Goal: Task Accomplishment & Management: Use online tool/utility

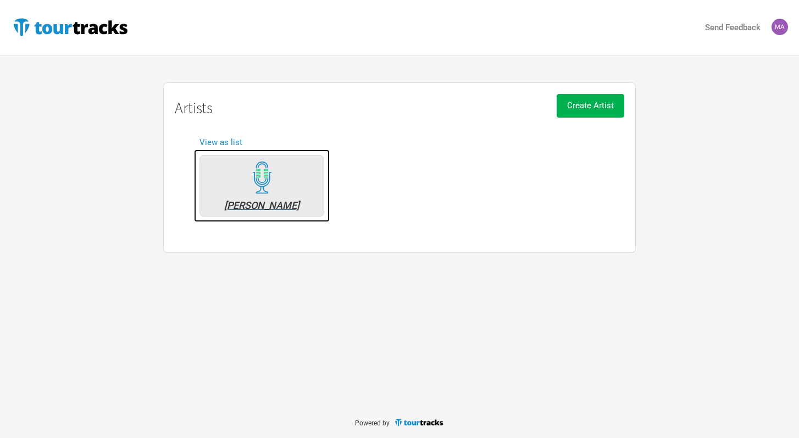
click at [299, 200] on div "[PERSON_NAME]" at bounding box center [261, 205] width 113 height 10
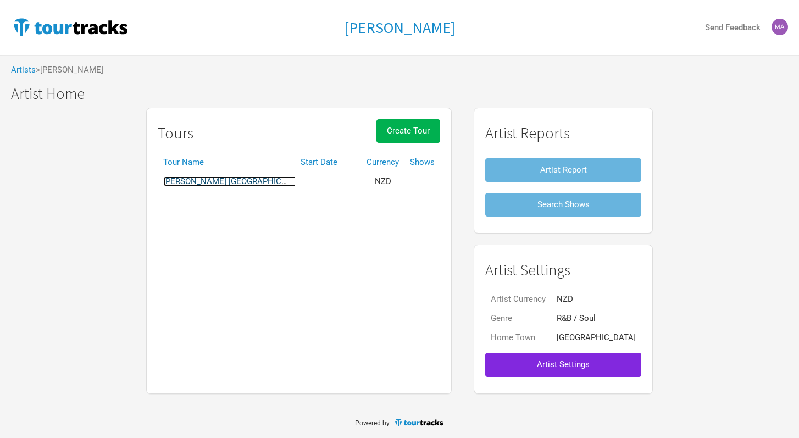
click at [287, 179] on link "[PERSON_NAME] [GEOGRAPHIC_DATA]/[GEOGRAPHIC_DATA] [GEOGRAPHIC_DATA]" at bounding box center [317, 181] width 308 height 10
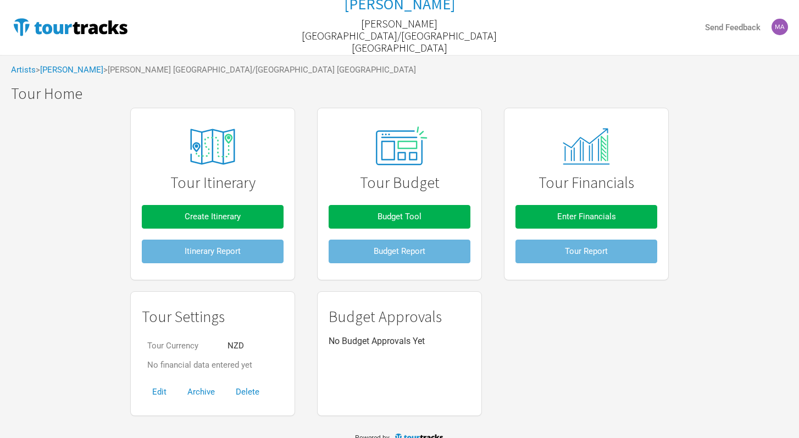
scroll to position [14, 0]
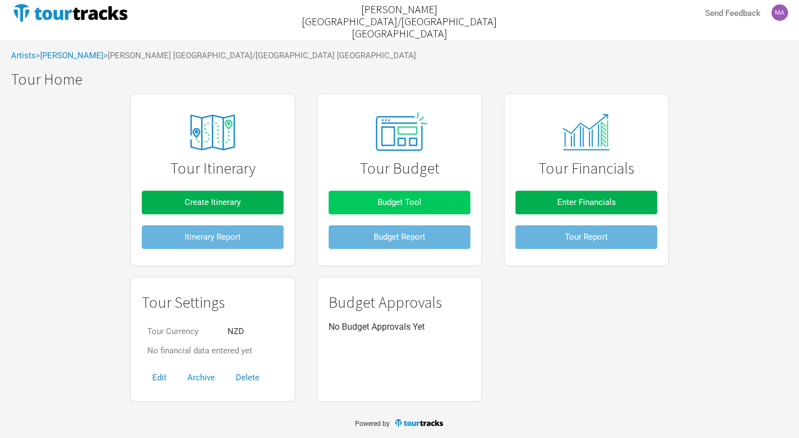
click at [433, 204] on button "Budget Tool" at bounding box center [399, 203] width 142 height 24
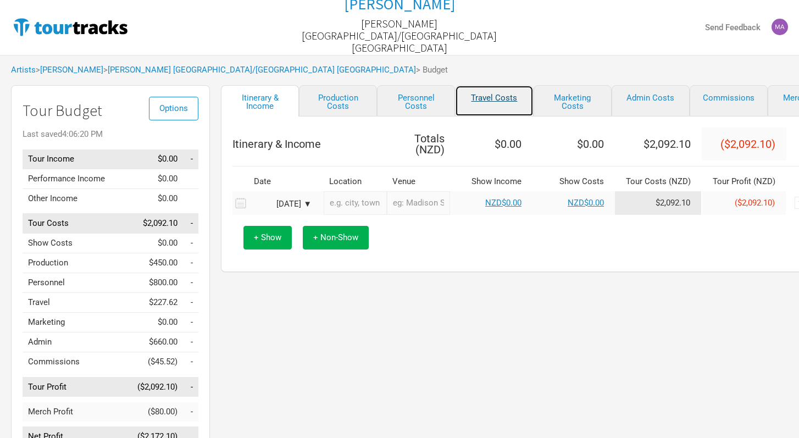
click at [497, 103] on link "Travel Costs" at bounding box center [494, 100] width 78 height 31
select select "Travel Estimates All"
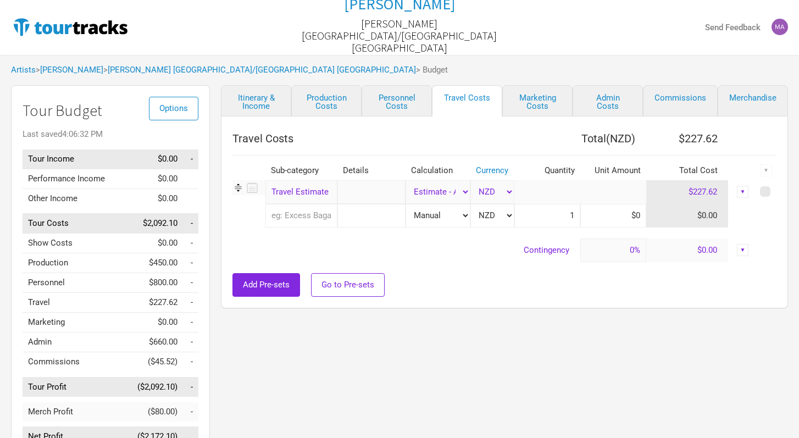
click at [311, 216] on input "text" at bounding box center [301, 216] width 72 height 24
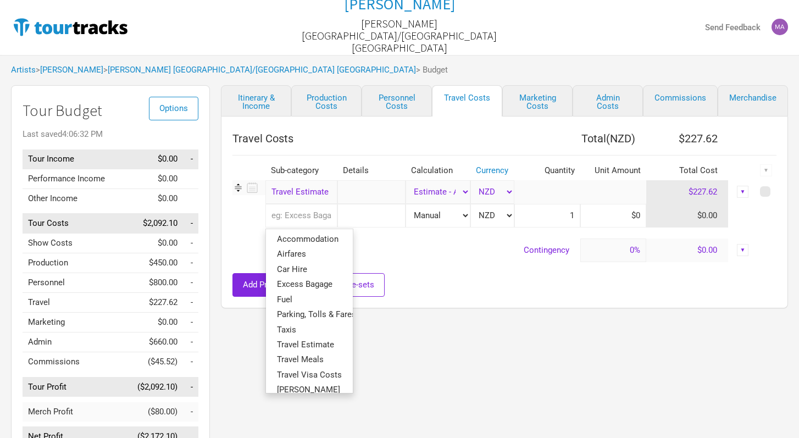
click at [402, 250] on td "Contingency" at bounding box center [406, 250] width 348 height 24
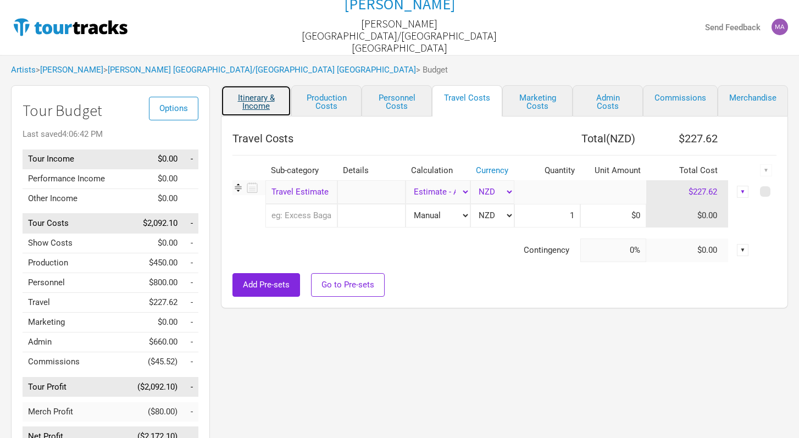
click at [255, 103] on link "Itinerary & Income" at bounding box center [256, 100] width 70 height 31
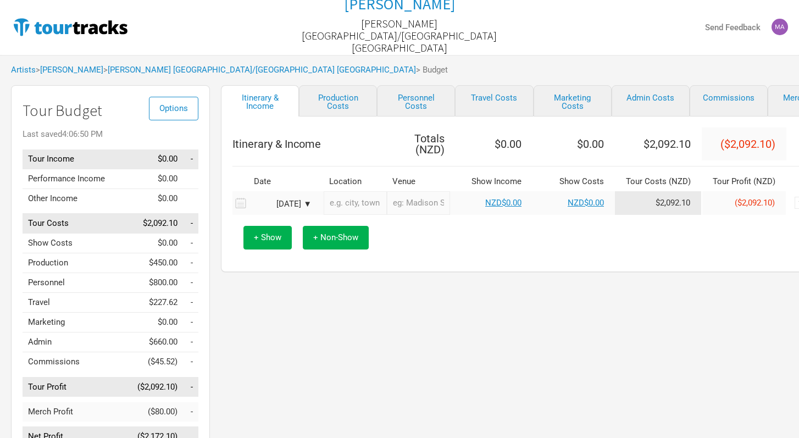
click at [364, 204] on input "text" at bounding box center [355, 203] width 63 height 24
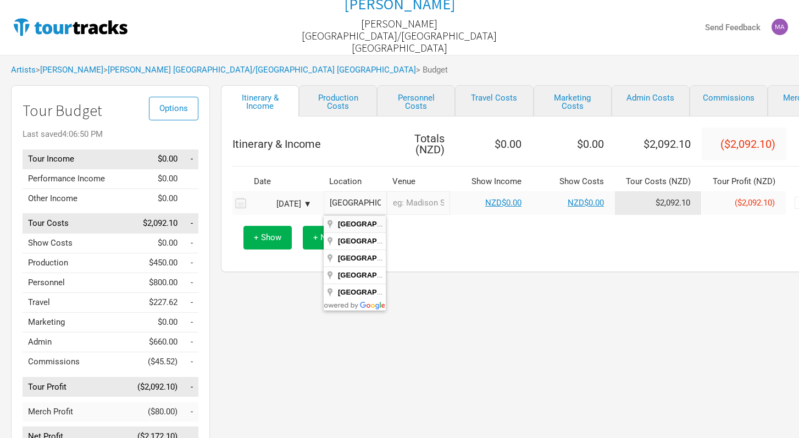
type input "[GEOGRAPHIC_DATA], [GEOGRAPHIC_DATA], [GEOGRAPHIC_DATA]"
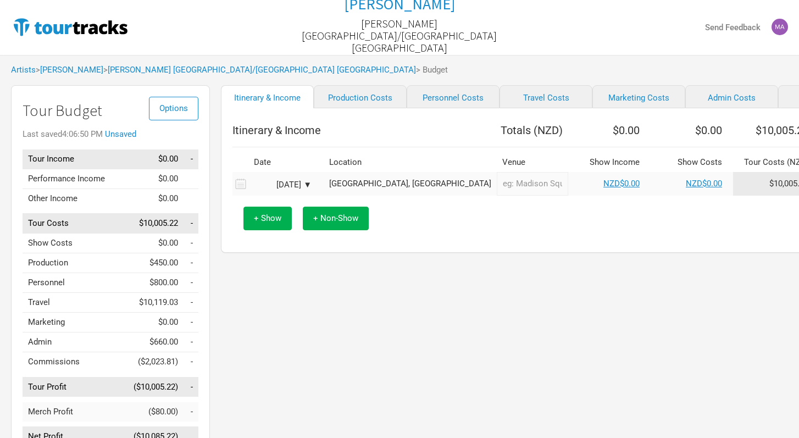
click at [497, 191] on input "text" at bounding box center [532, 184] width 71 height 24
type input "s"
type input "24 [GEOGRAPHIC_DATA]"
click at [533, 204] on div "+ Show + Non-Show" at bounding box center [592, 219] width 709 height 46
click at [603, 188] on link "NZD$0.00" at bounding box center [621, 184] width 36 height 10
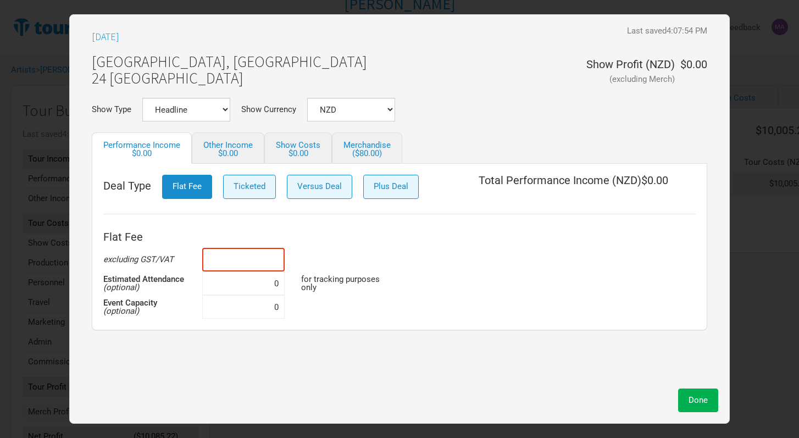
click at [282, 263] on input at bounding box center [243, 260] width 82 height 24
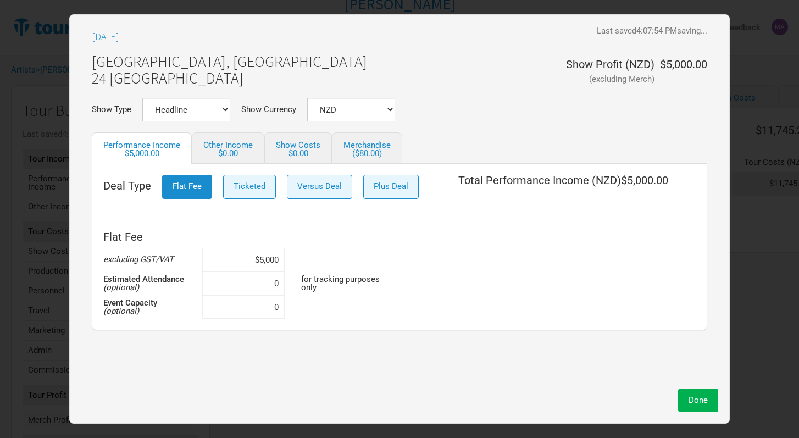
type input "$5,000"
click at [384, 108] on select "NZD" at bounding box center [351, 110] width 88 height 24
click at [307, 98] on select "NZD" at bounding box center [351, 110] width 88 height 24
drag, startPoint x: 281, startPoint y: 263, endPoint x: 257, endPoint y: 262, distance: 24.7
click at [256, 262] on input "$5,000" at bounding box center [243, 260] width 82 height 24
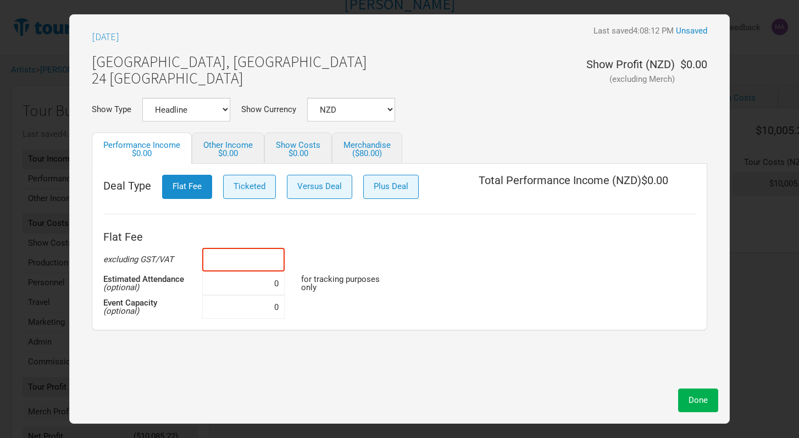
type input "$0"
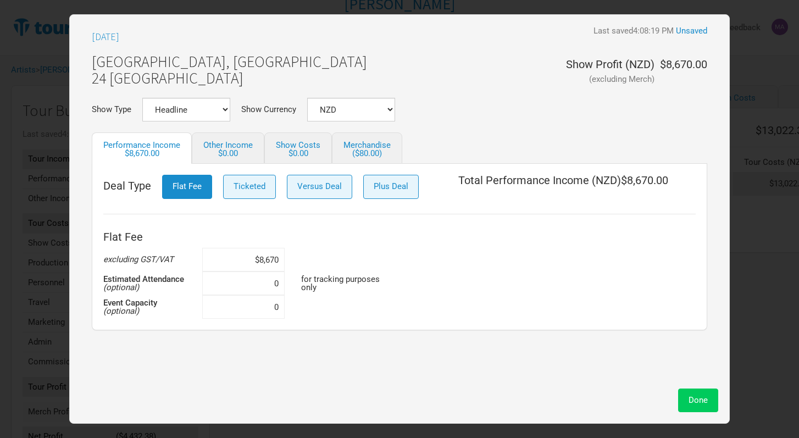
type input "$8,670"
click at [706, 404] on span "Done" at bounding box center [697, 400] width 19 height 10
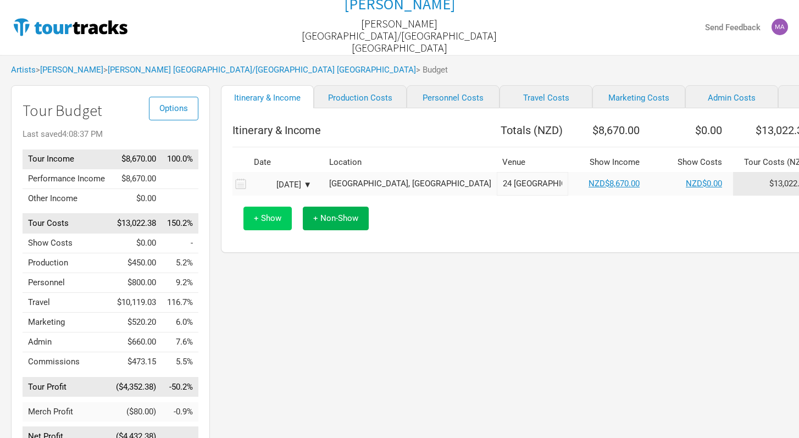
click at [265, 223] on span "+ Show" at bounding box center [267, 218] width 27 height 10
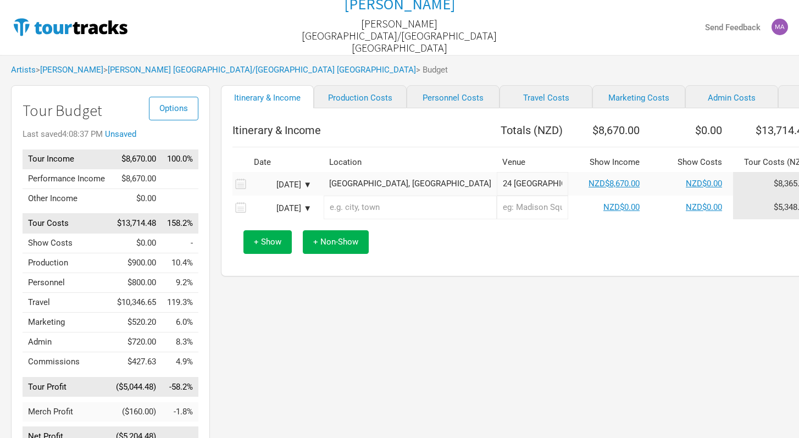
click at [304, 188] on div "[DATE] ▼" at bounding box center [281, 185] width 60 height 8
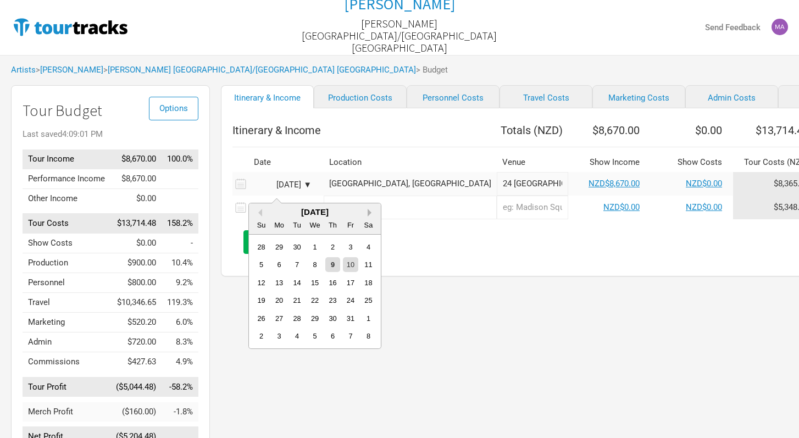
click at [368, 211] on button "Next Month" at bounding box center [371, 213] width 8 height 8
click at [370, 248] on div "1" at bounding box center [368, 246] width 15 height 15
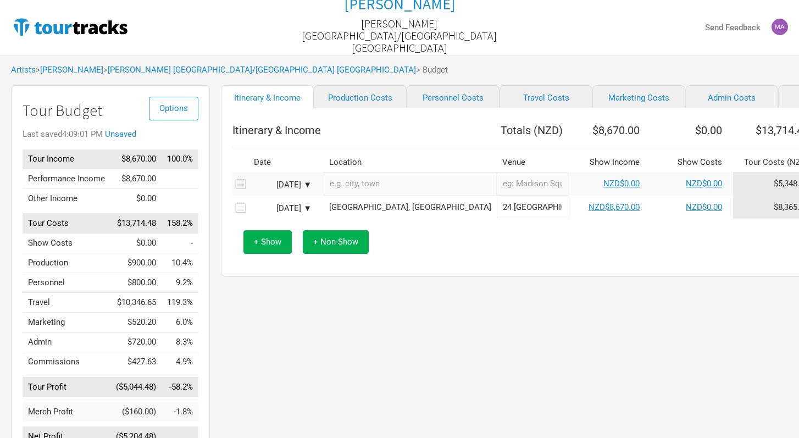
click at [308, 189] on div "[DATE] ▼" at bounding box center [281, 185] width 60 height 8
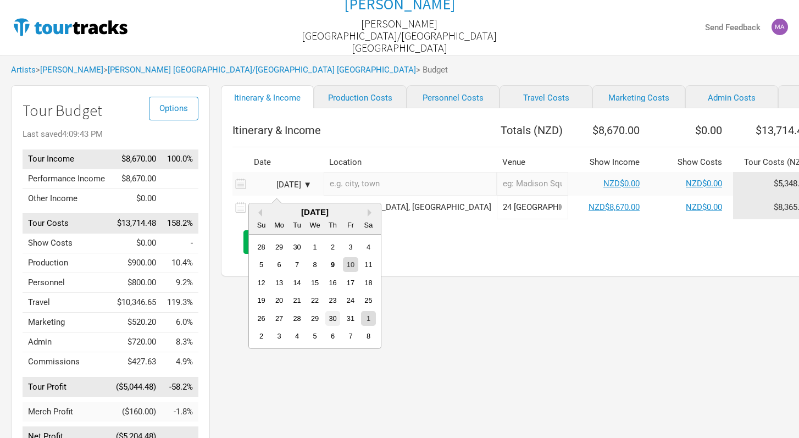
click at [337, 317] on div "30" at bounding box center [332, 318] width 15 height 15
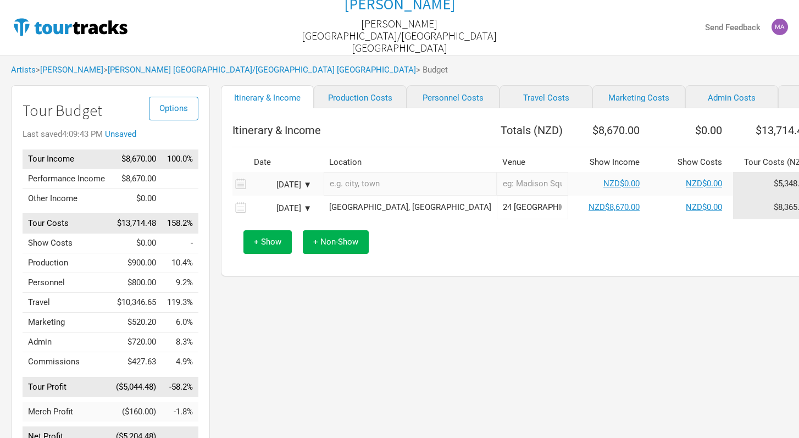
click at [308, 212] on div "[DATE] ▼" at bounding box center [281, 208] width 60 height 8
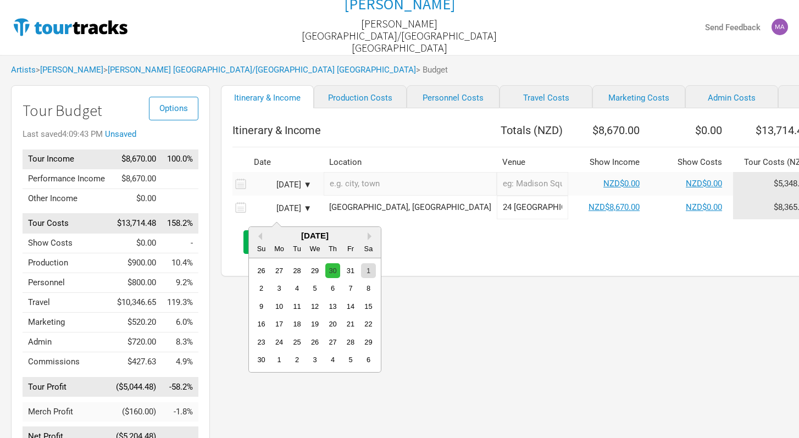
click at [331, 269] on div "30" at bounding box center [332, 270] width 15 height 15
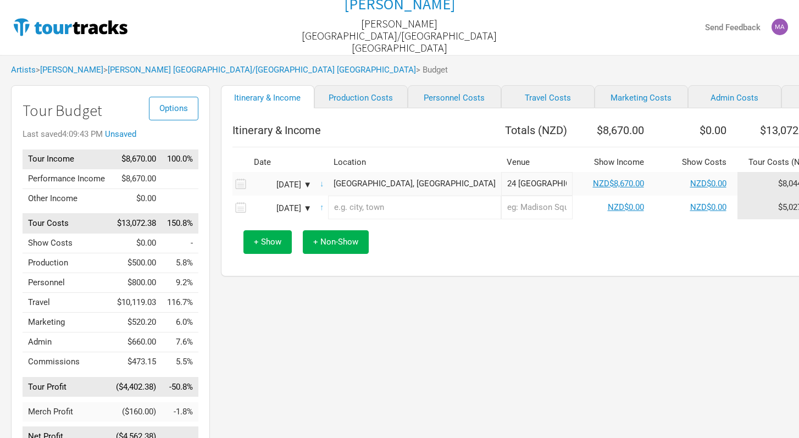
click at [306, 213] on div "[DATE] ▼" at bounding box center [281, 208] width 60 height 8
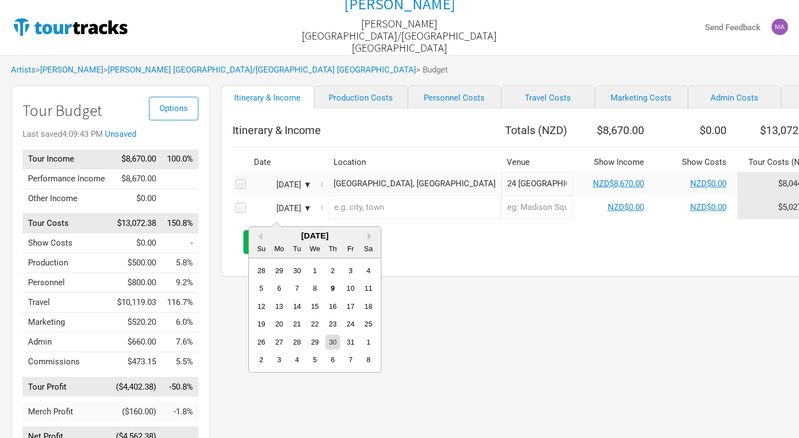
click at [433, 275] on div "Itinerary & Income Totals ( [GEOGRAPHIC_DATA] ) $8,670.00 $0.00 $13,072.38 ($4,…" at bounding box center [594, 192] width 747 height 168
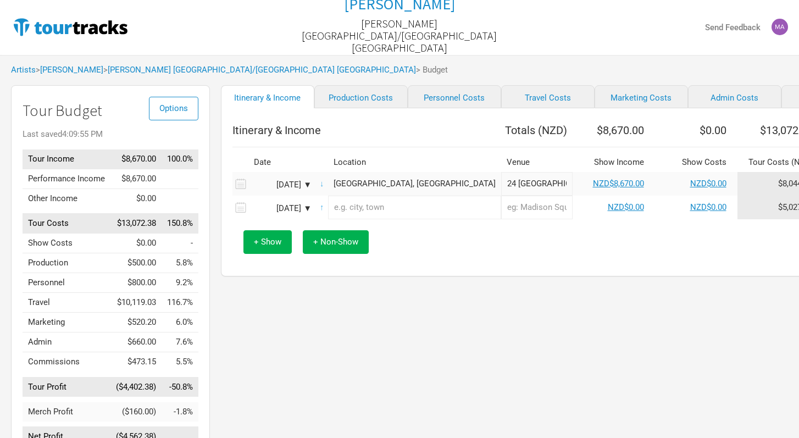
click at [305, 213] on div "[DATE] ▼" at bounding box center [281, 208] width 60 height 8
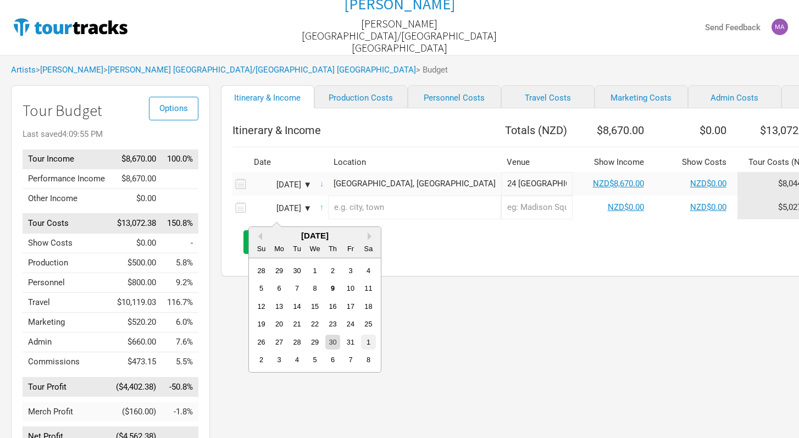
click at [368, 339] on div "1" at bounding box center [368, 342] width 15 height 15
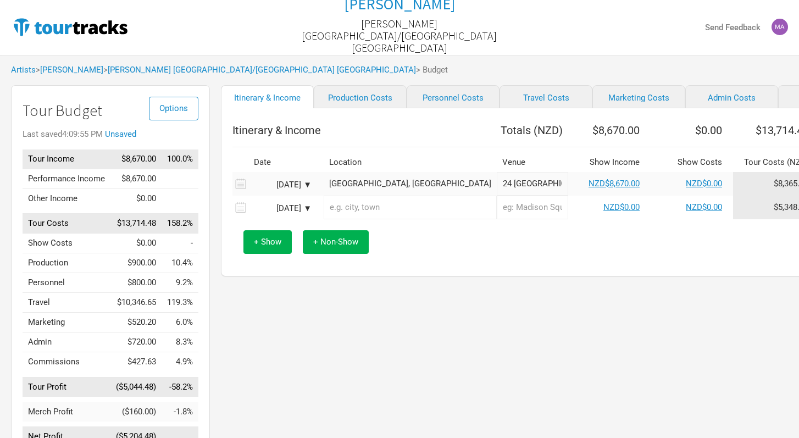
click at [364, 211] on input "text" at bounding box center [410, 208] width 173 height 24
type input "H"
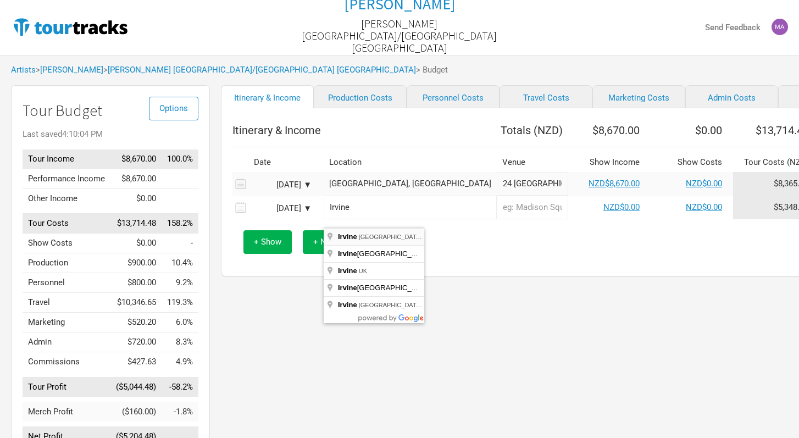
type input "[GEOGRAPHIC_DATA], [GEOGRAPHIC_DATA], [GEOGRAPHIC_DATA]"
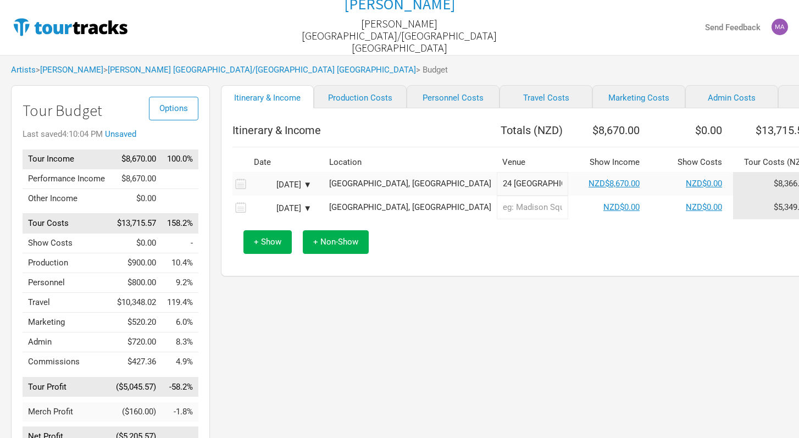
click at [497, 215] on input "text" at bounding box center [532, 208] width 71 height 24
type input "Holo Holo"
click at [603, 212] on link "NZD$0.00" at bounding box center [621, 207] width 36 height 10
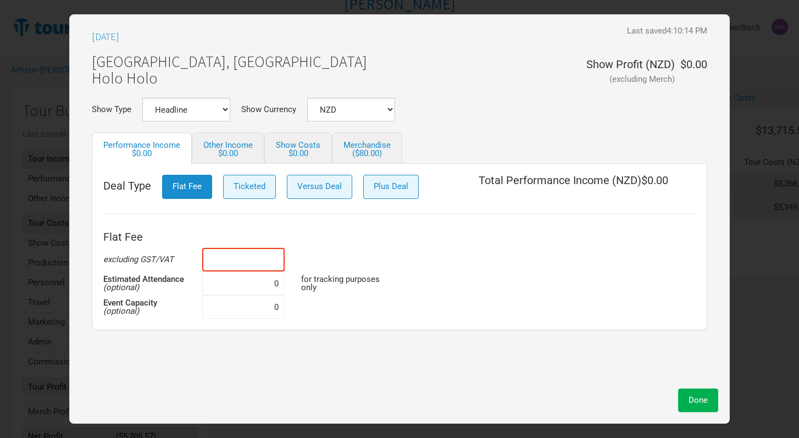
click at [278, 259] on input at bounding box center [243, 260] width 82 height 24
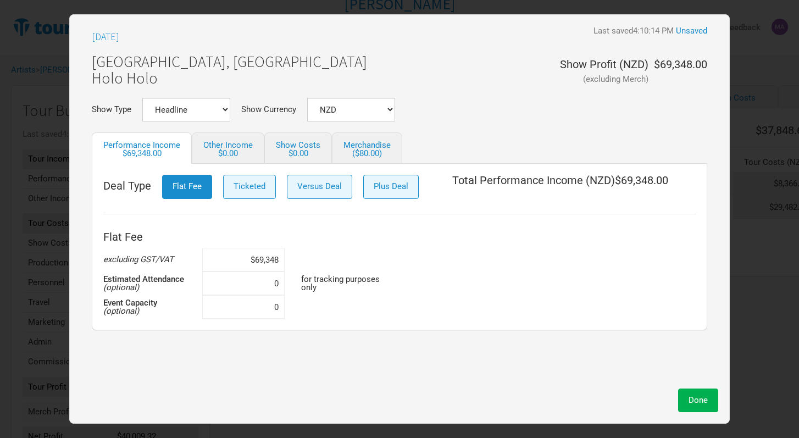
type input "$69,348"
click at [504, 400] on div "Done" at bounding box center [399, 400] width 637 height 24
click at [699, 400] on span "Done" at bounding box center [697, 400] width 19 height 10
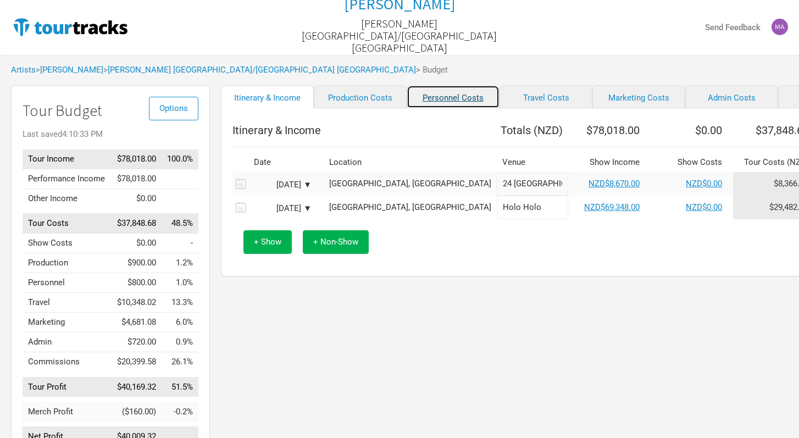
click at [424, 97] on link "Personnel Costs" at bounding box center [452, 96] width 93 height 23
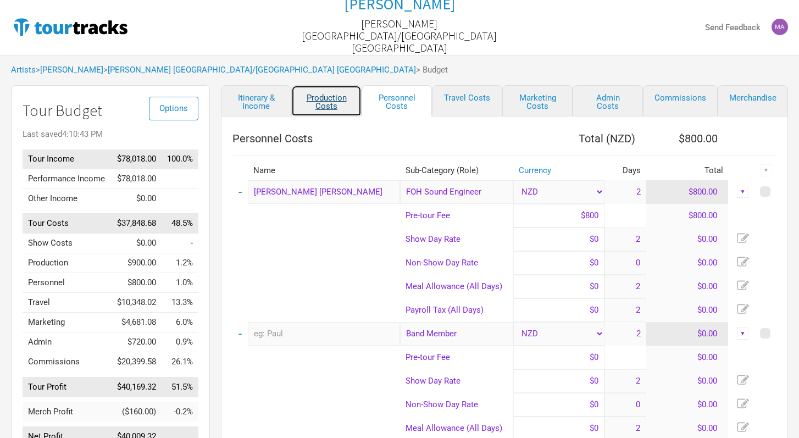
click at [337, 104] on link "Production Costs" at bounding box center [326, 100] width 70 height 31
select select "Shows"
select select "Show Days"
select select "Shows"
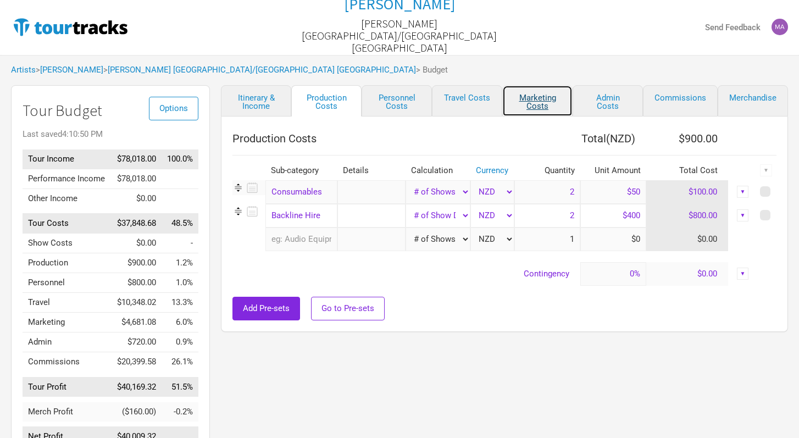
click at [545, 104] on link "Marketing Costs" at bounding box center [537, 100] width 70 height 31
select select "% of Gross"
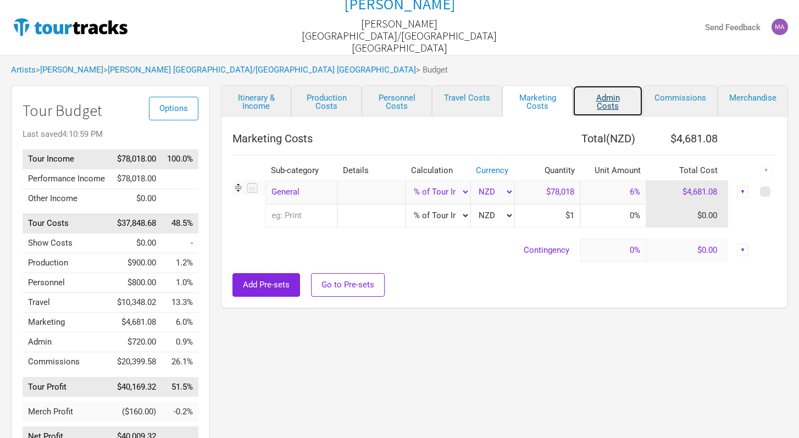
click at [605, 94] on link "Admin Costs" at bounding box center [607, 100] width 70 height 31
select select "Total Days"
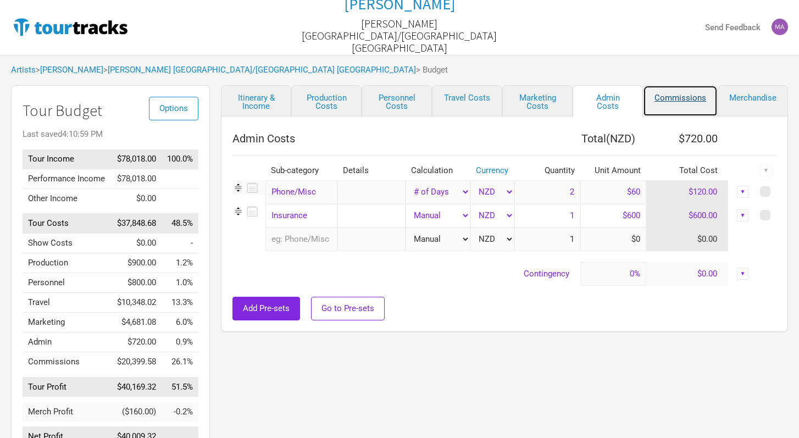
click at [668, 93] on link "Commissions" at bounding box center [680, 100] width 75 height 31
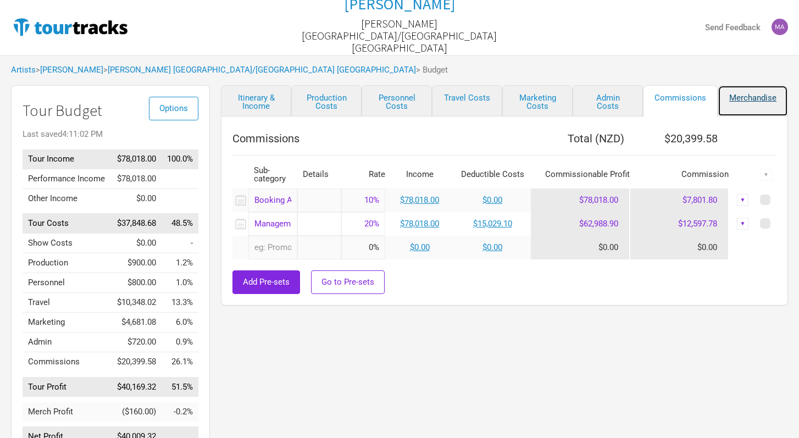
click at [734, 99] on link "Merchandise" at bounding box center [752, 100] width 70 height 31
select select "Shows"
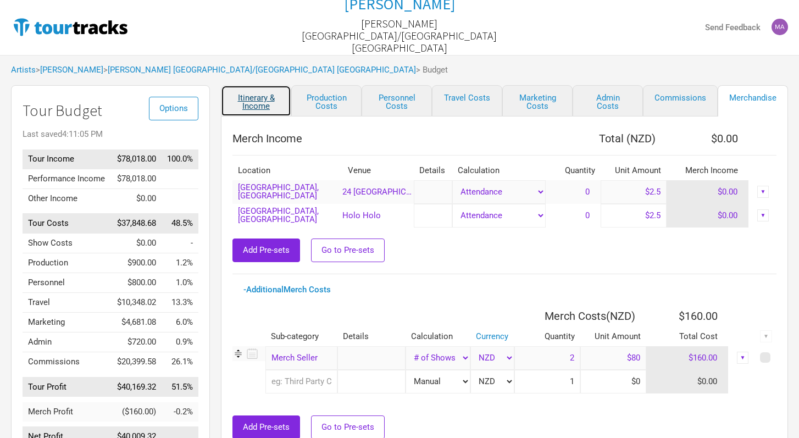
click at [253, 105] on link "Itinerary & Income" at bounding box center [256, 100] width 70 height 31
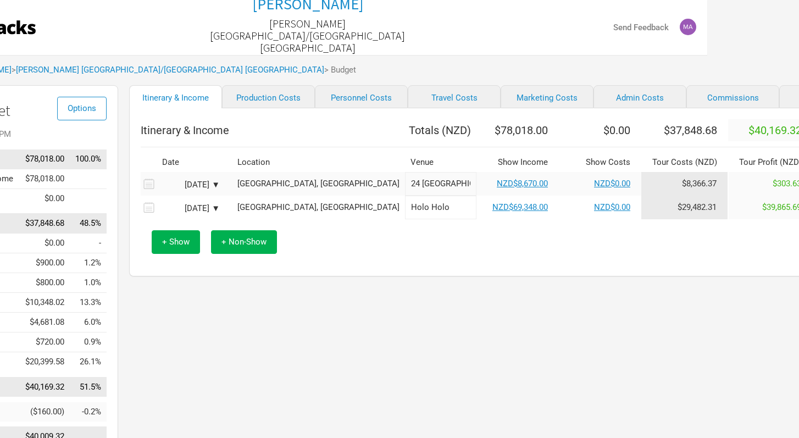
scroll to position [0, 92]
click at [172, 247] on span "+ Show" at bounding box center [174, 242] width 27 height 10
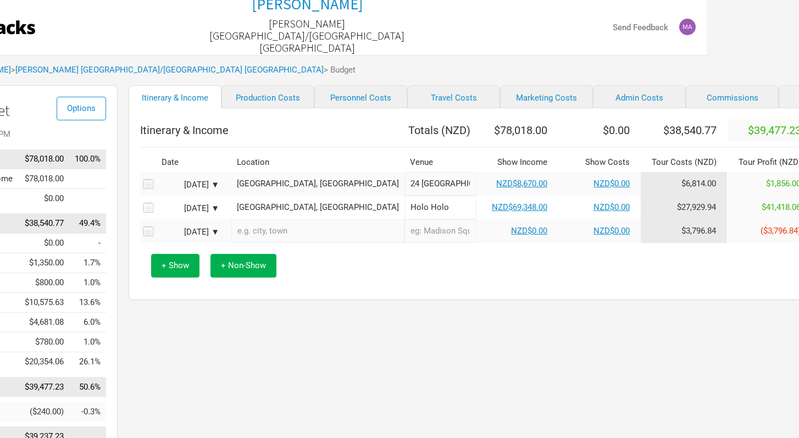
click at [263, 236] on input "text" at bounding box center [317, 231] width 173 height 24
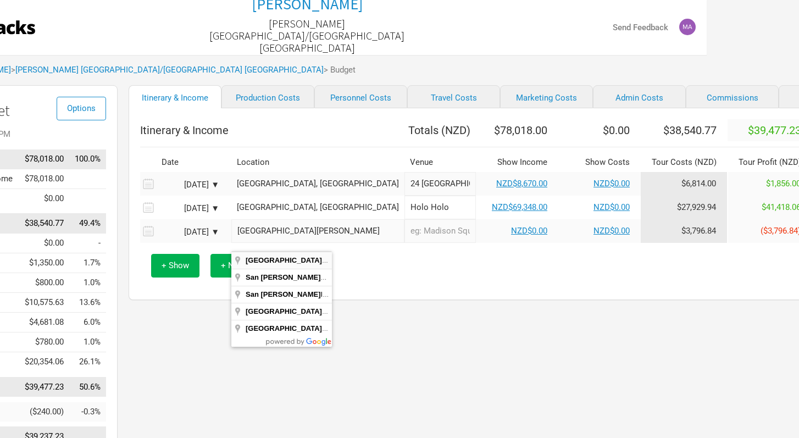
type input "[GEOGRAPHIC_DATA], [GEOGRAPHIC_DATA], [GEOGRAPHIC_DATA]"
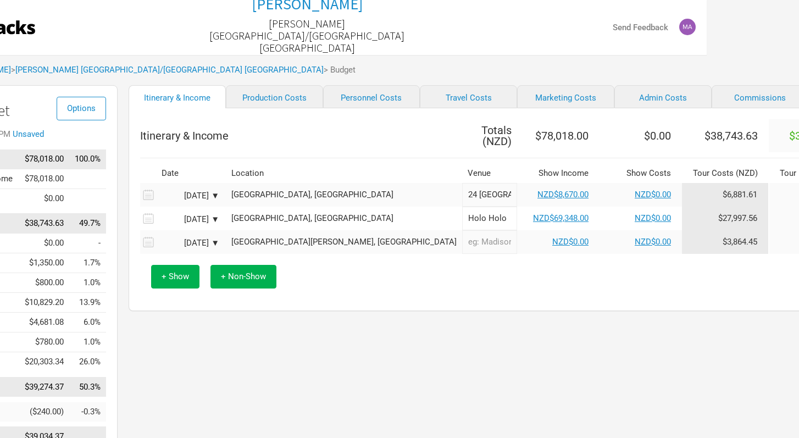
click at [462, 239] on input "text" at bounding box center [489, 242] width 55 height 24
type input "Holo Holo"
click at [552, 237] on link "NZD$0.00" at bounding box center [570, 242] width 36 height 10
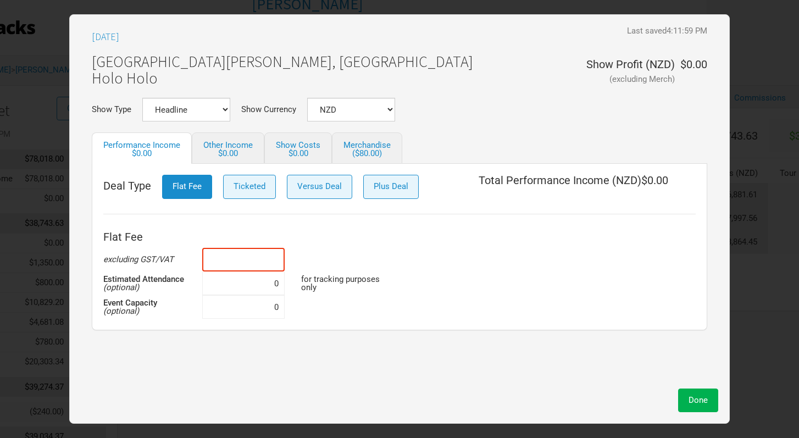
click at [280, 257] on input at bounding box center [243, 260] width 82 height 24
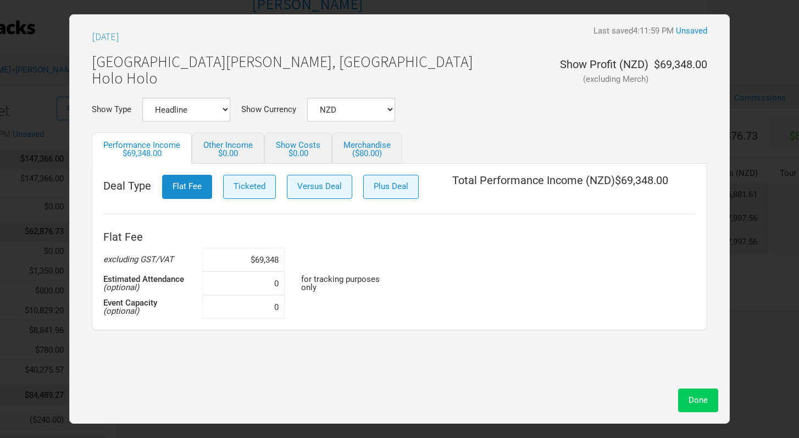
type input "$69,348"
click at [701, 402] on span "Done" at bounding box center [697, 400] width 19 height 10
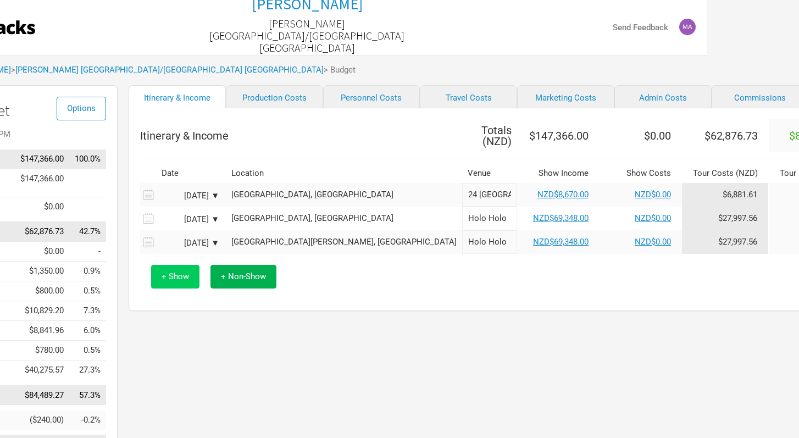
click at [183, 278] on button "+ Show" at bounding box center [175, 277] width 48 height 24
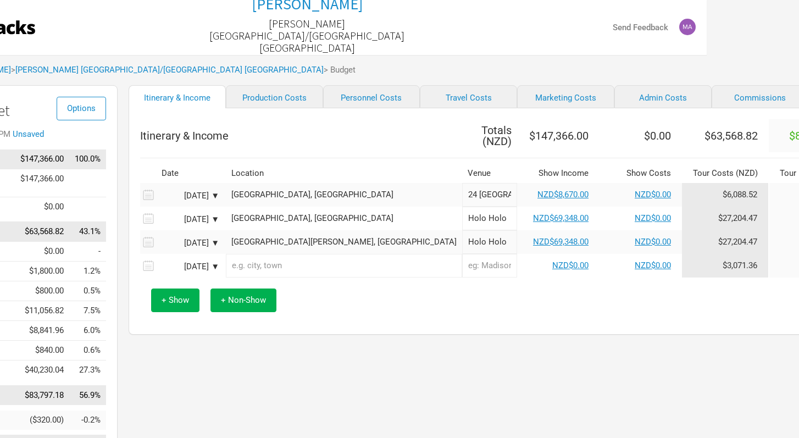
click at [210, 263] on div "[DATE] ▼" at bounding box center [189, 267] width 60 height 8
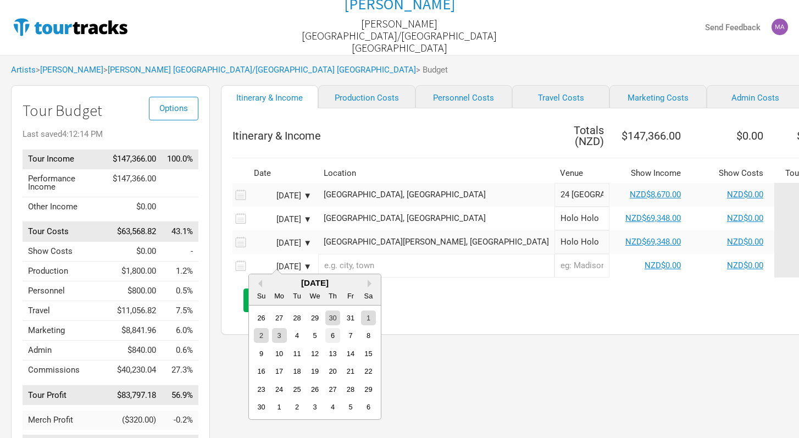
click at [330, 335] on div "6" at bounding box center [332, 335] width 15 height 15
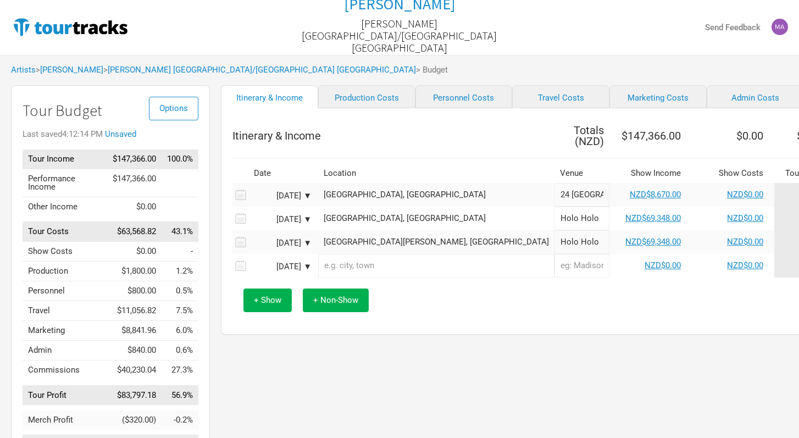
click at [359, 266] on input "text" at bounding box center [436, 266] width 236 height 24
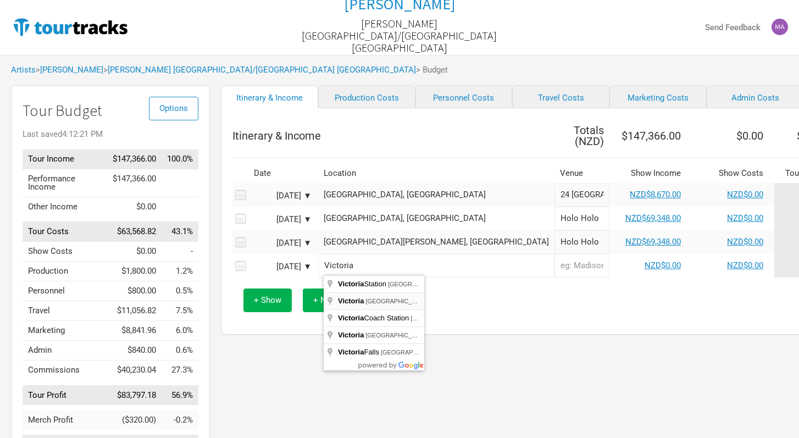
type input "[GEOGRAPHIC_DATA], [GEOGRAPHIC_DATA], [GEOGRAPHIC_DATA]"
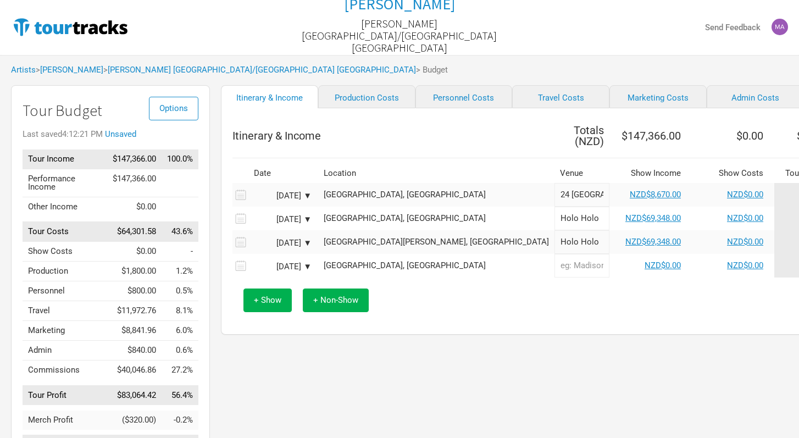
click at [554, 258] on input "text" at bounding box center [581, 266] width 55 height 24
type input "Capital Ballroom"
click at [644, 260] on link "NZD$0.00" at bounding box center [662, 265] width 36 height 10
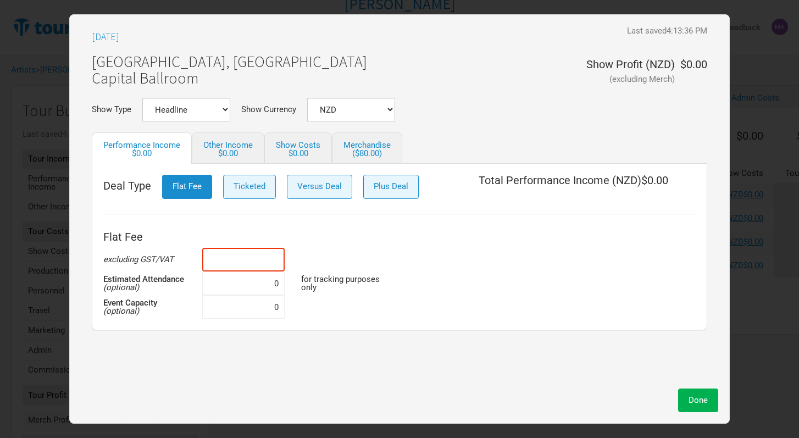
click at [280, 257] on input at bounding box center [243, 260] width 82 height 24
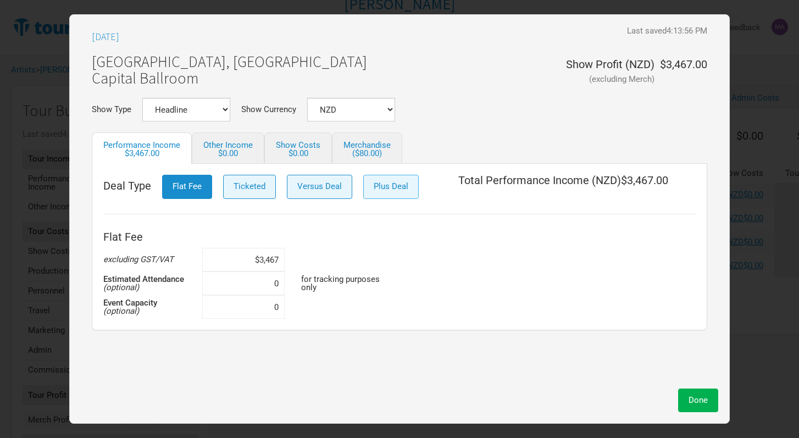
type input "$3,467"
click at [400, 182] on span "Plus Deal" at bounding box center [391, 186] width 35 height 10
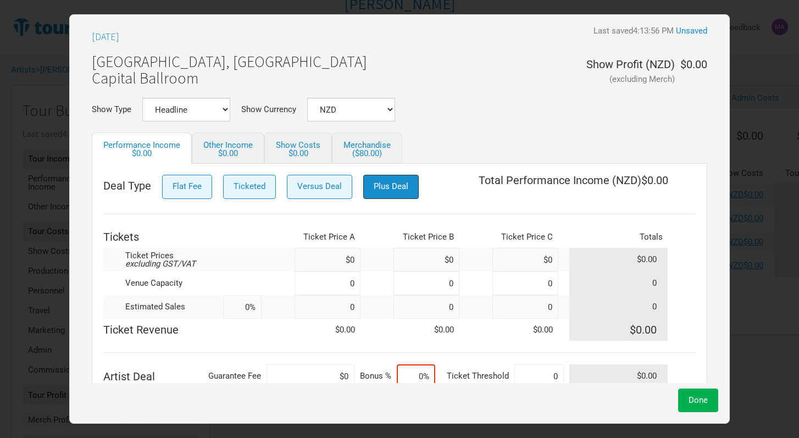
scroll to position [22, 0]
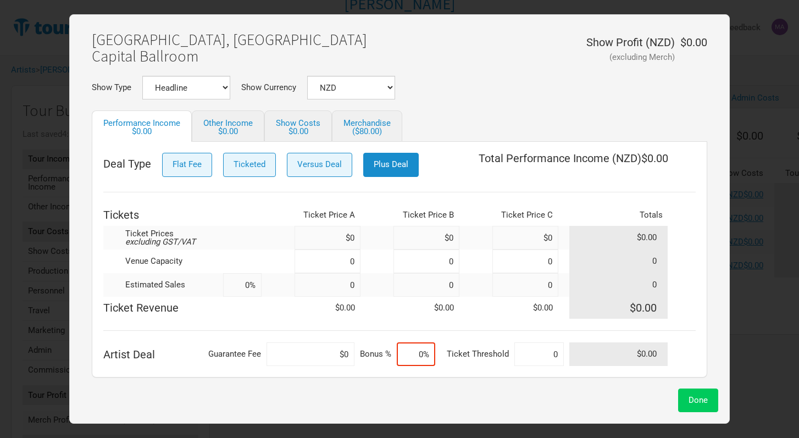
click at [698, 402] on span "Done" at bounding box center [697, 400] width 19 height 10
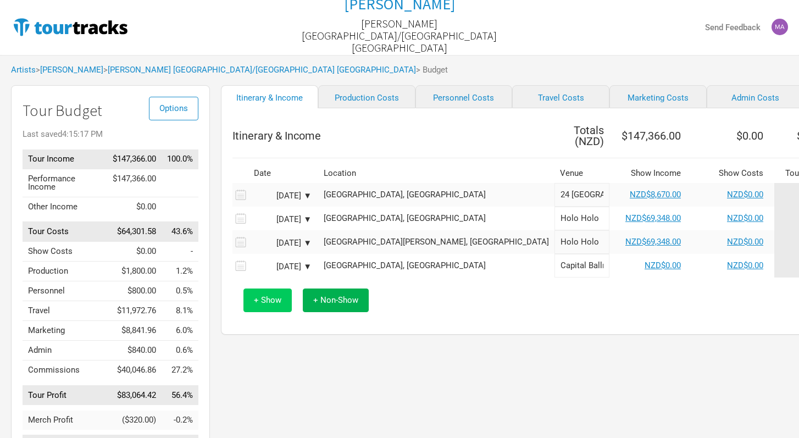
click at [257, 301] on span "+ Show" at bounding box center [267, 300] width 27 height 10
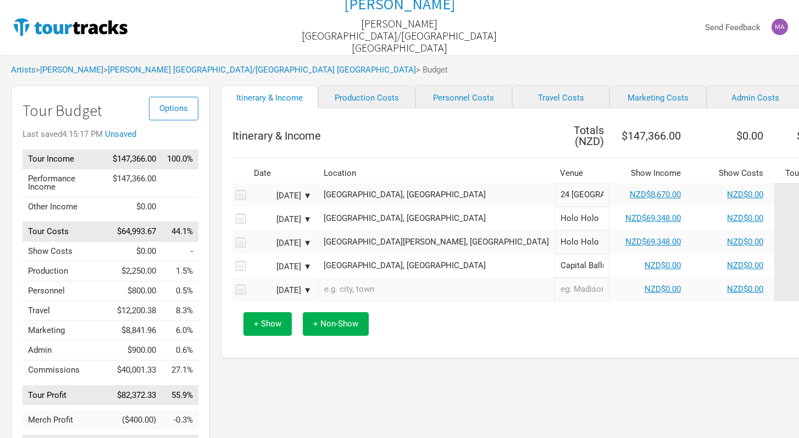
click at [371, 285] on input "text" at bounding box center [436, 289] width 236 height 24
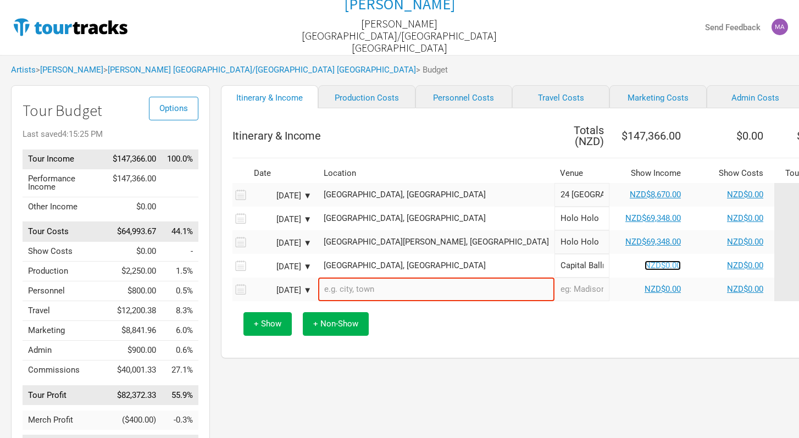
click at [644, 262] on link "NZD$0.00" at bounding box center [662, 265] width 36 height 10
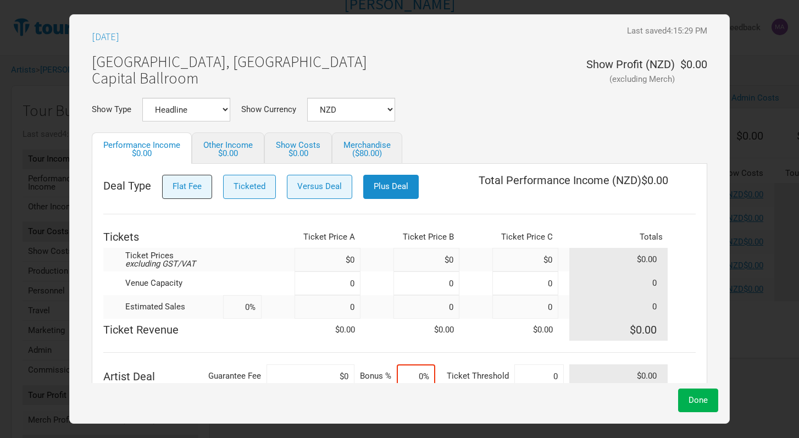
click at [196, 184] on span "Flat Fee" at bounding box center [186, 186] width 29 height 10
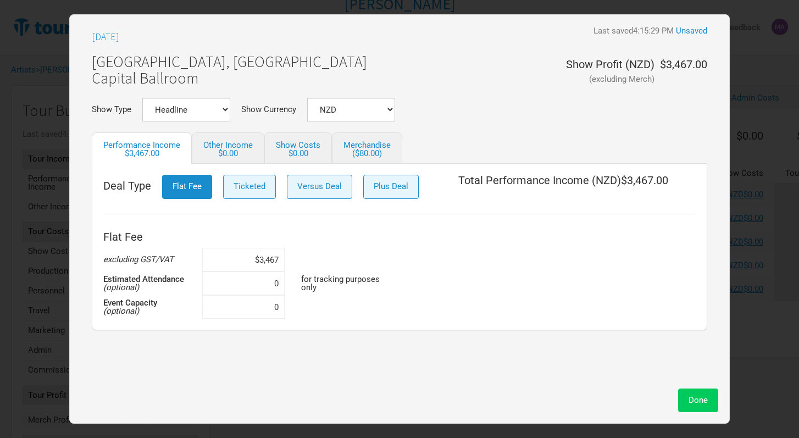
click at [693, 399] on span "Done" at bounding box center [697, 400] width 19 height 10
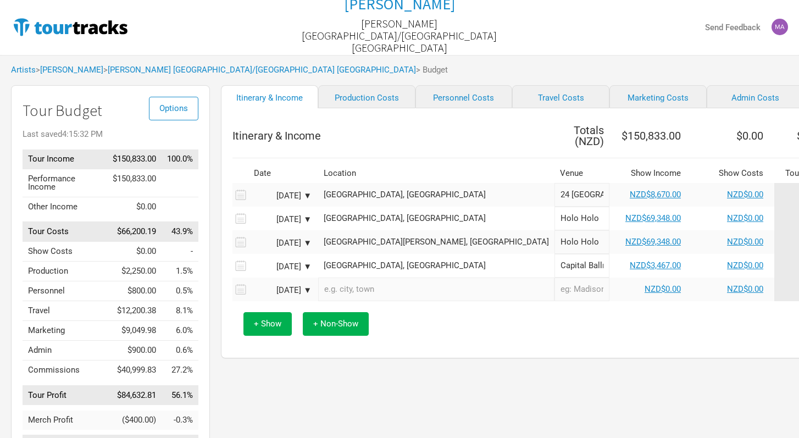
click at [358, 293] on input "text" at bounding box center [436, 289] width 236 height 24
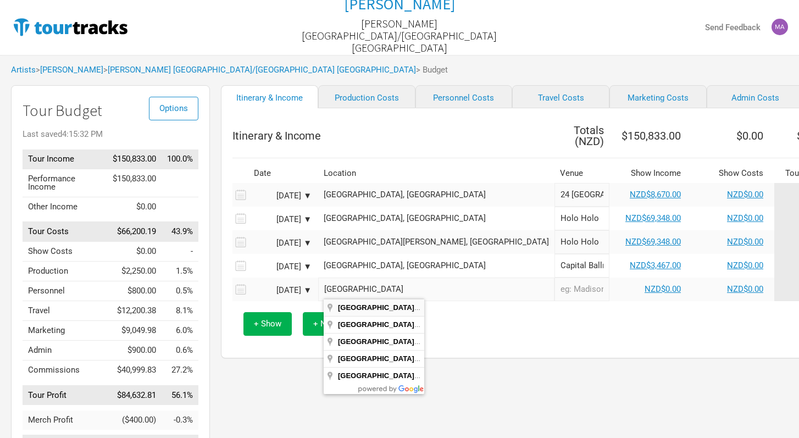
type input "[GEOGRAPHIC_DATA], [GEOGRAPHIC_DATA], [GEOGRAPHIC_DATA]"
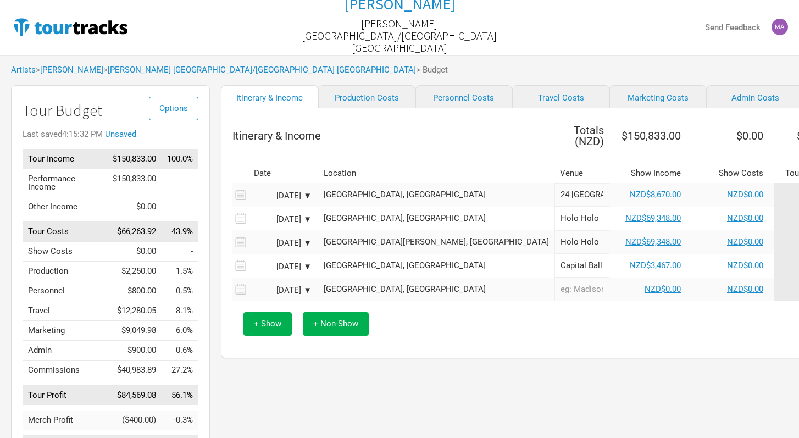
click at [554, 286] on input "text" at bounding box center [581, 289] width 55 height 24
click at [644, 285] on link "NZD$0.00" at bounding box center [662, 289] width 36 height 10
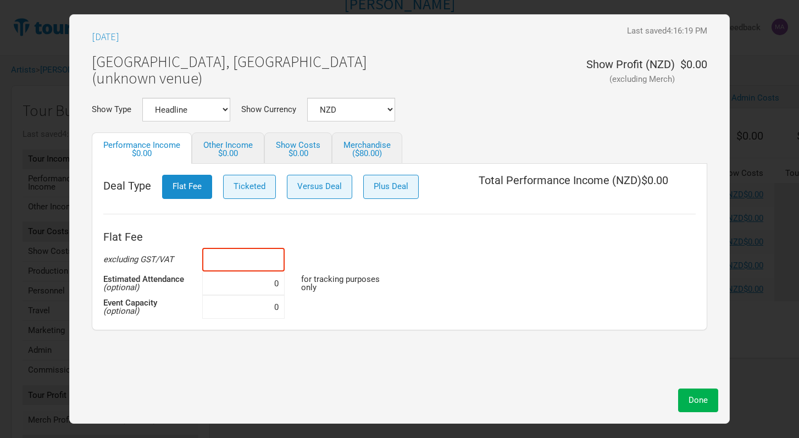
click at [280, 258] on input at bounding box center [243, 260] width 82 height 24
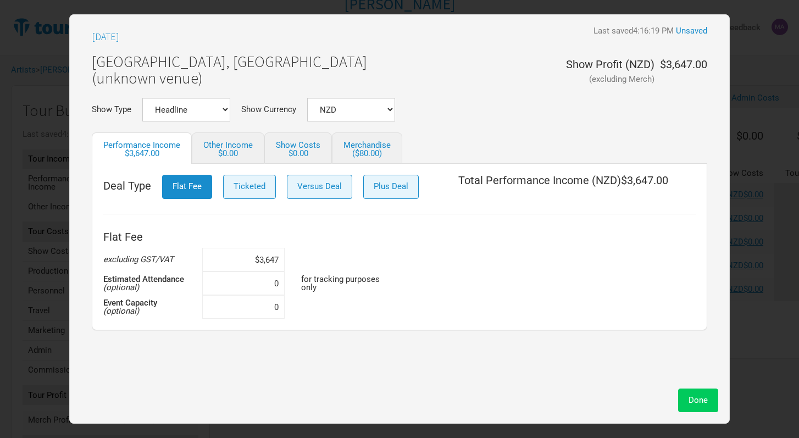
type input "$3,647"
click at [696, 404] on span "Done" at bounding box center [697, 400] width 19 height 10
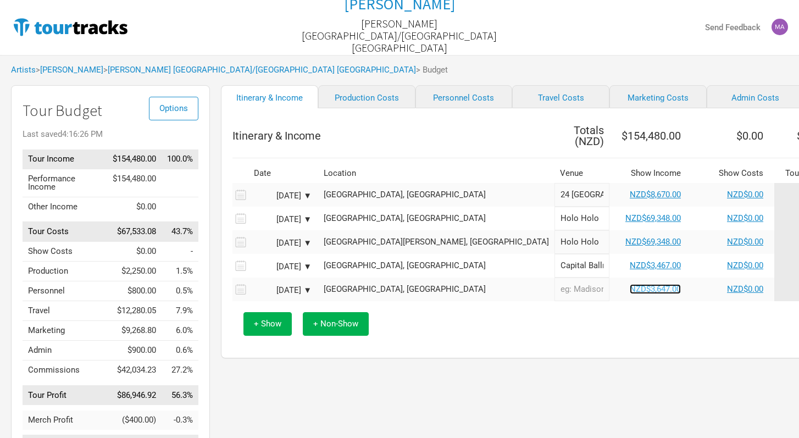
click at [629, 286] on link "NZD$3,647.00" at bounding box center [654, 289] width 51 height 10
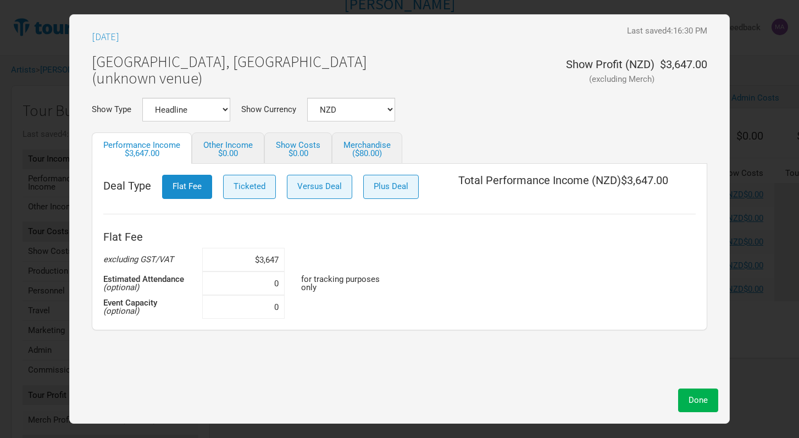
click at [281, 257] on input "$3,647" at bounding box center [243, 260] width 82 height 24
type input "$3,467"
click at [704, 401] on span "Done" at bounding box center [697, 400] width 19 height 10
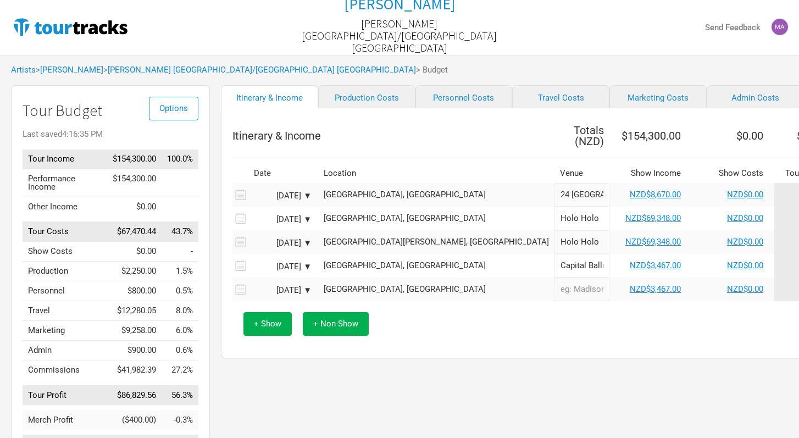
click at [554, 290] on input "text" at bounding box center [581, 289] width 55 height 24
type input "Biltamore Caberet"
click at [555, 364] on div "Itinerary & Income Production Costs Personnel Costs Travel Costs Marketing Cost…" at bounding box center [598, 278] width 777 height 386
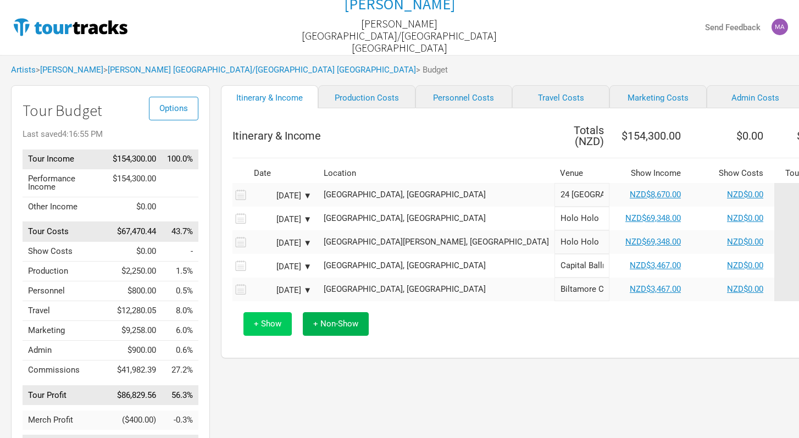
click at [271, 324] on span "+ Show" at bounding box center [267, 324] width 27 height 10
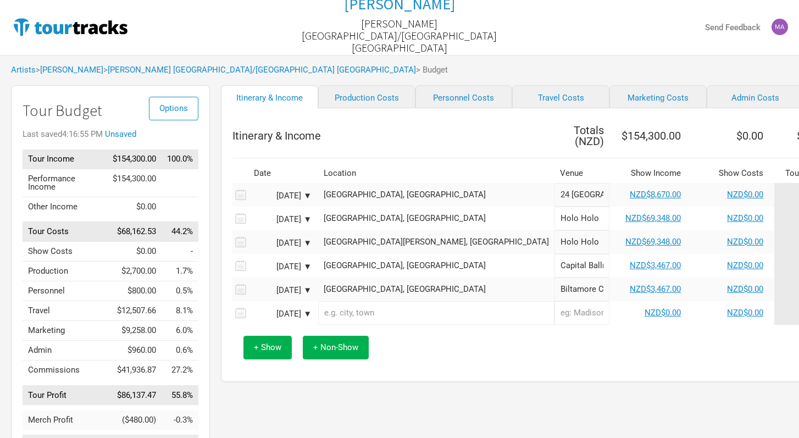
click at [365, 308] on input "text" at bounding box center [436, 313] width 236 height 24
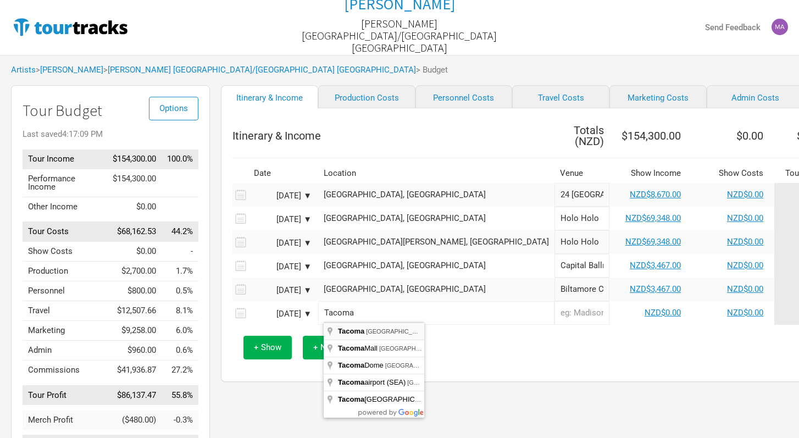
type input "[GEOGRAPHIC_DATA], [GEOGRAPHIC_DATA], [GEOGRAPHIC_DATA]"
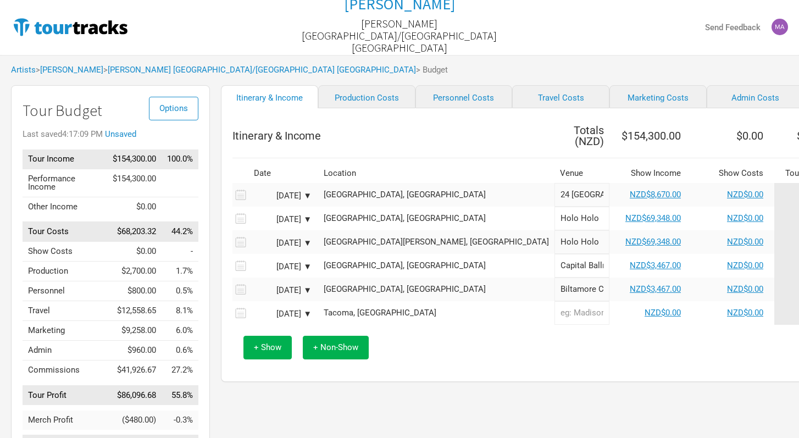
click at [554, 314] on input "text" at bounding box center [581, 313] width 55 height 24
type input "o"
type input "Holo Holo"
click at [644, 309] on link "NZD$0.00" at bounding box center [662, 313] width 36 height 10
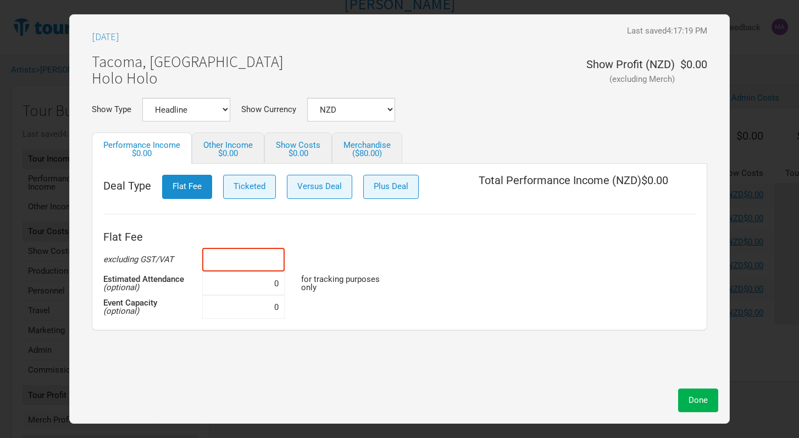
click at [278, 260] on input at bounding box center [243, 260] width 82 height 24
type input "$0"
click at [704, 398] on span "Done" at bounding box center [697, 400] width 19 height 10
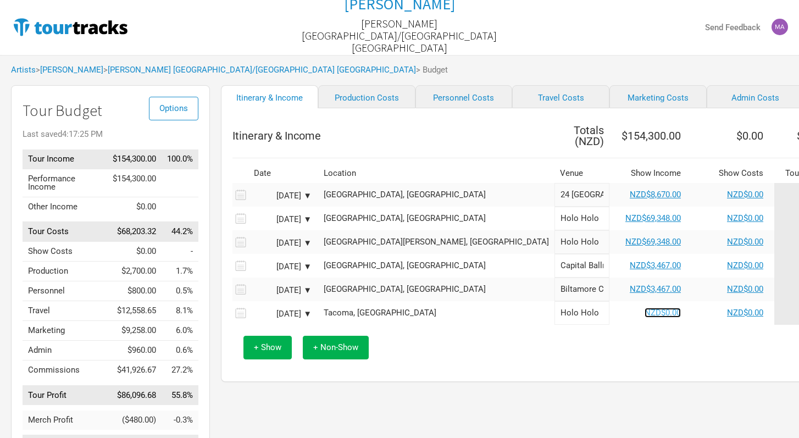
click at [644, 309] on link "NZD$0.00" at bounding box center [662, 313] width 36 height 10
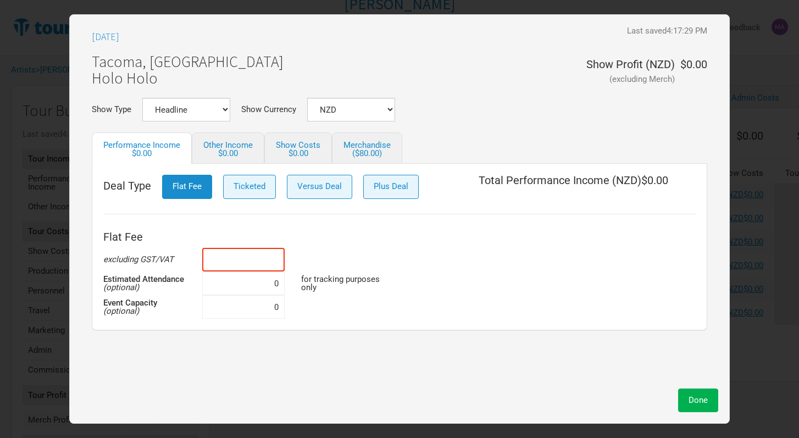
click at [281, 259] on input at bounding box center [243, 260] width 82 height 24
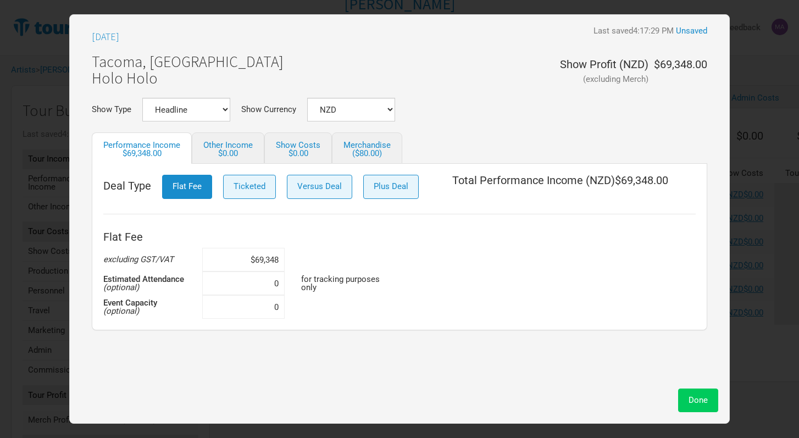
type input "$69,348"
click at [702, 398] on span "Done" at bounding box center [697, 400] width 19 height 10
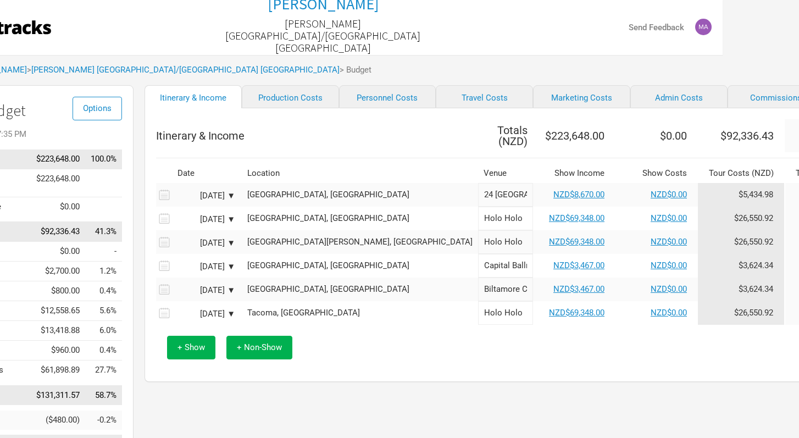
scroll to position [0, 80]
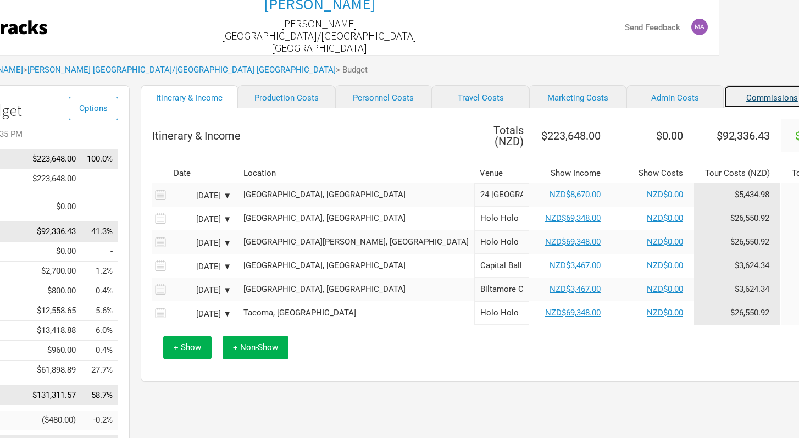
click at [723, 100] on link "Commissions" at bounding box center [771, 96] width 97 height 23
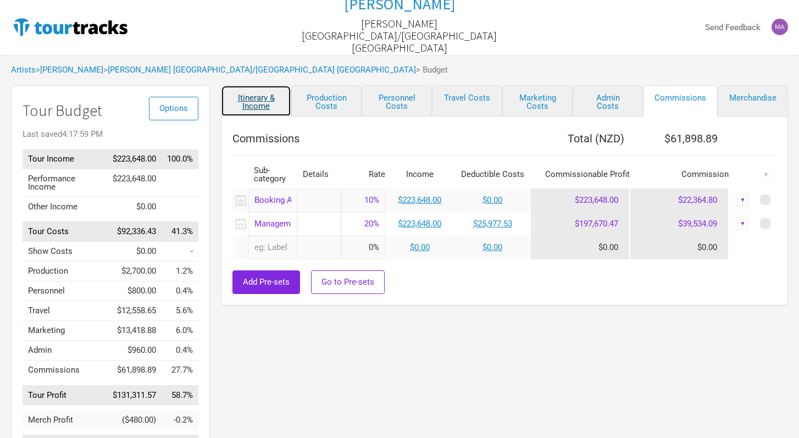
click at [264, 112] on link "Itinerary & Income" at bounding box center [256, 100] width 70 height 31
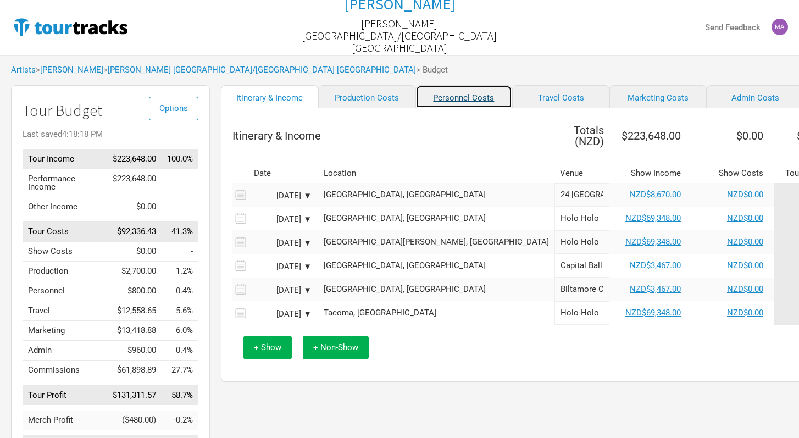
click at [442, 105] on link "Personnel Costs" at bounding box center [463, 96] width 97 height 23
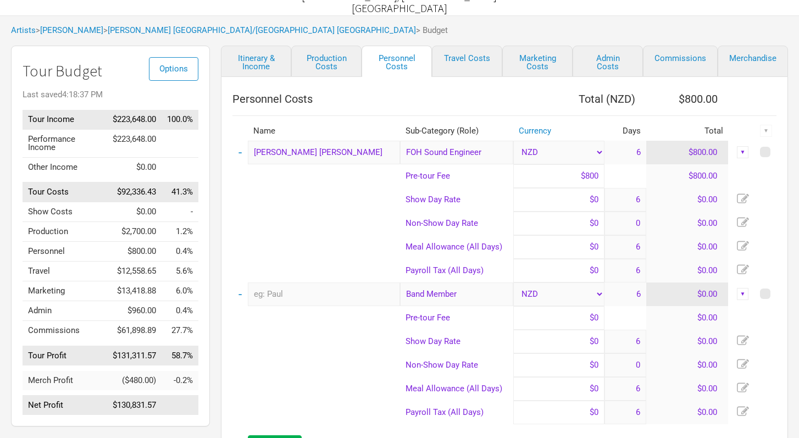
scroll to position [52, 0]
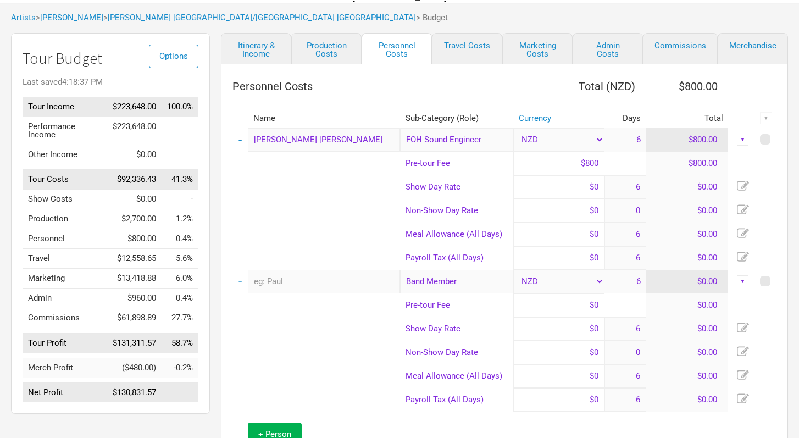
click at [598, 163] on input "$800" at bounding box center [558, 164] width 91 height 24
drag, startPoint x: 599, startPoint y: 163, endPoint x: 583, endPoint y: 163, distance: 15.9
click at [583, 163] on input "$800" at bounding box center [558, 164] width 91 height 24
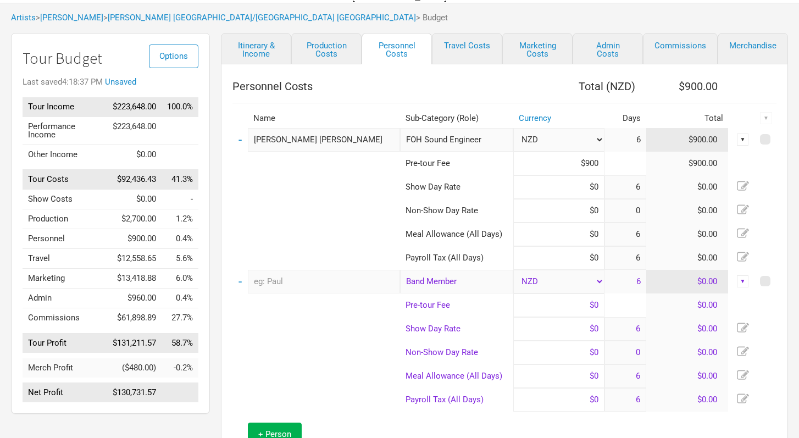
type input "$900"
click at [579, 278] on select "NZD" at bounding box center [558, 282] width 91 height 24
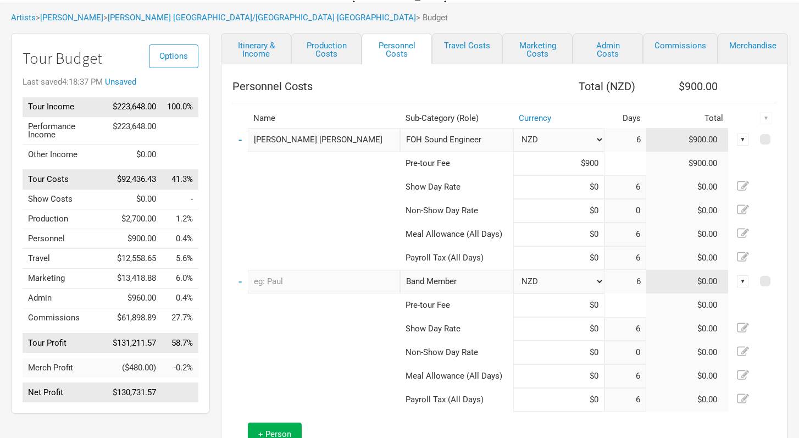
click at [513, 270] on select "NZD" at bounding box center [558, 282] width 91 height 24
click at [281, 276] on input "text" at bounding box center [324, 282] width 152 height 24
type input "[PERSON_NAME]"
click at [438, 302] on mark "Band Member" at bounding box center [436, 305] width 51 height 10
click at [592, 305] on input at bounding box center [558, 305] width 91 height 24
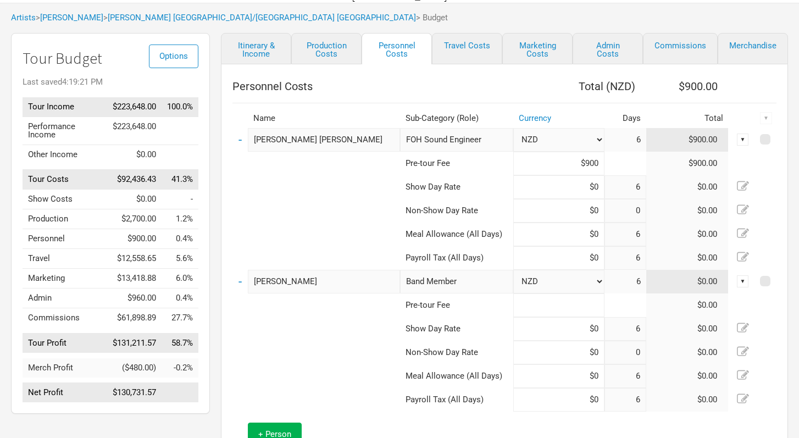
type input "$0"
type input "$850"
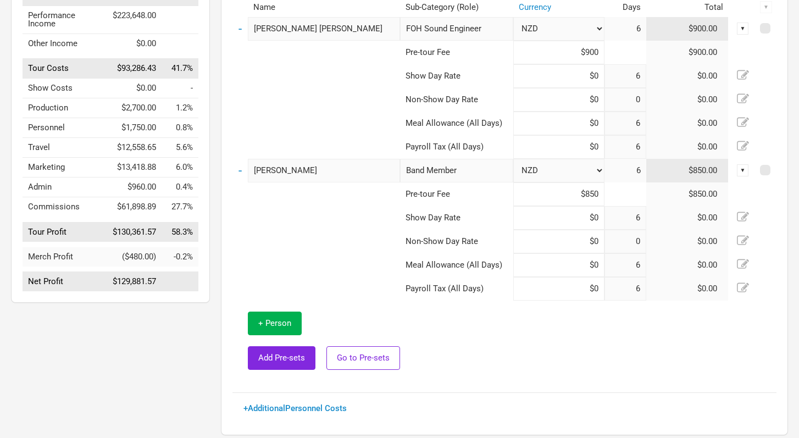
scroll to position [171, 0]
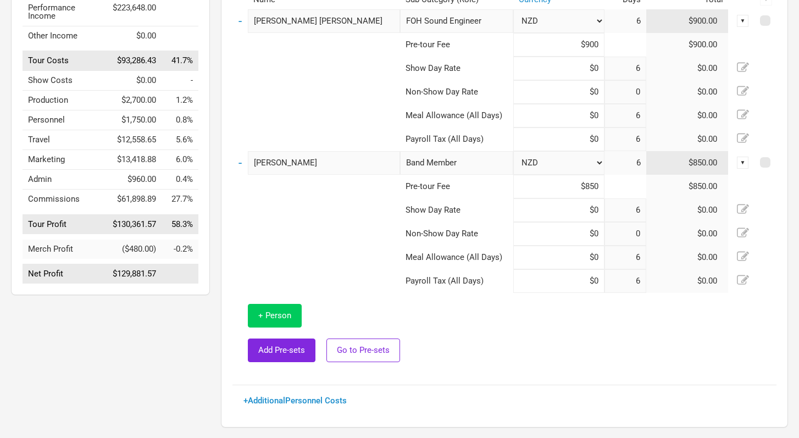
click at [277, 312] on span "+ Person" at bounding box center [274, 315] width 33 height 10
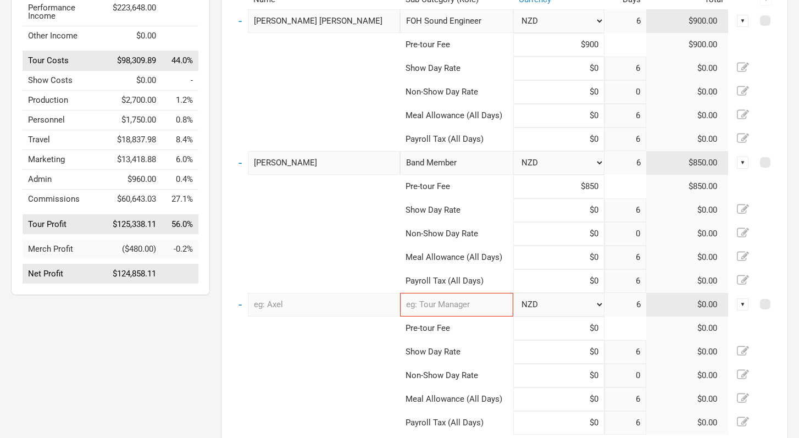
type input "6"
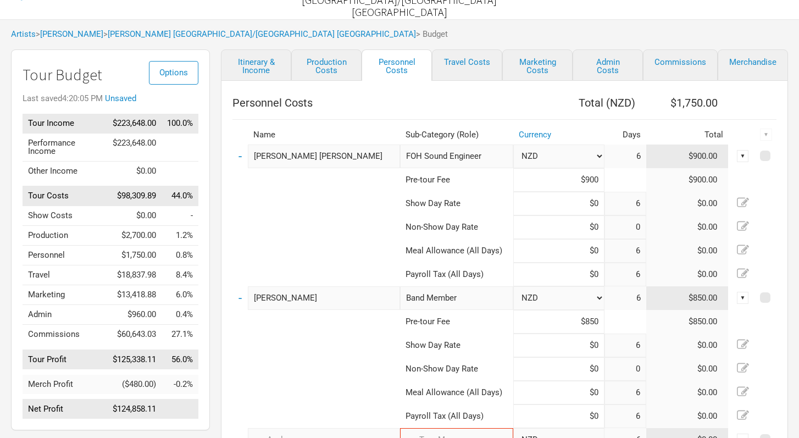
scroll to position [24, 0]
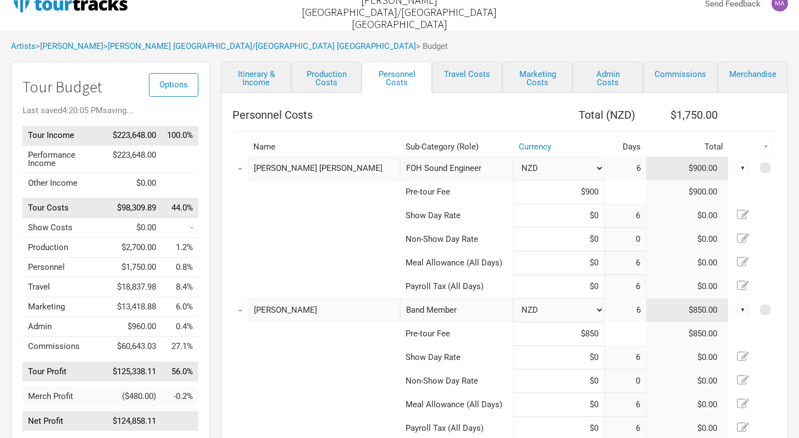
click at [742, 170] on div "▼" at bounding box center [743, 168] width 12 height 12
click at [776, 203] on td at bounding box center [766, 192] width 20 height 24
drag, startPoint x: 601, startPoint y: 193, endPoint x: 586, endPoint y: 192, distance: 16.0
click at [585, 192] on input "$900" at bounding box center [558, 192] width 91 height 24
type input "$800"
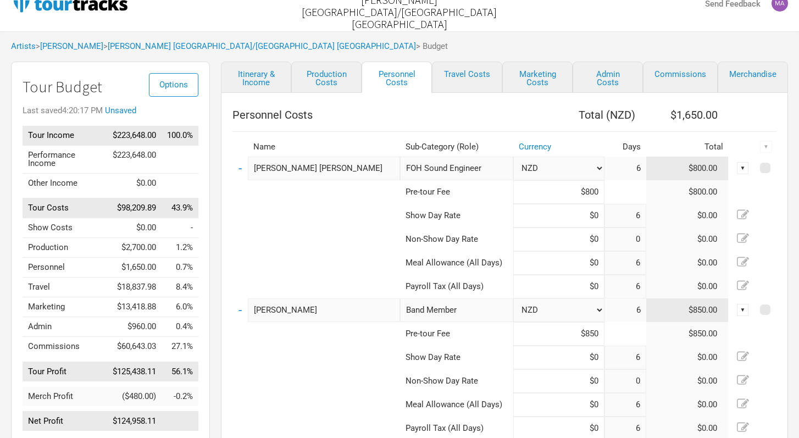
click at [331, 358] on td at bounding box center [316, 357] width 168 height 24
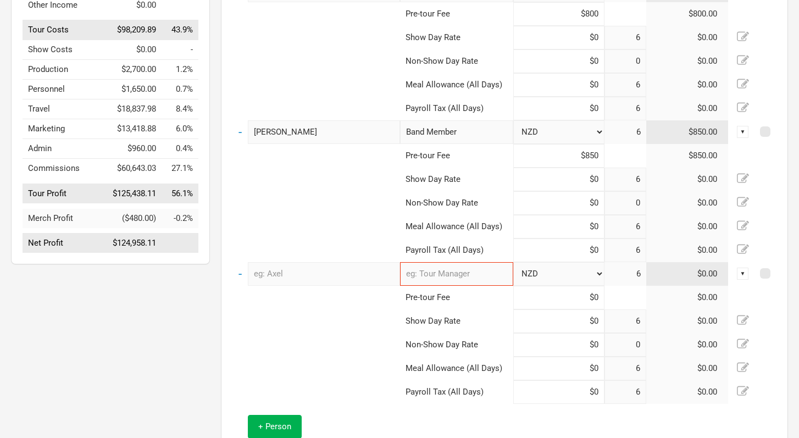
scroll to position [193, 0]
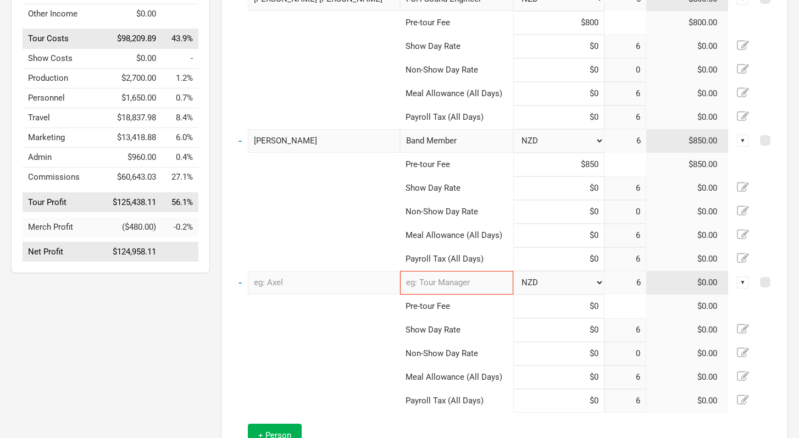
click at [450, 140] on input "Band Member" at bounding box center [456, 141] width 113 height 24
type input "Band Meer"
drag, startPoint x: 460, startPoint y: 141, endPoint x: 379, endPoint y: 138, distance: 81.3
click at [379, 138] on tr "- [PERSON_NAME] Band Meer New Subcategory New Subcategory NZD 6 $850.00 ▼" at bounding box center [504, 141] width 544 height 24
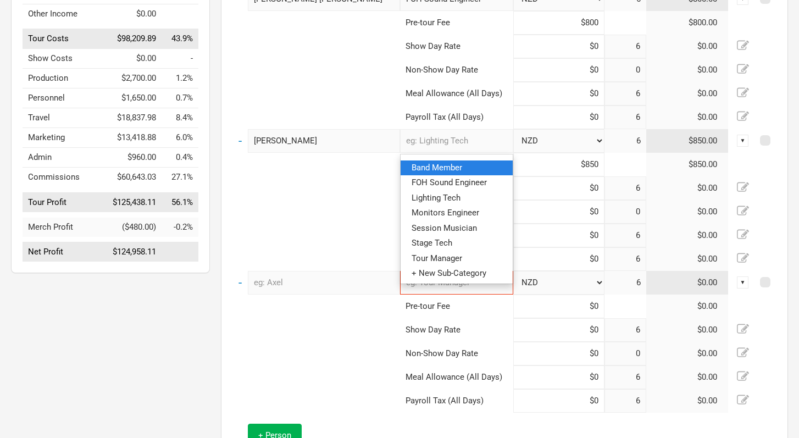
click at [454, 168] on span "Band Member" at bounding box center [436, 168] width 51 height 10
type input "Band Member"
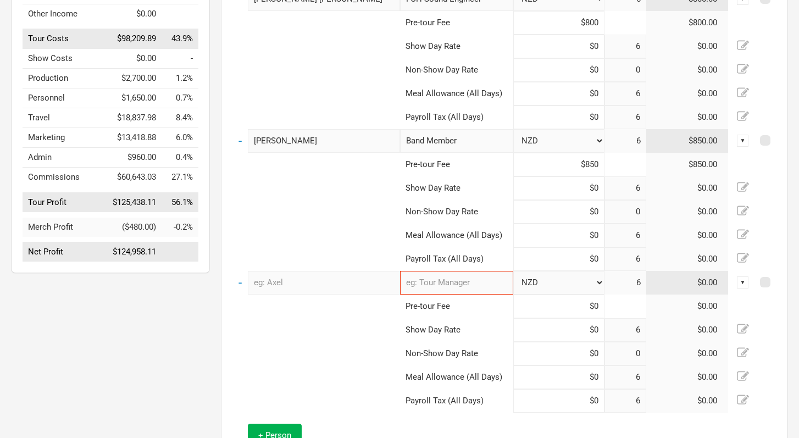
click at [331, 331] on td at bounding box center [316, 330] width 168 height 24
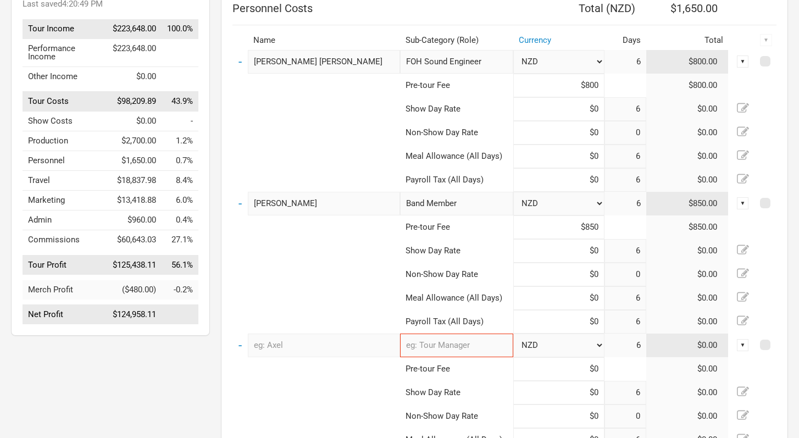
scroll to position [126, 0]
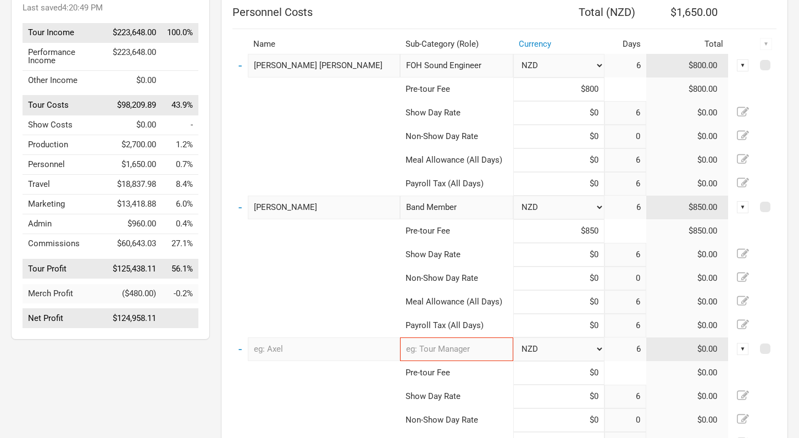
click at [712, 88] on td "$800.00" at bounding box center [687, 89] width 82 height 24
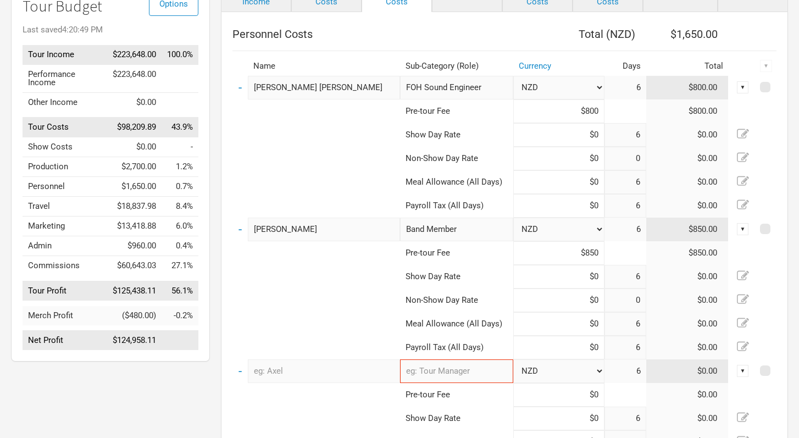
scroll to position [86, 0]
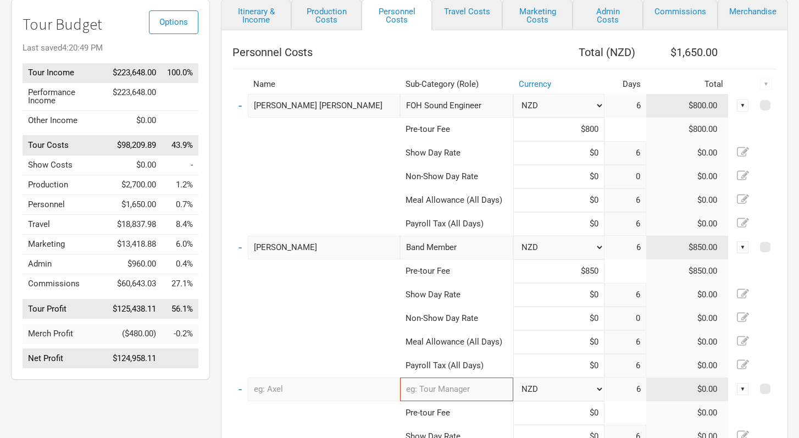
click at [638, 105] on td "6" at bounding box center [625, 106] width 42 height 24
click at [636, 104] on td "6" at bounding box center [625, 106] width 42 height 24
click at [742, 104] on div "▼" at bounding box center [743, 105] width 12 height 12
click at [717, 138] on link "Allocate to Shows" at bounding box center [709, 142] width 68 height 8
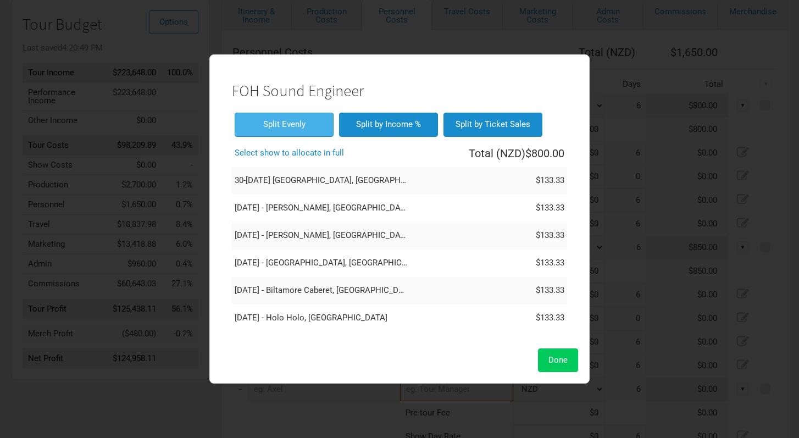
click at [559, 361] on span "Done" at bounding box center [557, 360] width 19 height 10
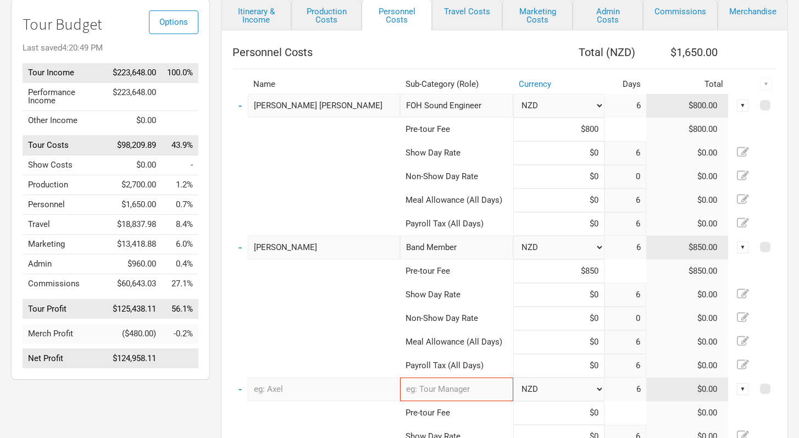
click at [765, 139] on td at bounding box center [766, 130] width 20 height 24
click at [633, 105] on td "6" at bounding box center [625, 106] width 42 height 24
click at [574, 106] on select "NZD" at bounding box center [558, 106] width 91 height 24
click at [513, 94] on select "NZD" at bounding box center [558, 106] width 91 height 24
click at [636, 104] on td "6" at bounding box center [625, 106] width 42 height 24
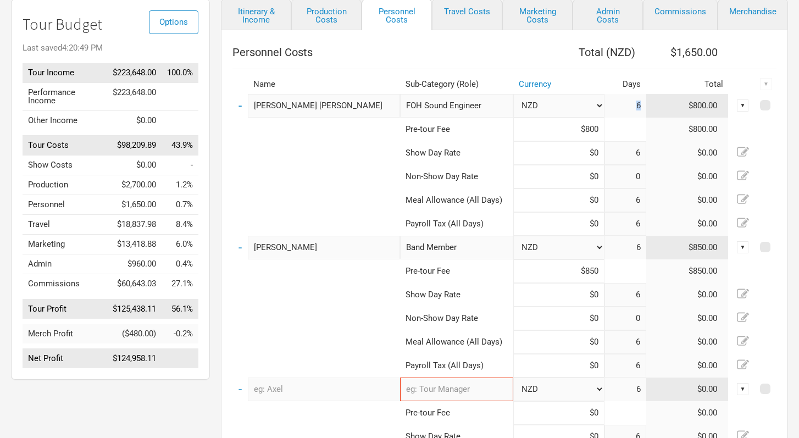
click at [636, 104] on td "6" at bounding box center [625, 106] width 42 height 24
click at [300, 334] on td at bounding box center [316, 342] width 168 height 24
click at [339, 133] on td at bounding box center [316, 130] width 168 height 24
click at [745, 248] on div "▼" at bounding box center [743, 247] width 12 height 12
click at [726, 283] on link "Allocate to Shows" at bounding box center [709, 284] width 68 height 8
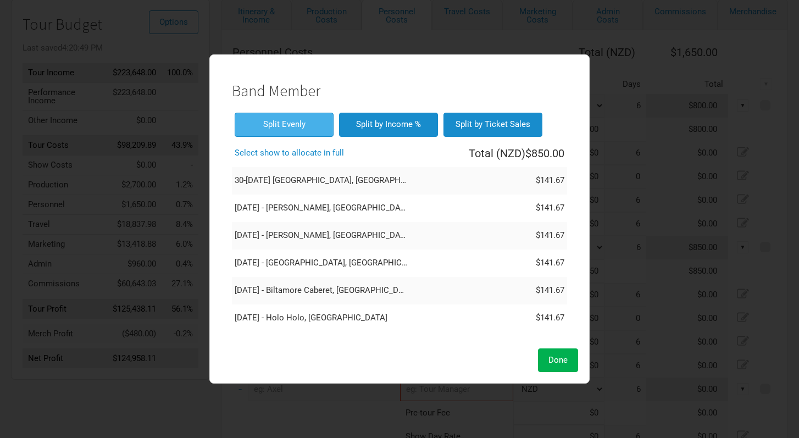
click at [325, 155] on th "Select show to allocate in full" at bounding box center [321, 153] width 178 height 27
click at [558, 360] on span "Done" at bounding box center [557, 360] width 19 height 10
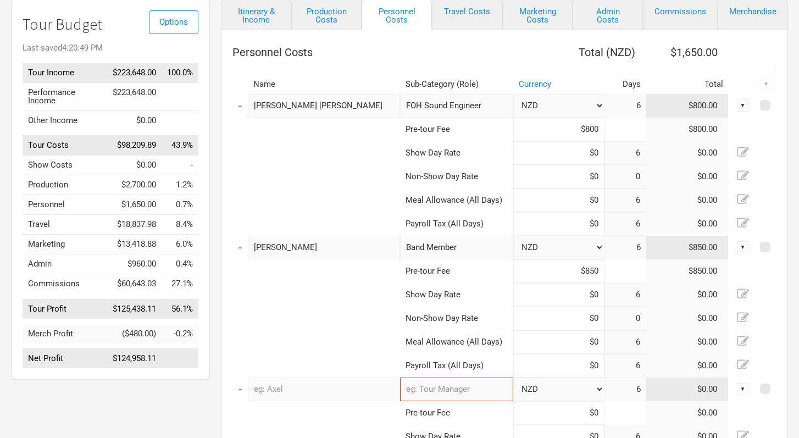
drag, startPoint x: 598, startPoint y: 129, endPoint x: 583, endPoint y: 127, distance: 14.9
click at [583, 127] on input "$800" at bounding box center [558, 130] width 91 height 24
type input "$4,800"
drag, startPoint x: 597, startPoint y: 270, endPoint x: 584, endPoint y: 270, distance: 12.1
click at [584, 270] on input "$850" at bounding box center [558, 271] width 91 height 24
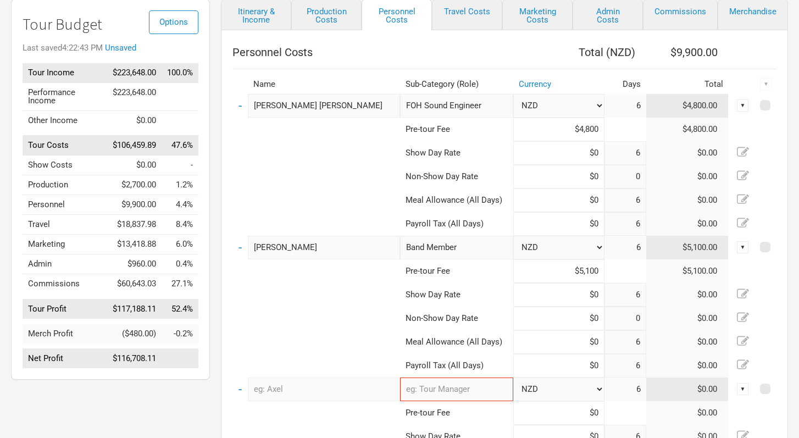
type input "$5,100"
click at [317, 414] on td at bounding box center [316, 413] width 168 height 24
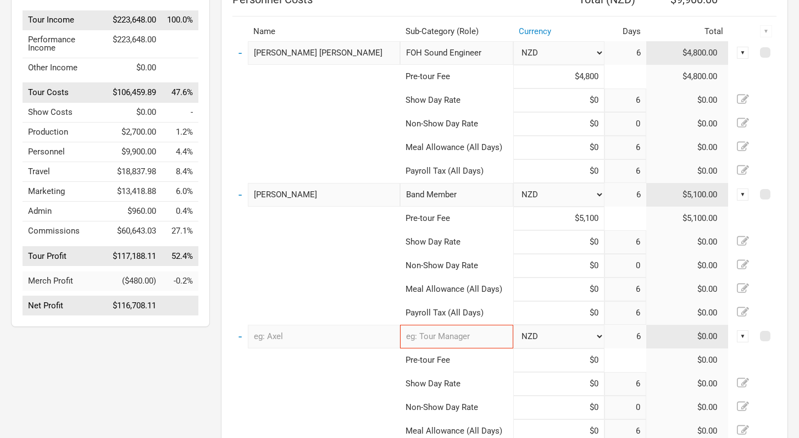
scroll to position [132, 0]
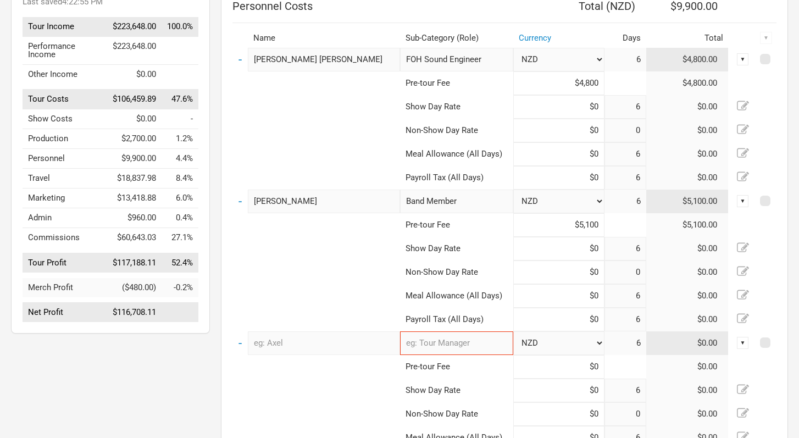
click at [320, 338] on input "text" at bounding box center [324, 343] width 152 height 24
type input "[PERSON_NAME]"
click at [449, 341] on input "text" at bounding box center [456, 343] width 113 height 24
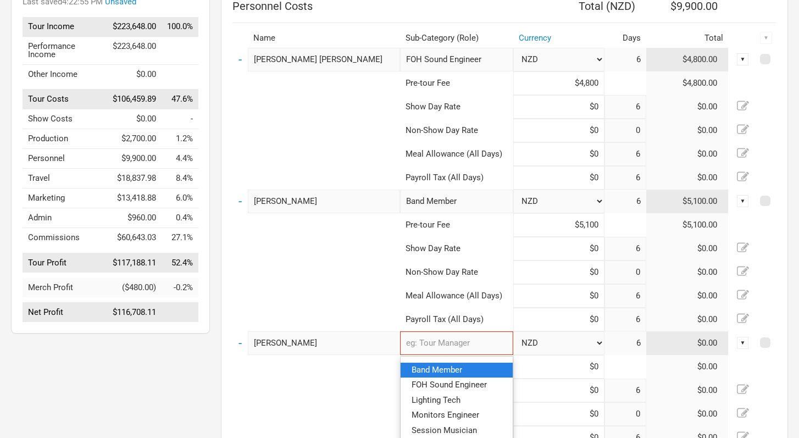
click at [449, 371] on span "Band Member" at bounding box center [436, 370] width 51 height 10
type input "Band Member"
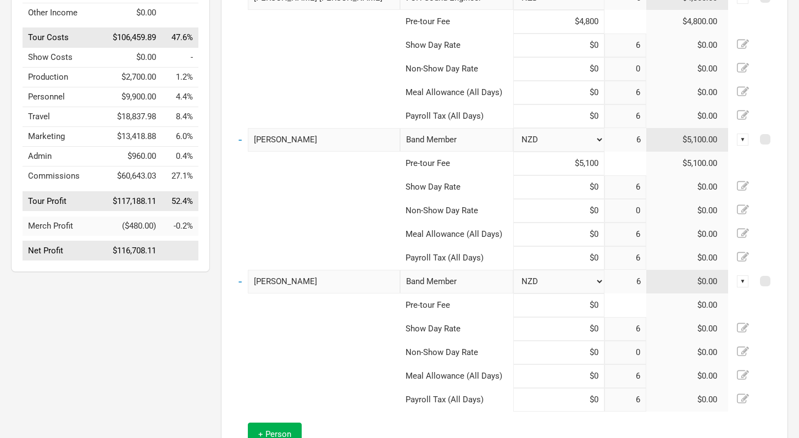
scroll to position [232, 0]
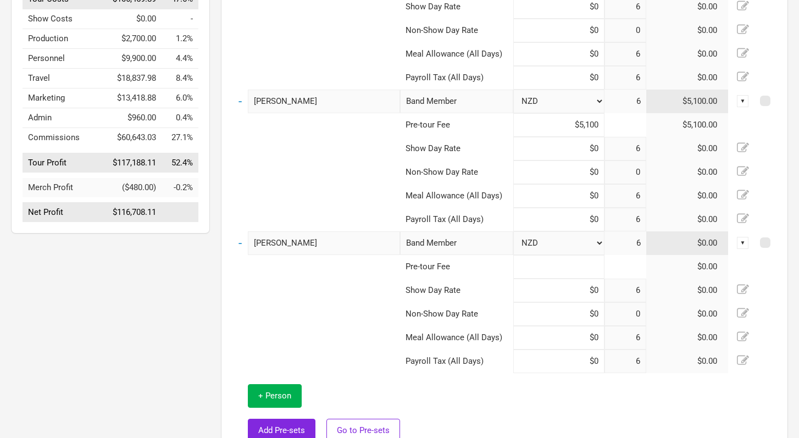
click at [597, 266] on input at bounding box center [558, 267] width 91 height 24
type input "$3,900"
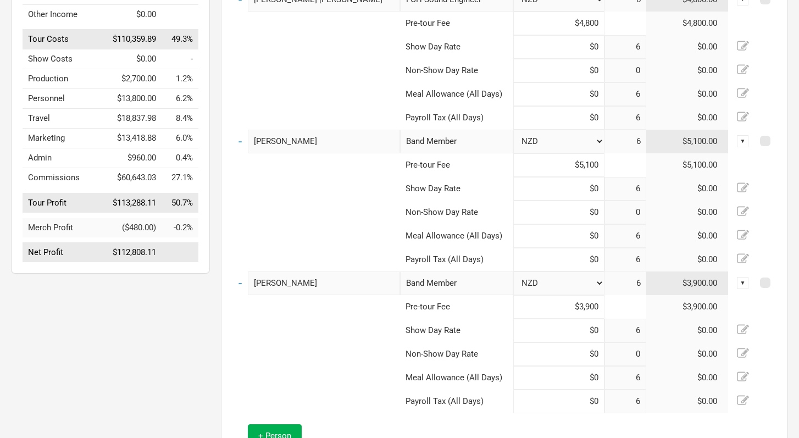
scroll to position [234, 0]
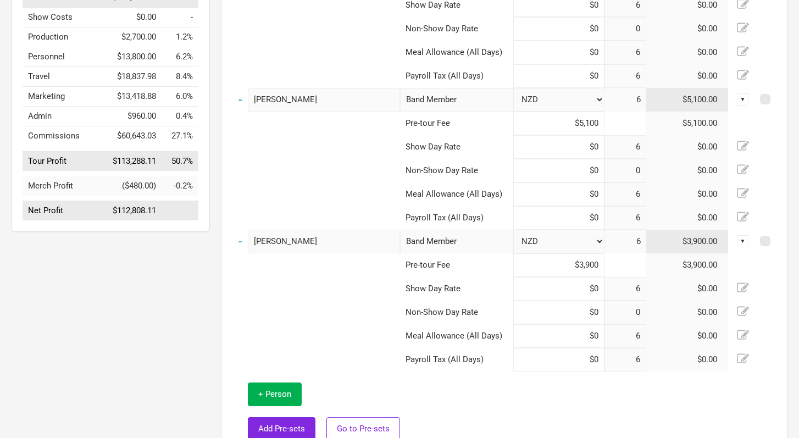
click at [738, 239] on div "▼" at bounding box center [743, 241] width 12 height 12
click at [724, 274] on link "Allocate to Shows" at bounding box center [709, 278] width 68 height 8
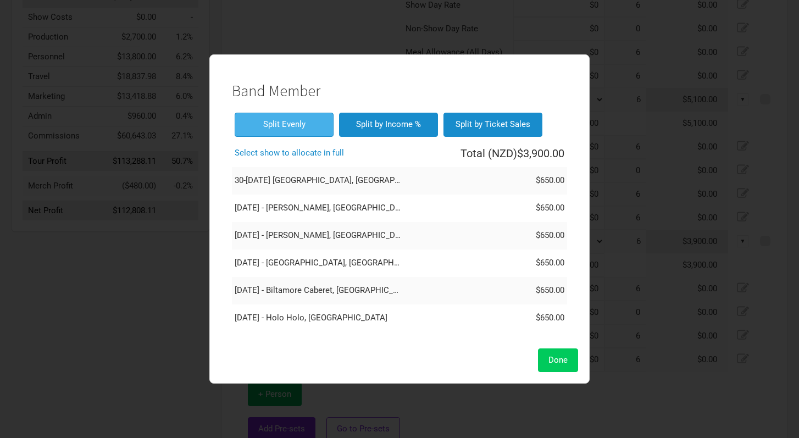
click at [564, 365] on button "Done" at bounding box center [558, 360] width 40 height 24
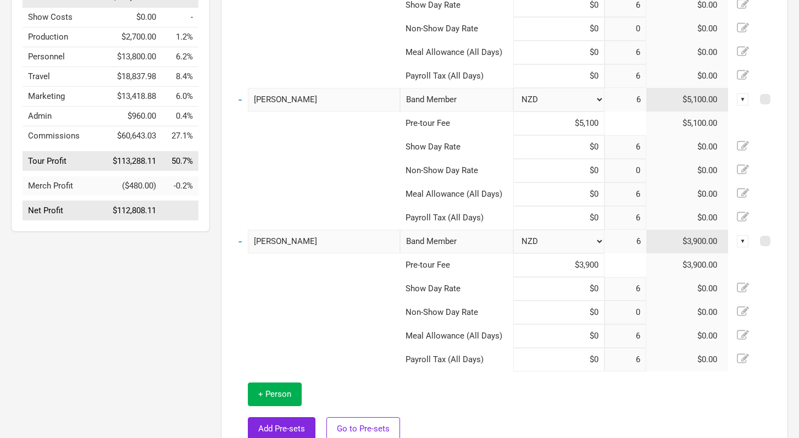
click at [739, 100] on div "▼" at bounding box center [743, 99] width 12 height 12
click at [724, 136] on link "Allocate to Shows" at bounding box center [709, 136] width 68 height 8
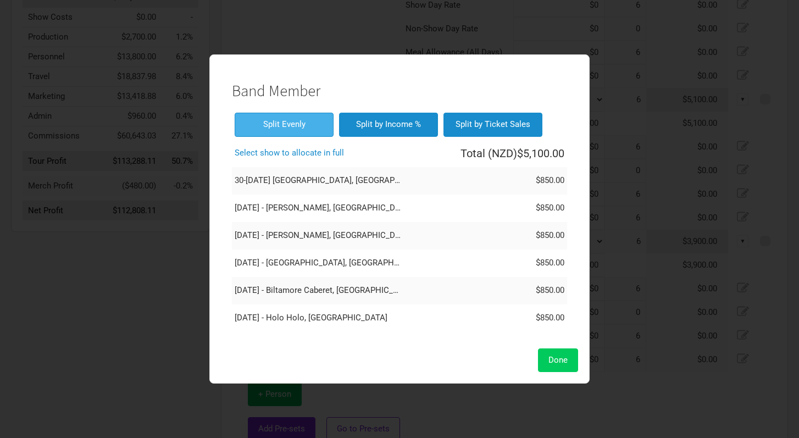
click at [565, 361] on span "Done" at bounding box center [557, 360] width 19 height 10
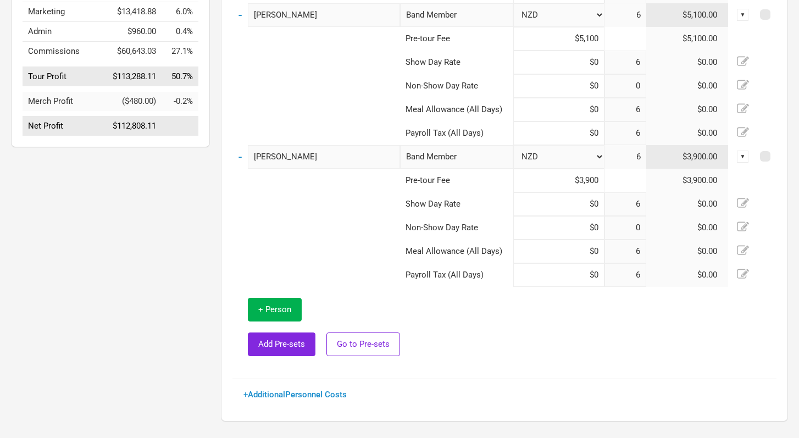
scroll to position [339, 0]
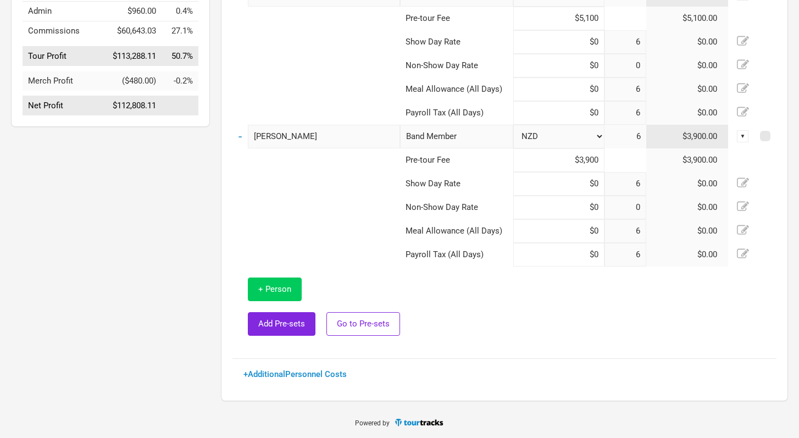
click at [274, 290] on span "+ Person" at bounding box center [274, 289] width 33 height 10
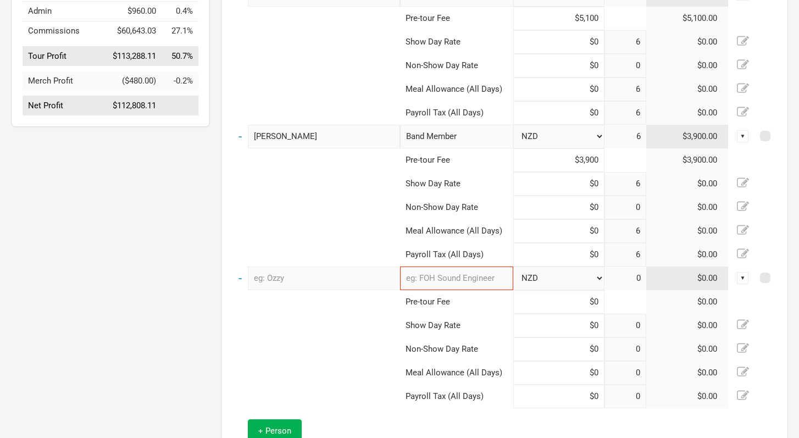
type input "6"
click at [300, 282] on input "text" at bounding box center [324, 278] width 152 height 24
type input "Jireh"
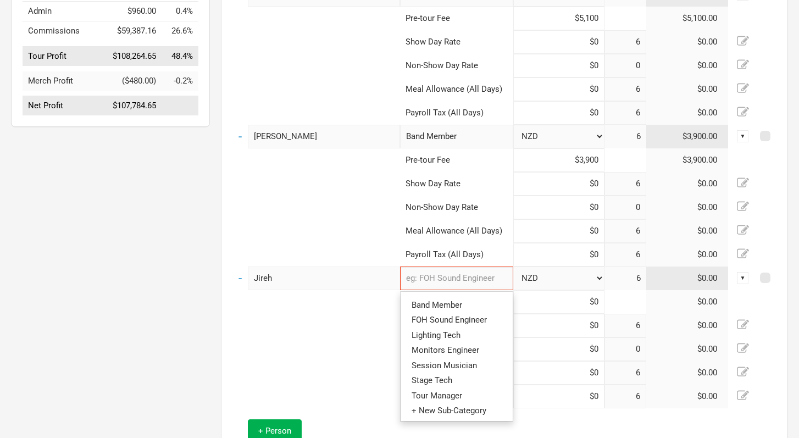
click at [425, 281] on input "text" at bounding box center [456, 278] width 113 height 24
click at [437, 309] on link "Band Member" at bounding box center [456, 305] width 112 height 15
type input "Band Member"
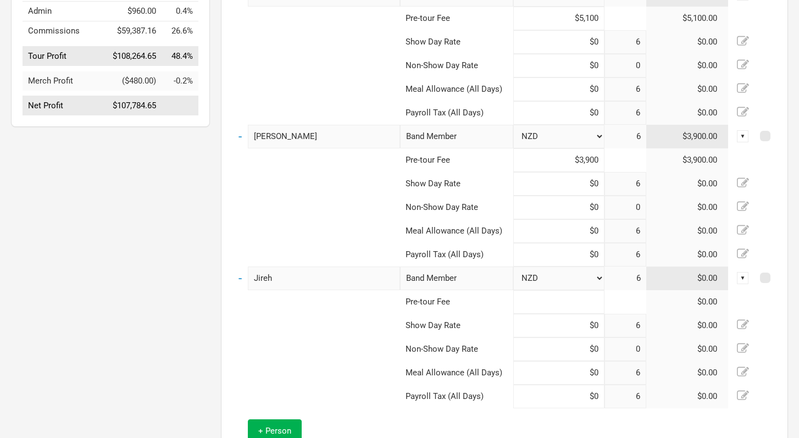
click at [584, 303] on input at bounding box center [558, 302] width 91 height 24
type input "$3,600"
type input "$0"
click at [745, 275] on div "▼" at bounding box center [743, 278] width 12 height 12
click at [720, 310] on link "Allocate to Shows" at bounding box center [709, 314] width 68 height 8
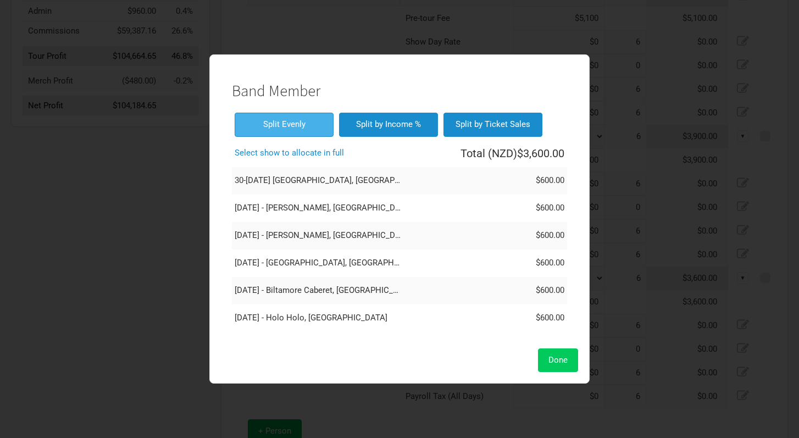
click at [566, 357] on span "Done" at bounding box center [557, 360] width 19 height 10
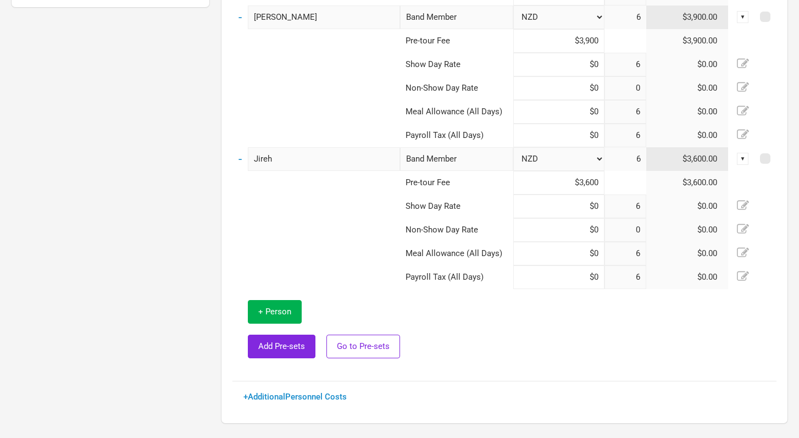
scroll to position [481, 0]
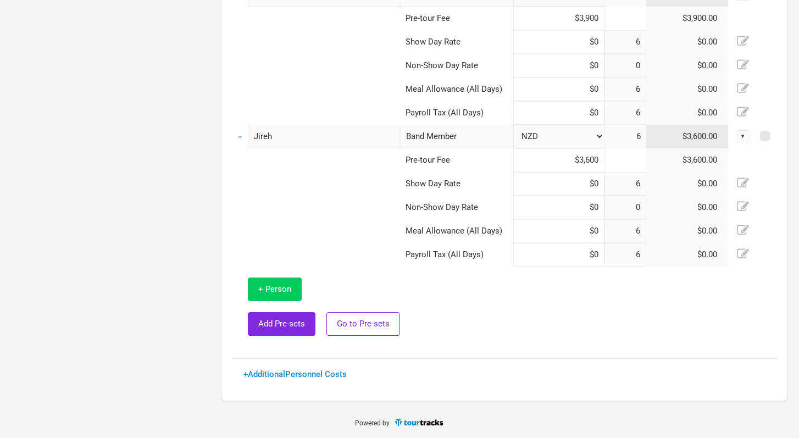
click at [278, 286] on span "+ Person" at bounding box center [274, 289] width 33 height 10
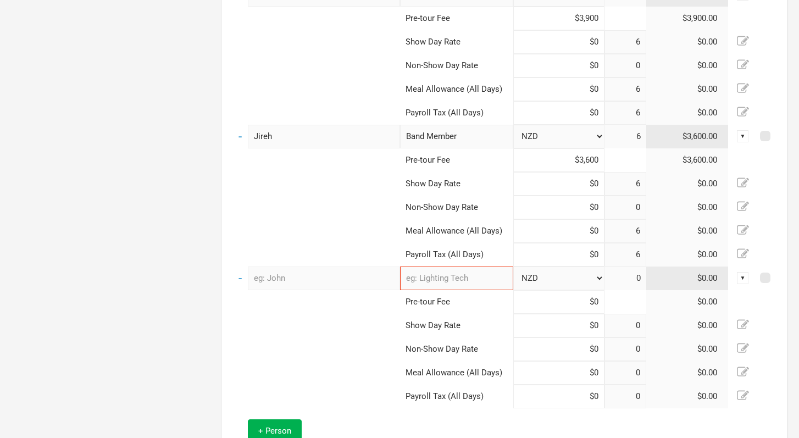
type input "6"
click at [316, 274] on input "text" at bounding box center [324, 278] width 152 height 24
click at [598, 299] on input at bounding box center [558, 302] width 91 height 24
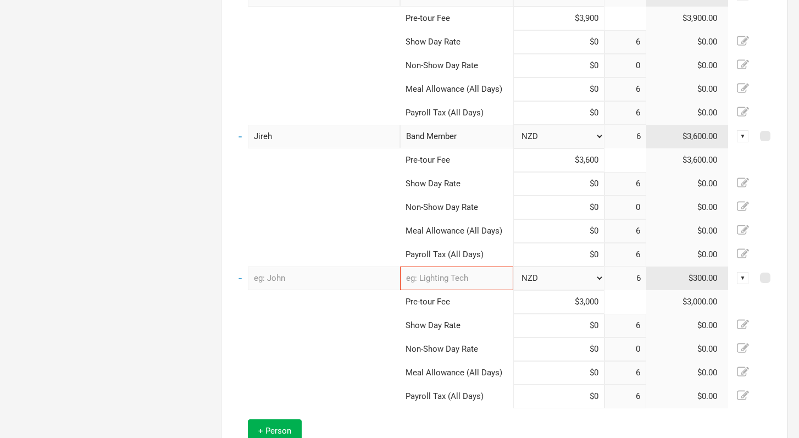
type input "$3,000"
click at [310, 281] on input "text" at bounding box center [324, 278] width 152 height 24
type input "Laupepa"
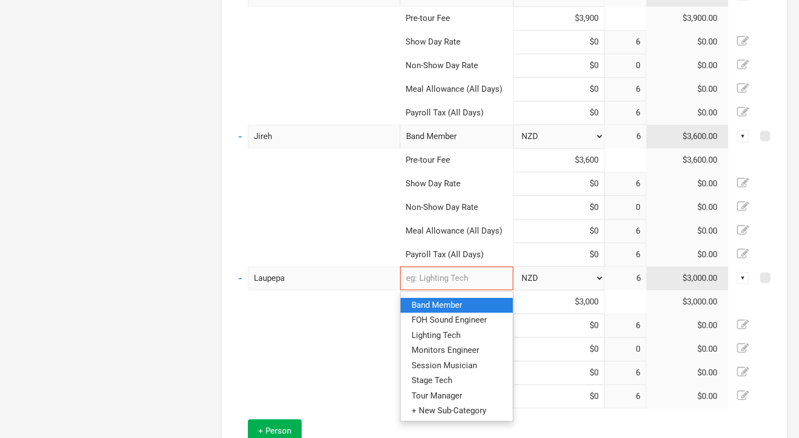
click at [481, 304] on link "Band Member" at bounding box center [456, 305] width 112 height 15
type input "Band Member"
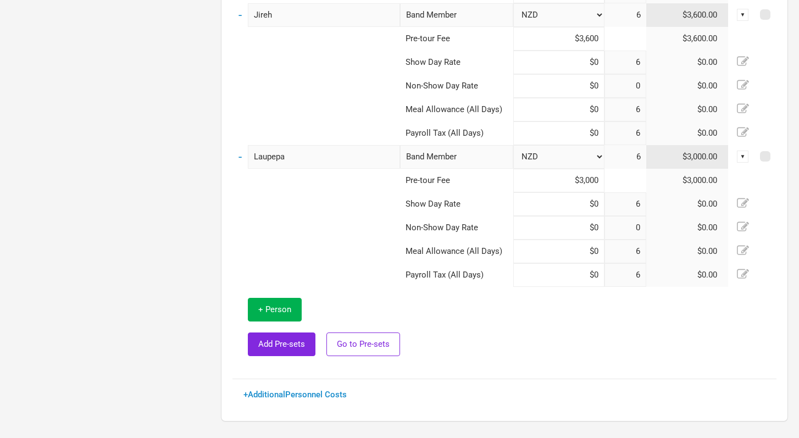
scroll to position [622, 0]
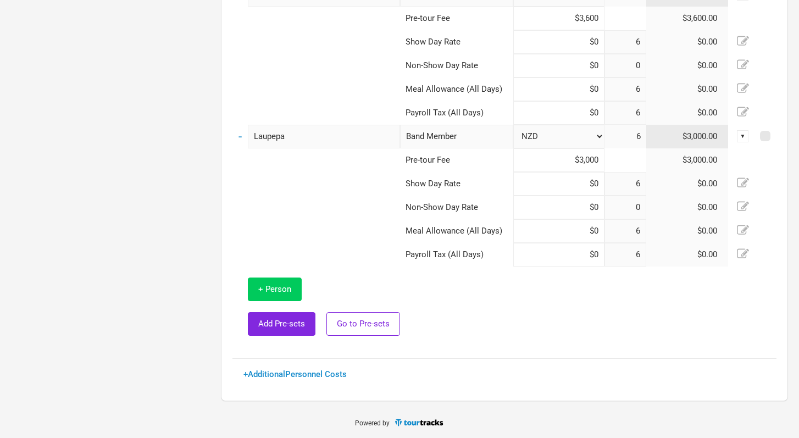
click at [280, 292] on span "+ Person" at bounding box center [274, 289] width 33 height 10
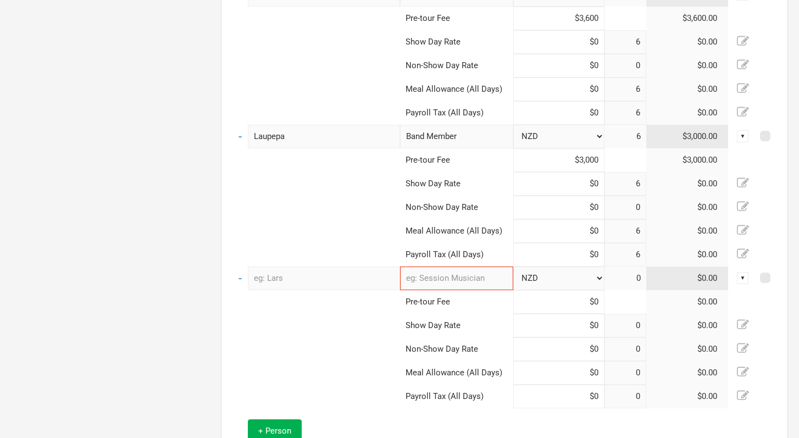
type input "6"
click at [297, 281] on input "text" at bounding box center [324, 278] width 152 height 24
type input "[PERSON_NAME]"
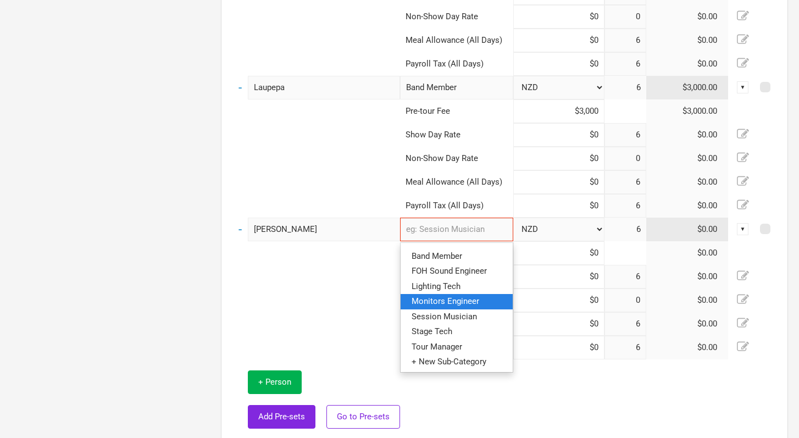
scroll to position [692, 0]
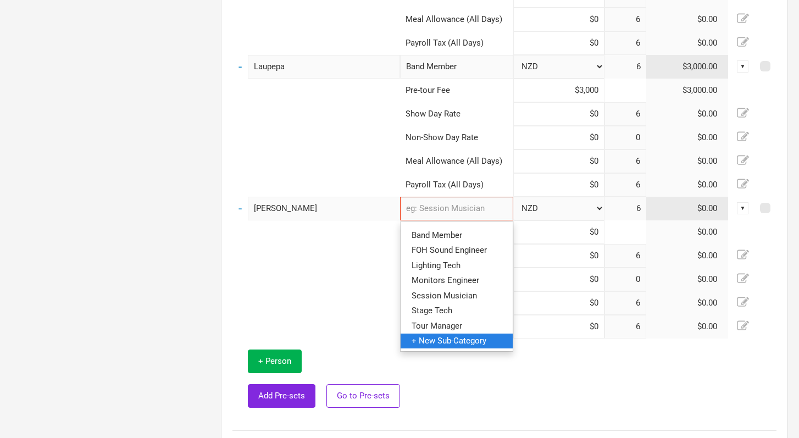
click at [467, 341] on span "+ New Sub-Category" at bounding box center [448, 340] width 75 height 10
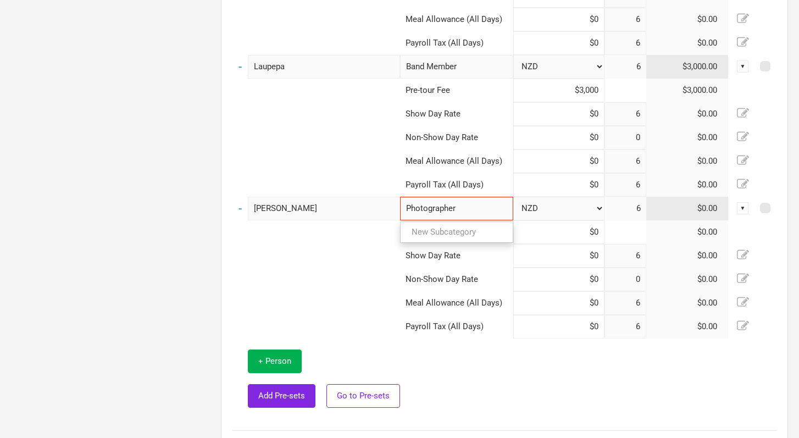
type input "Photographer"
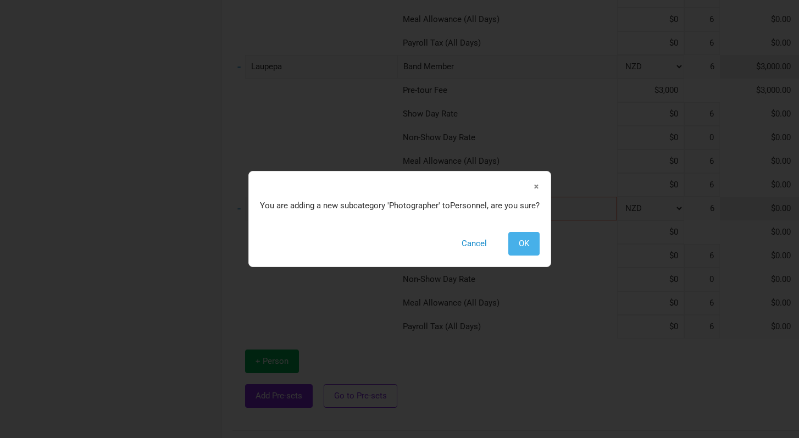
click at [517, 246] on button "OK" at bounding box center [523, 244] width 31 height 24
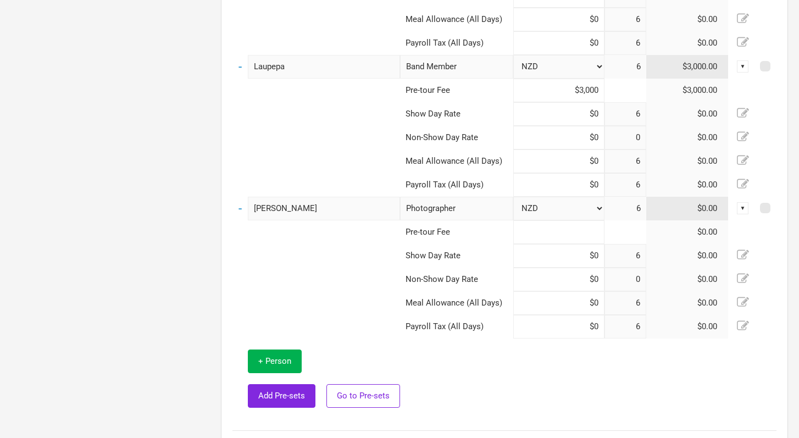
click at [599, 230] on input at bounding box center [558, 232] width 91 height 24
type input "$3,120"
click at [573, 392] on td at bounding box center [588, 378] width 376 height 81
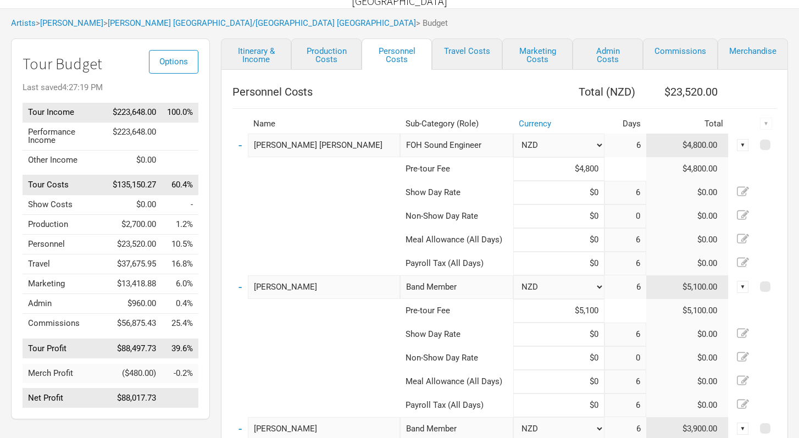
scroll to position [48, 0]
click at [299, 261] on td at bounding box center [316, 262] width 168 height 24
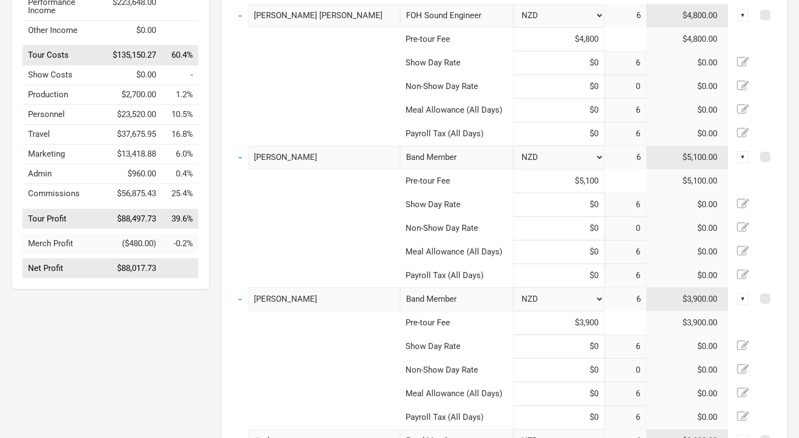
scroll to position [0, 0]
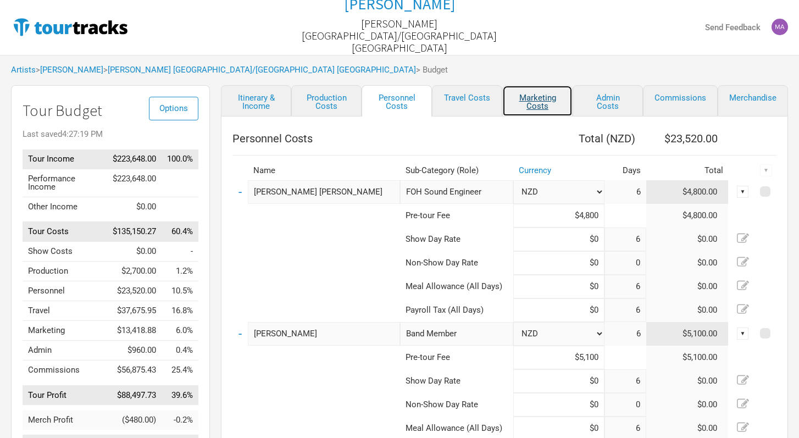
click at [531, 108] on link "Marketing Costs" at bounding box center [537, 100] width 70 height 31
select select "% of Gross"
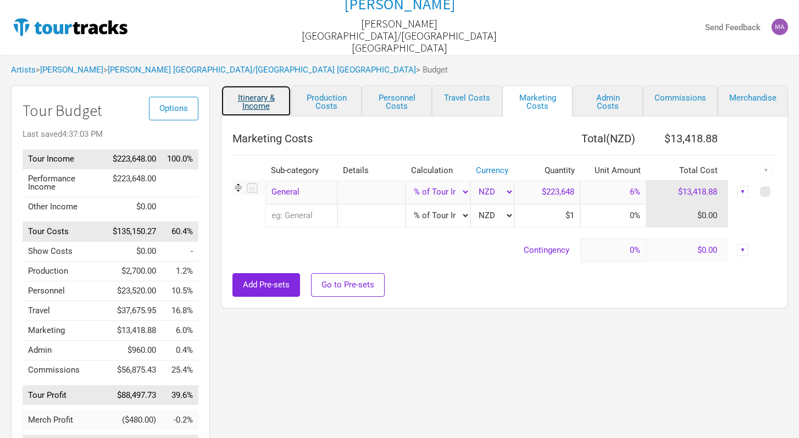
click at [269, 97] on link "Itinerary & Income" at bounding box center [256, 100] width 70 height 31
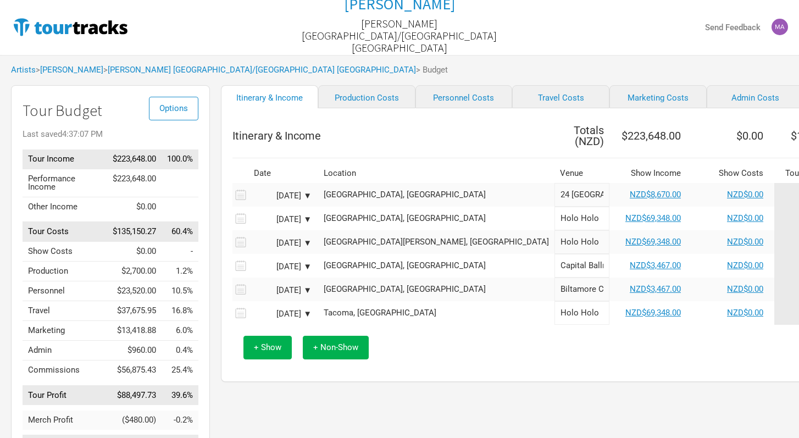
click at [494, 367] on div "Itinerary & Income Totals ( NZD ) $223,648.00 $0.00 $135,150.27 $88,497.73 Date…" at bounding box center [609, 245] width 777 height 274
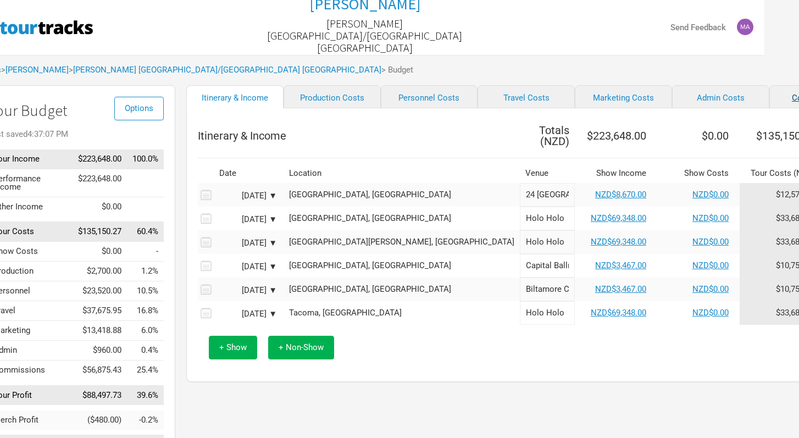
scroll to position [0, 92]
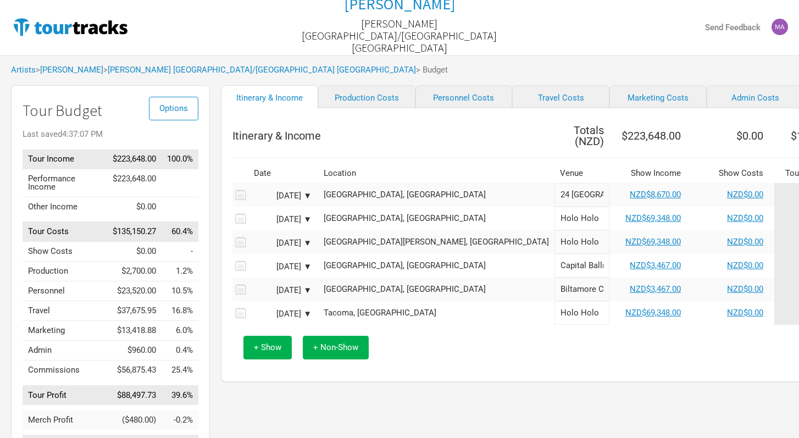
select select "Shows"
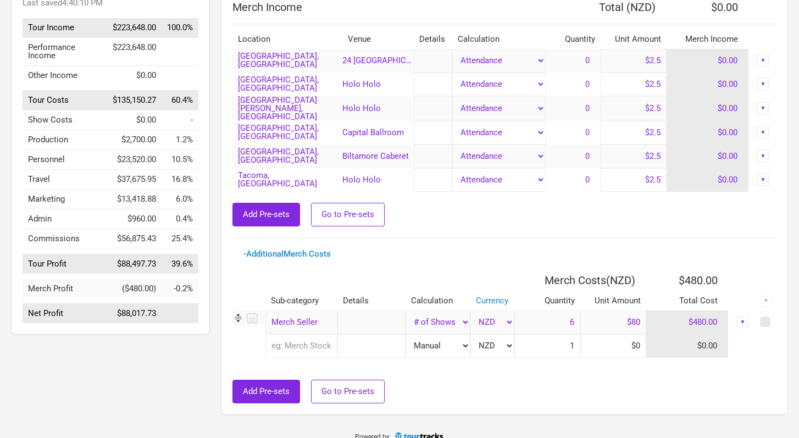
scroll to position [144, 0]
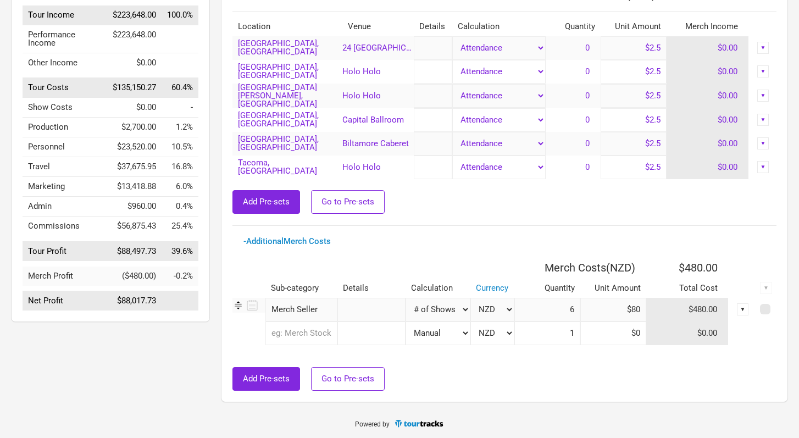
drag, startPoint x: 641, startPoint y: 306, endPoint x: 623, endPoint y: 306, distance: 17.6
click at [623, 306] on input "$80" at bounding box center [613, 310] width 66 height 24
type input "$0"
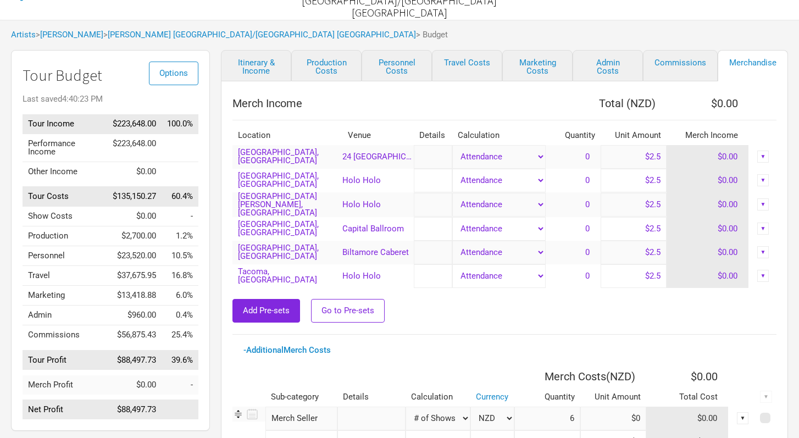
scroll to position [0, 0]
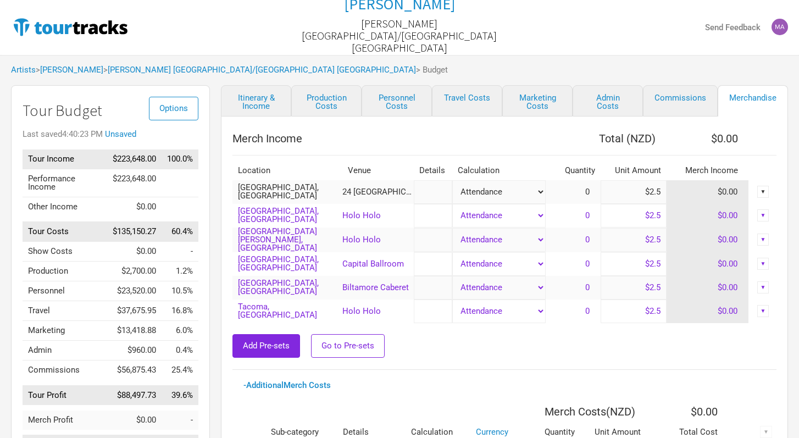
drag, startPoint x: 661, startPoint y: 193, endPoint x: 646, endPoint y: 192, distance: 14.8
click at [646, 192] on input "$2.5" at bounding box center [633, 192] width 66 height 24
type input "$0"
drag, startPoint x: 661, startPoint y: 216, endPoint x: 627, endPoint y: 215, distance: 33.5
click at [627, 215] on input "$2.5" at bounding box center [633, 216] width 66 height 24
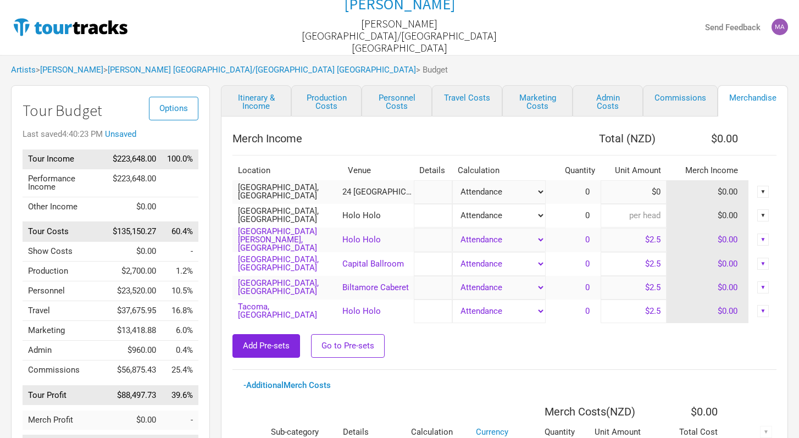
type input "$0"
drag, startPoint x: 657, startPoint y: 242, endPoint x: 636, endPoint y: 241, distance: 21.4
click at [636, 241] on input "$2.5" at bounding box center [633, 240] width 66 height 24
type input "$5"
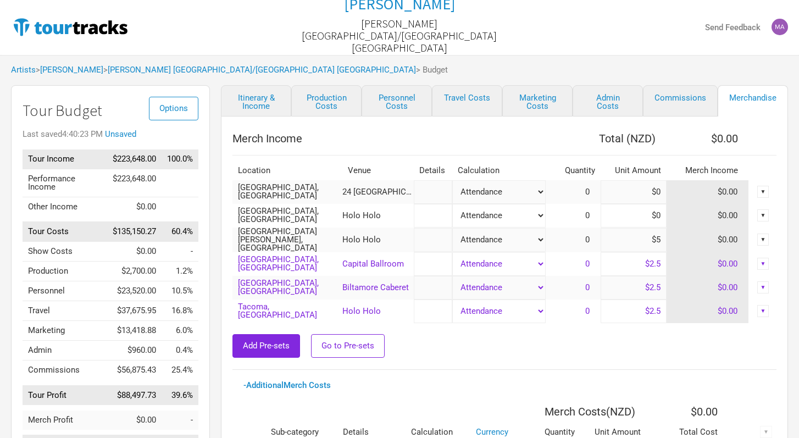
click at [664, 244] on input "$5" at bounding box center [633, 240] width 66 height 24
type input "$0"
drag, startPoint x: 661, startPoint y: 265, endPoint x: 640, endPoint y: 263, distance: 20.4
click at [640, 263] on input "$2.5" at bounding box center [633, 264] width 66 height 24
type input "$0"
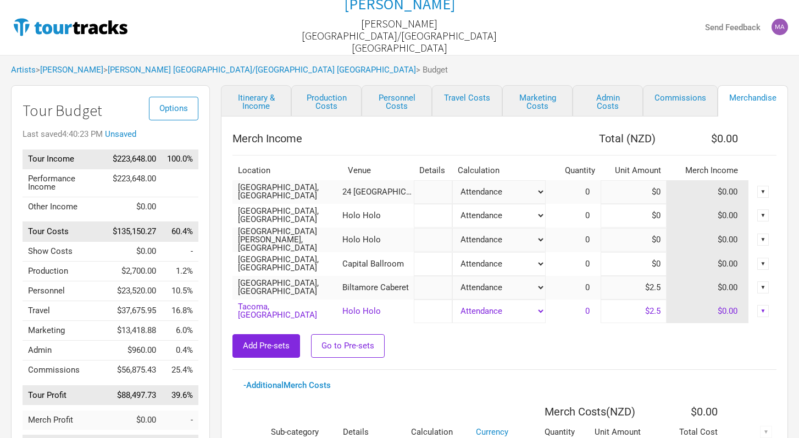
drag, startPoint x: 662, startPoint y: 289, endPoint x: 640, endPoint y: 289, distance: 22.0
click at [640, 289] on input "$2.5" at bounding box center [633, 288] width 66 height 24
type input "$0"
drag, startPoint x: 662, startPoint y: 314, endPoint x: 629, endPoint y: 313, distance: 33.0
click at [629, 313] on input "$2.5" at bounding box center [633, 311] width 66 height 24
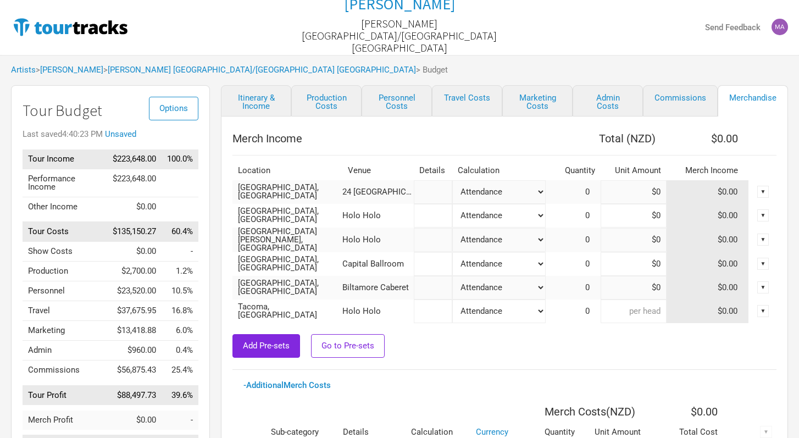
type input "$0"
click at [607, 350] on div "Add Pre-sets Go to Pre-sets" at bounding box center [504, 346] width 544 height 24
click at [678, 104] on link "Commissions" at bounding box center [680, 100] width 75 height 31
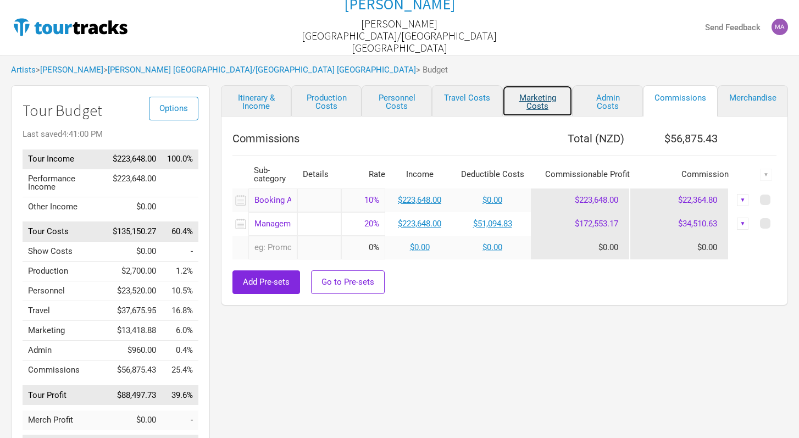
click at [534, 107] on link "Marketing Costs" at bounding box center [537, 100] width 70 height 31
select select "% of Gross"
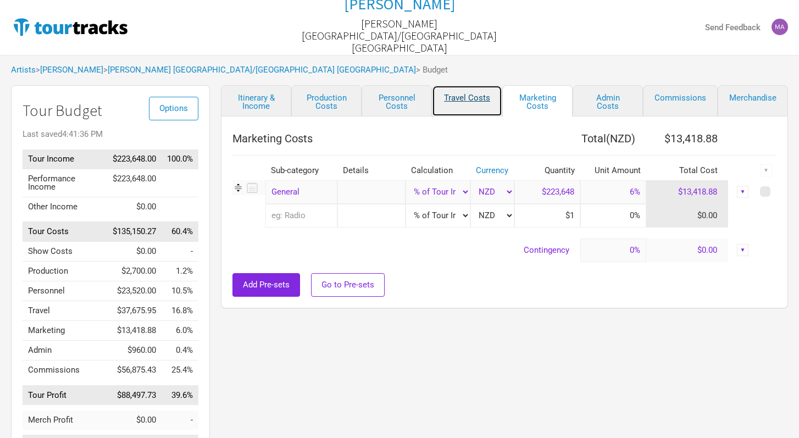
click at [470, 102] on link "Travel Costs" at bounding box center [467, 100] width 70 height 31
select select "Travel Estimates All"
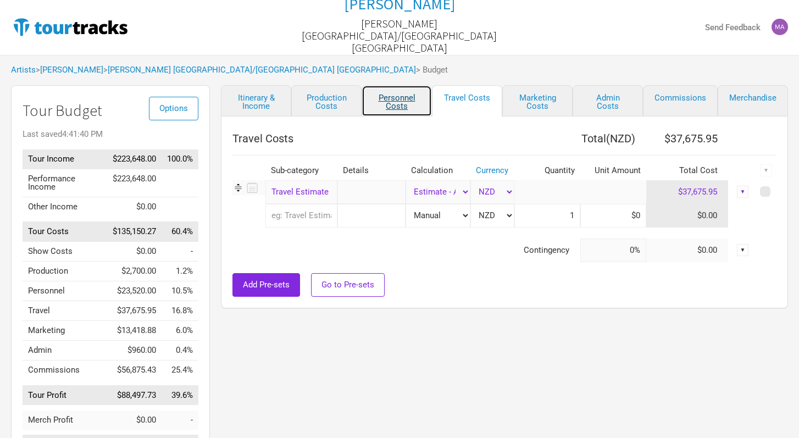
click at [405, 106] on link "Personnel Costs" at bounding box center [396, 100] width 70 height 31
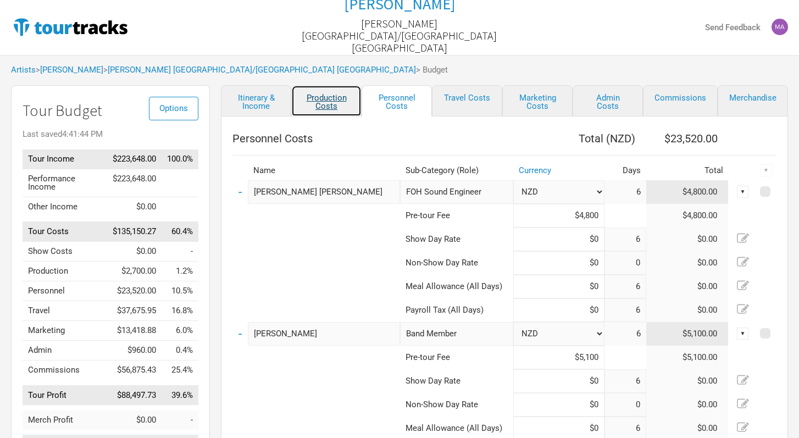
click at [306, 102] on link "Production Costs" at bounding box center [326, 100] width 70 height 31
select select "Shows"
select select "Show Days"
select select "Shows"
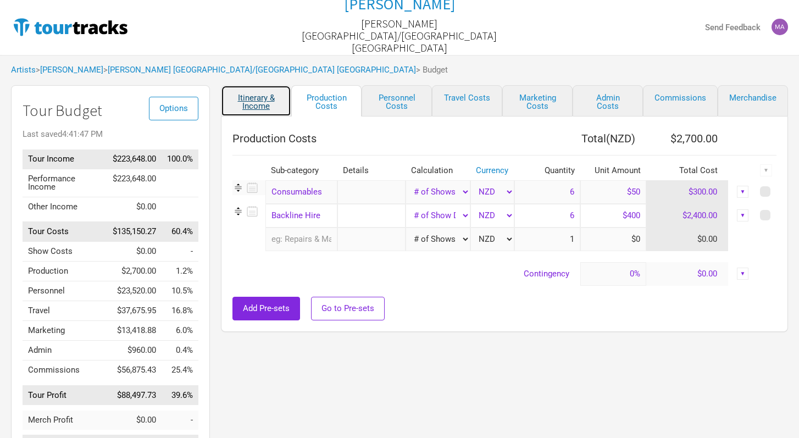
click at [259, 98] on link "Itinerary & Income" at bounding box center [256, 100] width 70 height 31
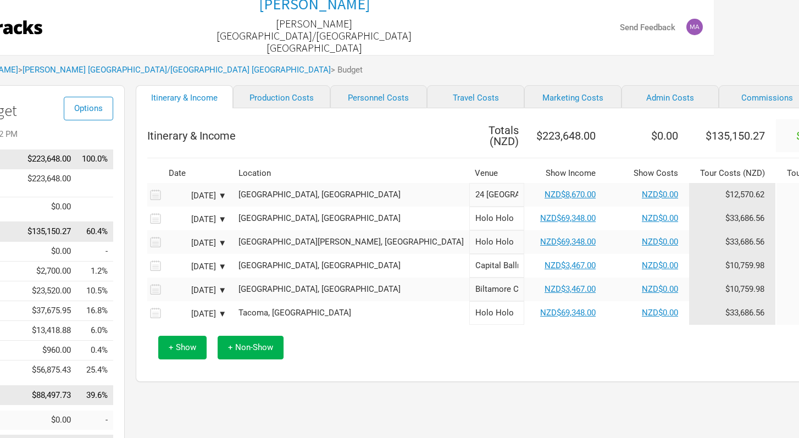
scroll to position [0, 92]
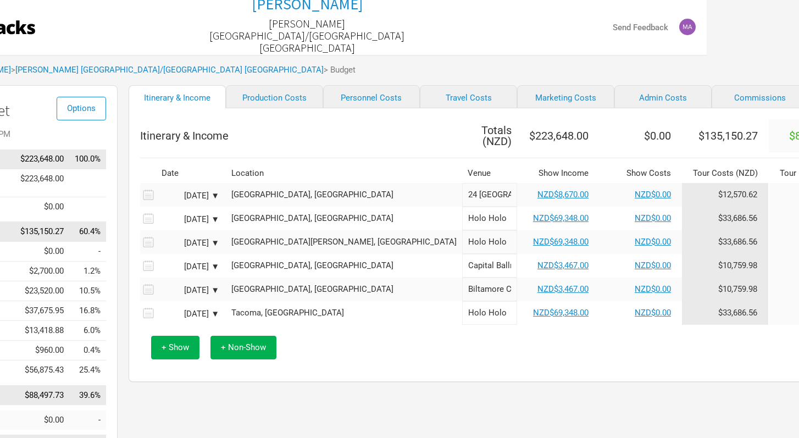
click at [361, 367] on div "+ Show + Non-Show" at bounding box center [517, 348] width 743 height 46
click at [343, 106] on link "Personnel Costs" at bounding box center [371, 96] width 97 height 23
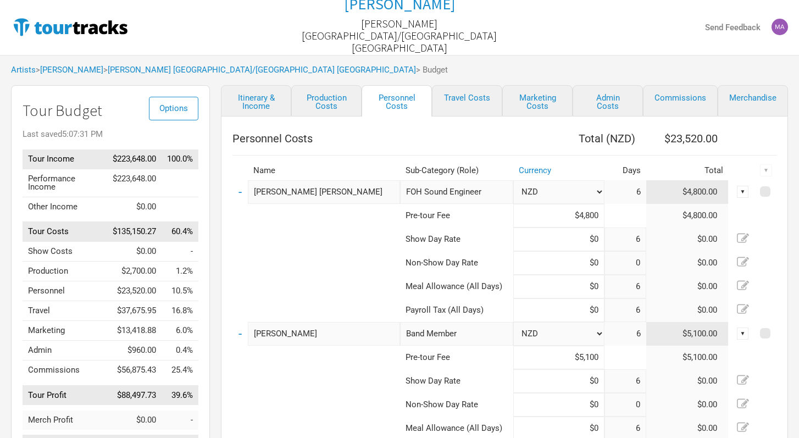
click at [263, 105] on link "Itinerary & Income" at bounding box center [256, 100] width 70 height 31
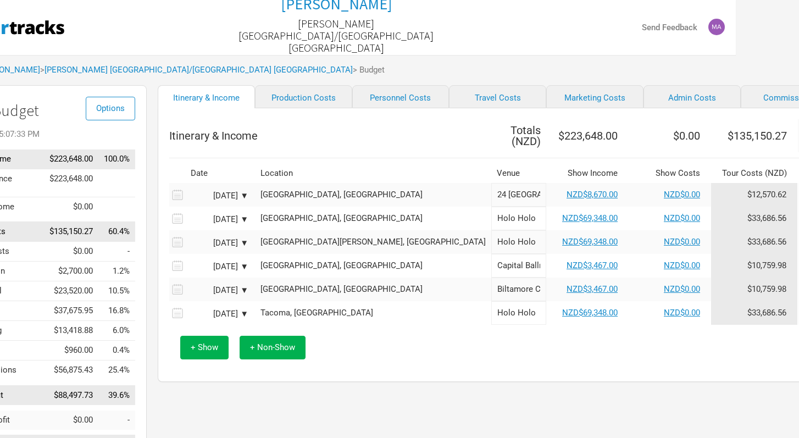
scroll to position [0, 64]
drag, startPoint x: 759, startPoint y: 138, endPoint x: 694, endPoint y: 136, distance: 64.9
click at [710, 139] on th "$135,150.27" at bounding box center [753, 135] width 87 height 33
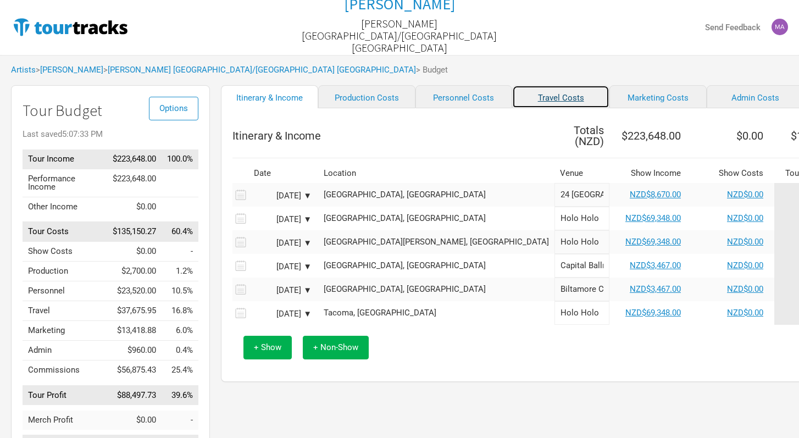
click at [512, 91] on link "Travel Costs" at bounding box center [560, 96] width 97 height 23
select select "Travel Estimates All"
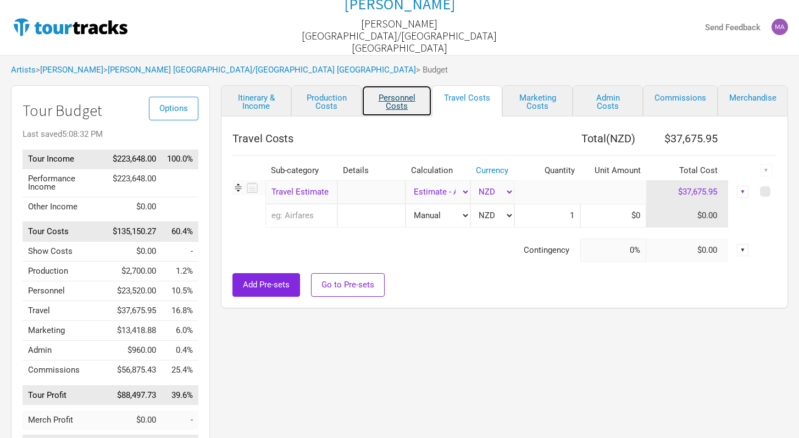
click at [400, 99] on link "Personnel Costs" at bounding box center [396, 100] width 70 height 31
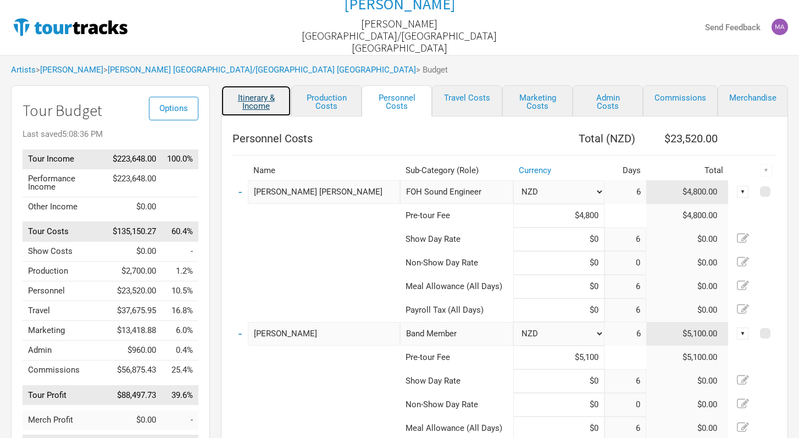
click at [247, 103] on link "Itinerary & Income" at bounding box center [256, 100] width 70 height 31
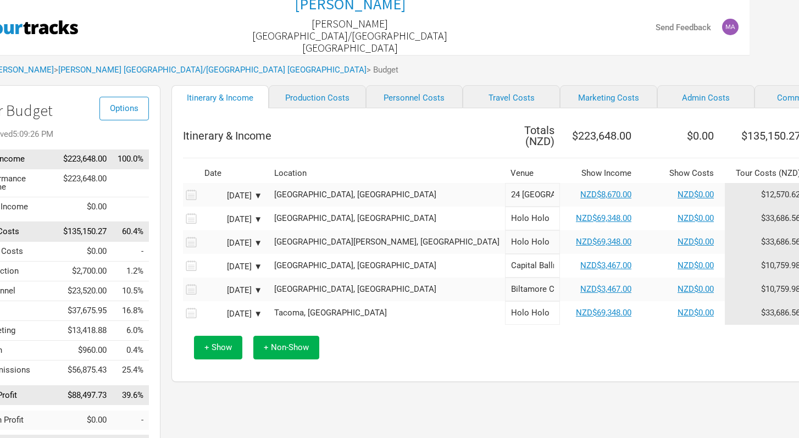
scroll to position [0, 92]
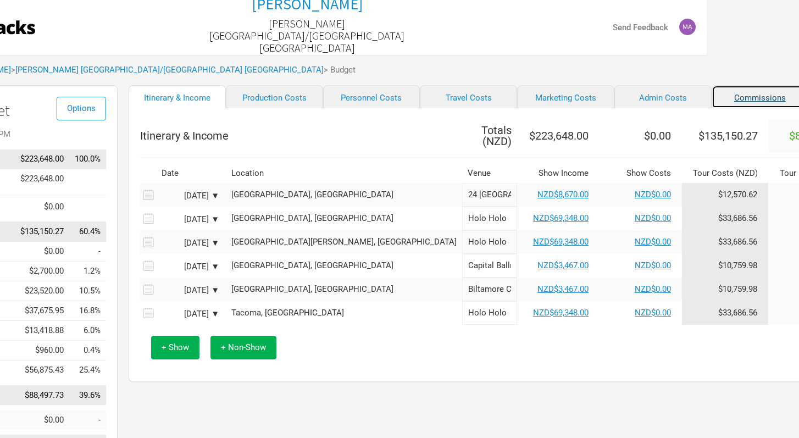
click at [711, 101] on link "Commissions" at bounding box center [759, 96] width 97 height 23
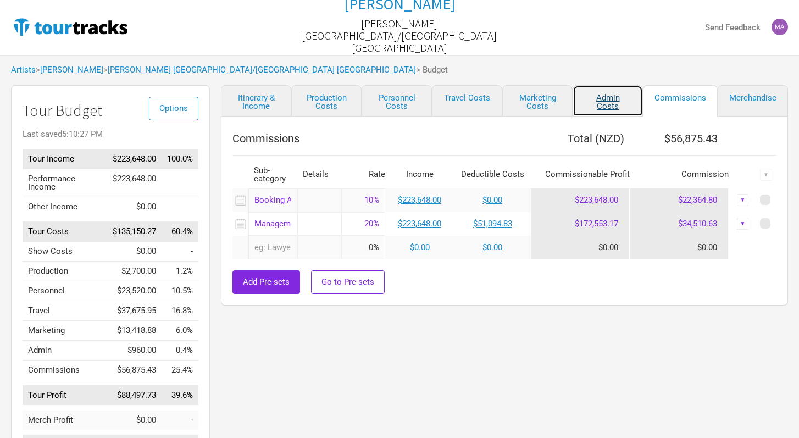
click at [598, 101] on link "Admin Costs" at bounding box center [607, 100] width 70 height 31
select select "Total Days"
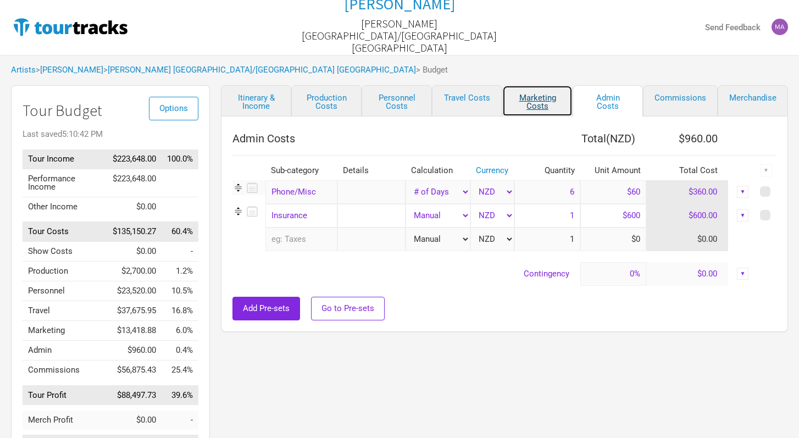
click at [534, 103] on link "Marketing Costs" at bounding box center [537, 100] width 70 height 31
select select "% of Gross"
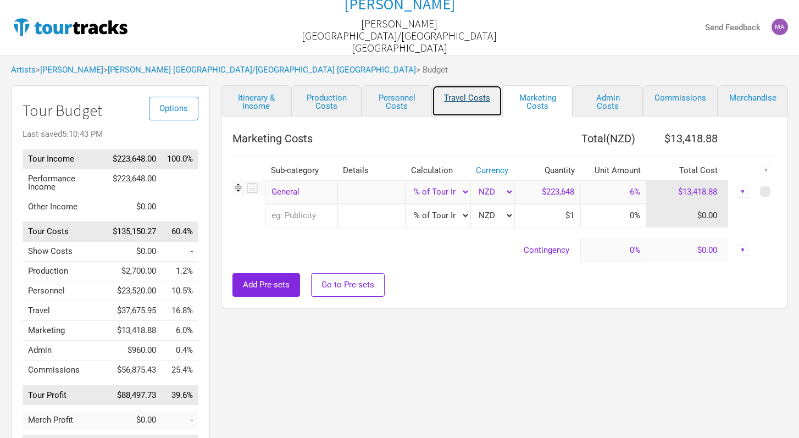
click at [456, 105] on link "Travel Costs" at bounding box center [467, 100] width 70 height 31
select select "Travel Estimates All"
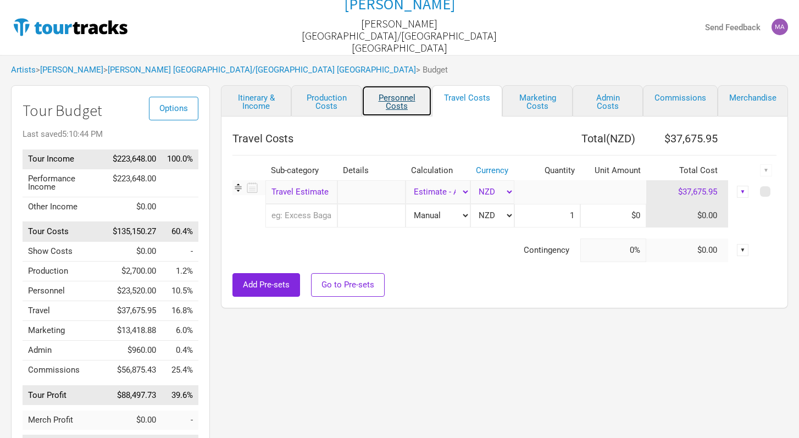
click at [395, 103] on link "Personnel Costs" at bounding box center [396, 100] width 70 height 31
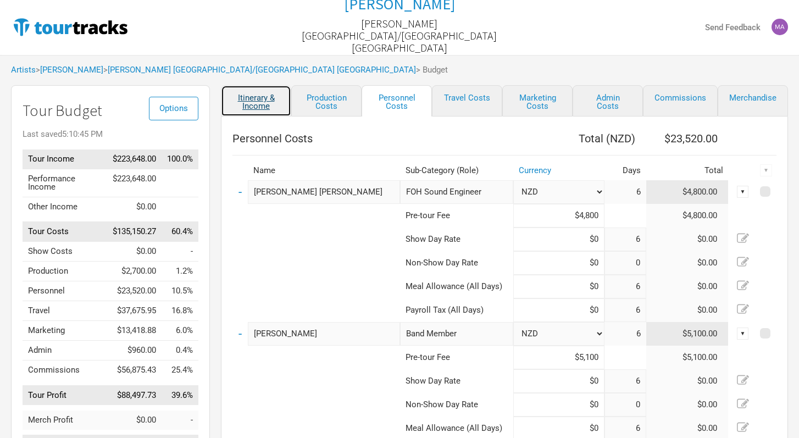
click at [261, 108] on link "Itinerary & Income" at bounding box center [256, 100] width 70 height 31
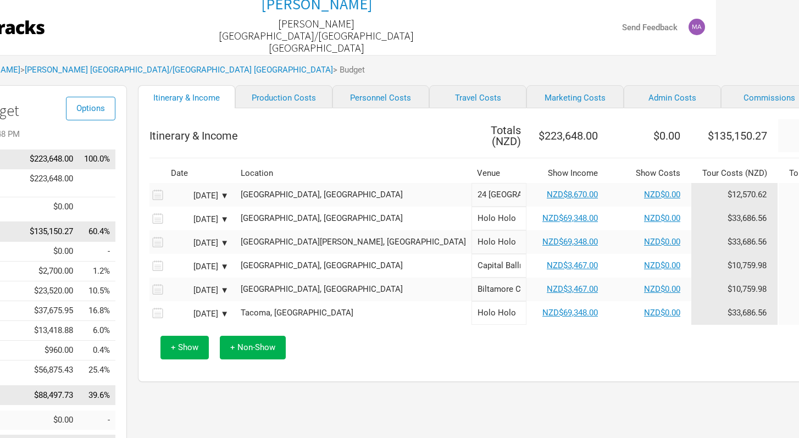
scroll to position [0, 86]
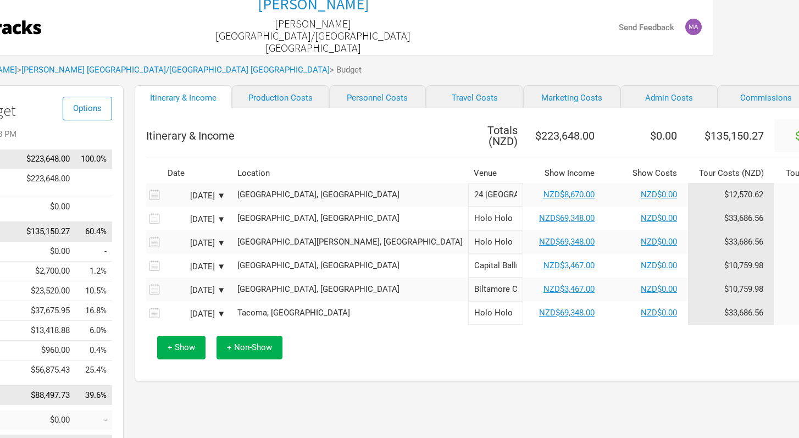
click at [688, 260] on td "$10,759.98" at bounding box center [731, 266] width 87 height 24
click at [274, 97] on link "Production Costs" at bounding box center [280, 96] width 97 height 23
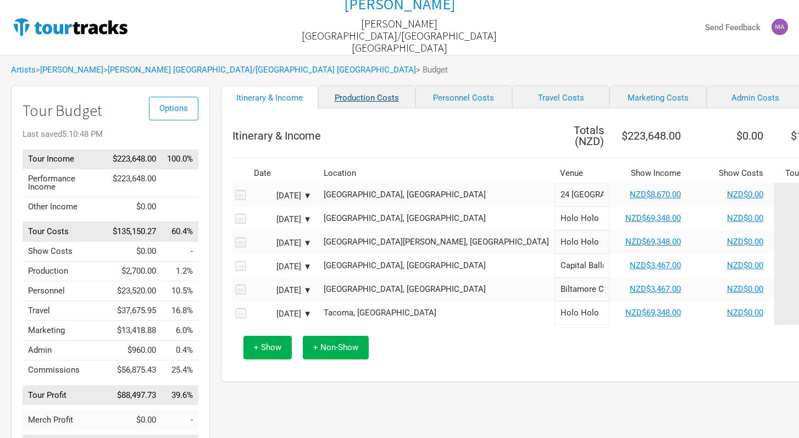
select select "Shows"
select select "Show Days"
select select "Shows"
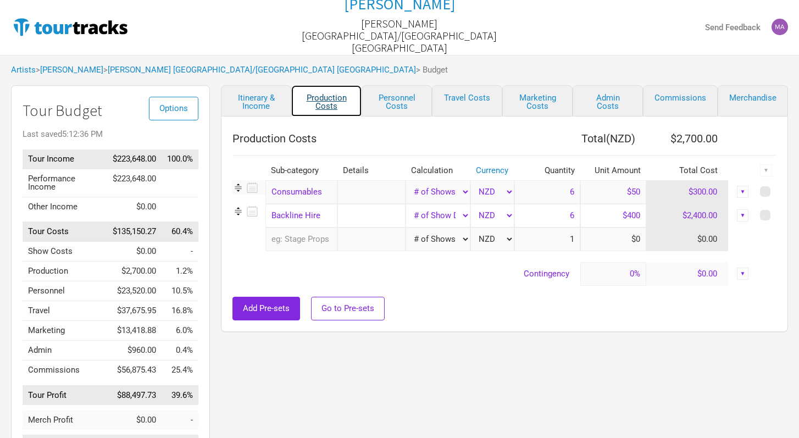
click at [337, 103] on link "Production Costs" at bounding box center [326, 100] width 70 height 31
click at [406, 101] on link "Personnel Costs" at bounding box center [396, 100] width 70 height 31
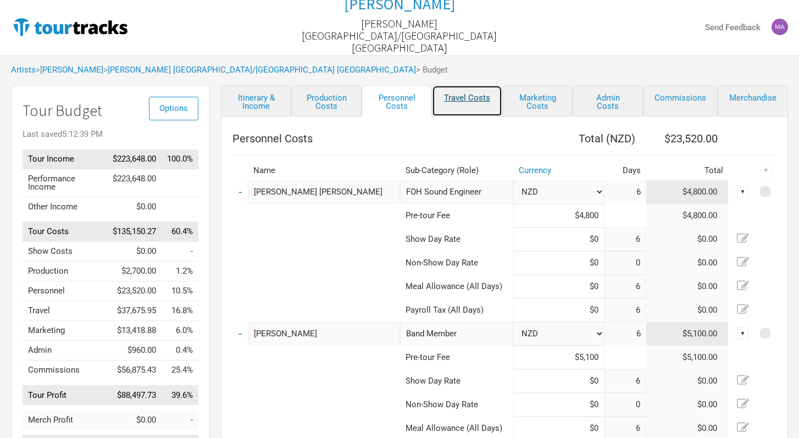
click at [475, 100] on link "Travel Costs" at bounding box center [467, 100] width 70 height 31
select select "Travel Estimates All"
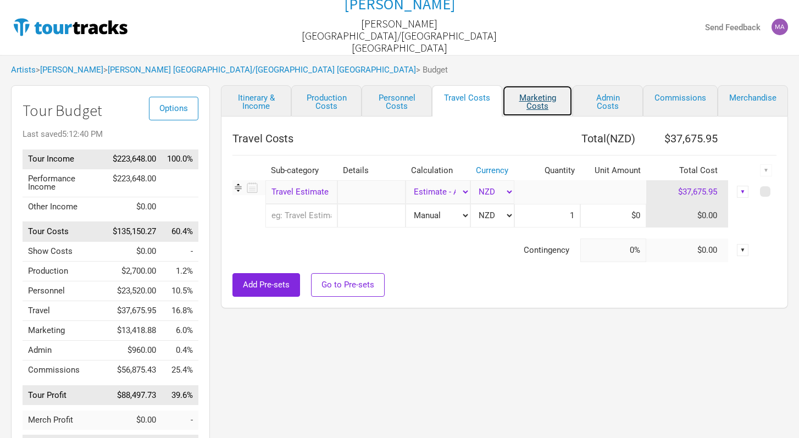
click at [529, 101] on link "Marketing Costs" at bounding box center [537, 100] width 70 height 31
select select "% of Gross"
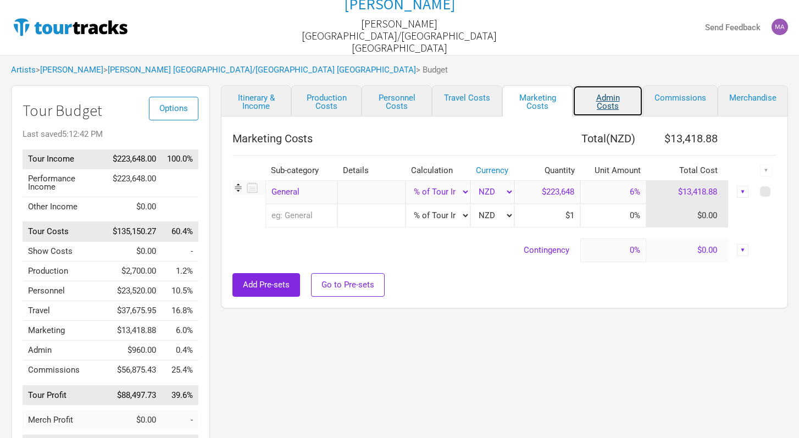
click at [613, 101] on link "Admin Costs" at bounding box center [607, 100] width 70 height 31
select select "Total Days"
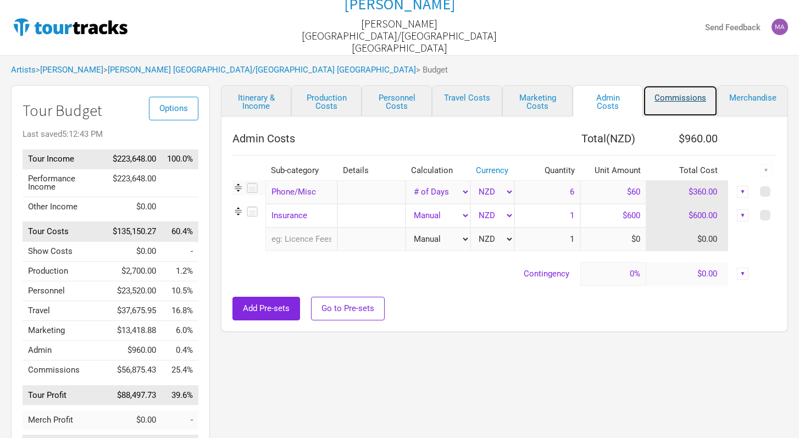
click at [688, 101] on link "Commissions" at bounding box center [680, 100] width 75 height 31
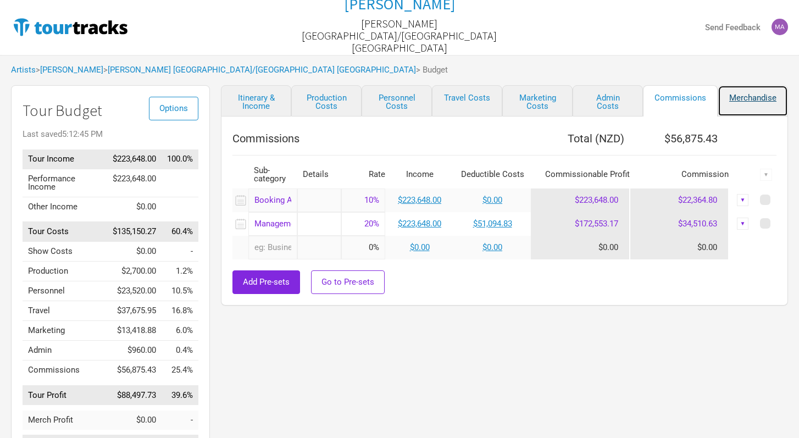
click at [740, 98] on link "Merchandise" at bounding box center [752, 100] width 70 height 31
select select "Shows"
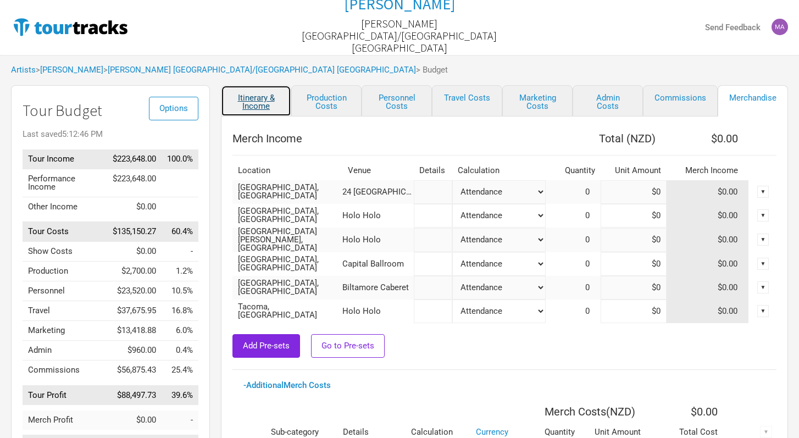
click at [260, 107] on link "Itinerary & Income" at bounding box center [256, 100] width 70 height 31
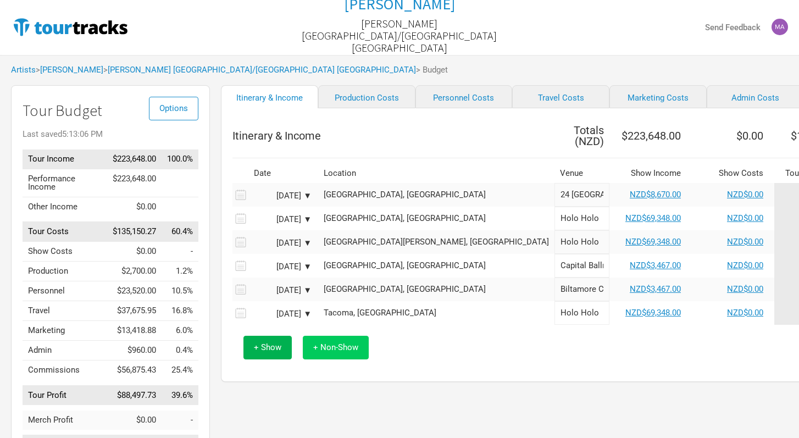
click at [349, 343] on span "+ Non-Show" at bounding box center [335, 347] width 45 height 10
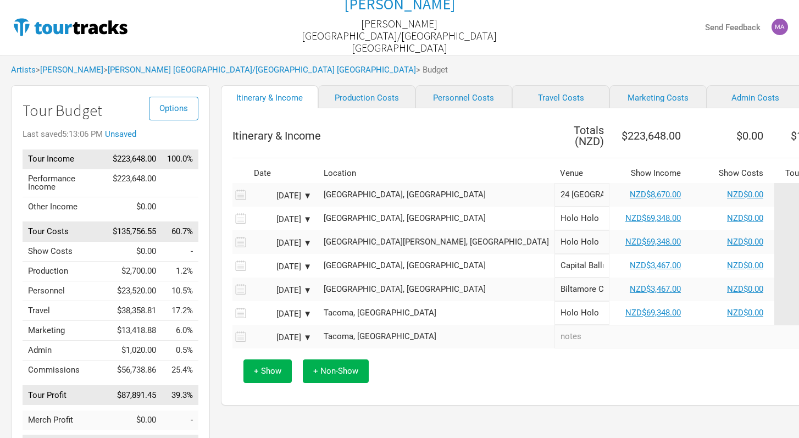
click at [382, 335] on div "Tacoma, [GEOGRAPHIC_DATA]" at bounding box center [436, 336] width 225 height 8
click at [382, 335] on input "text" at bounding box center [436, 337] width 236 height 24
click at [506, 384] on div "+ Show + Non-Show" at bounding box center [609, 371] width 743 height 46
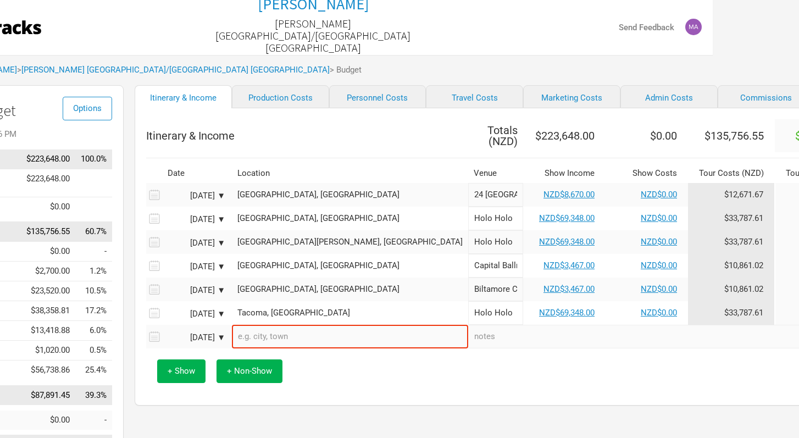
scroll to position [0, 92]
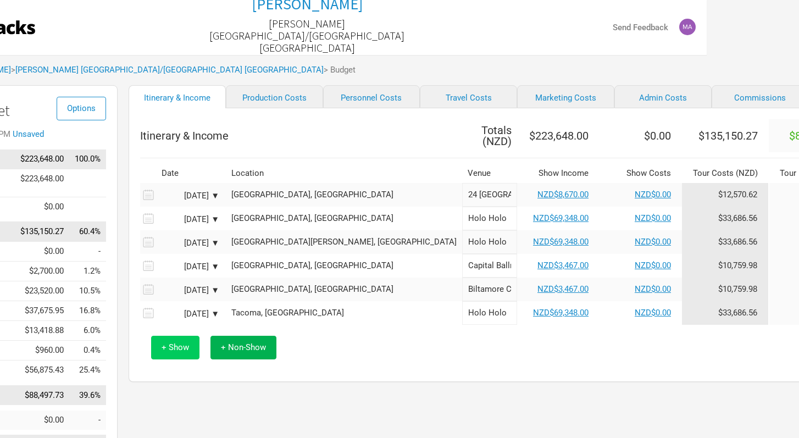
click at [167, 342] on span "+ Show" at bounding box center [174, 347] width 27 height 10
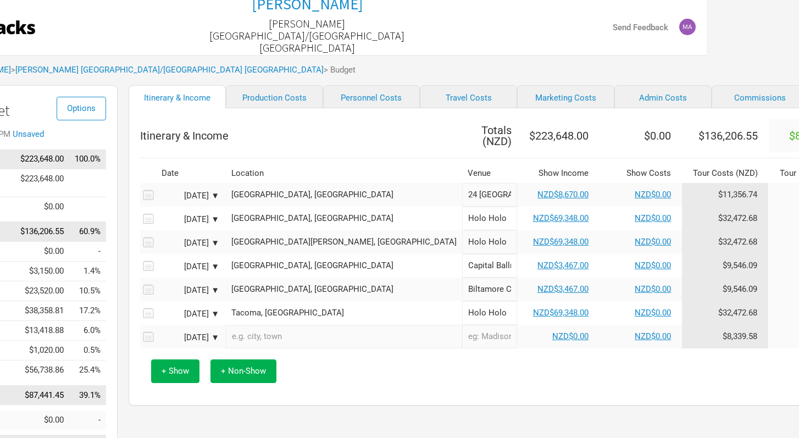
click at [263, 327] on input "text" at bounding box center [344, 337] width 236 height 24
type input "Contribution from Moe"
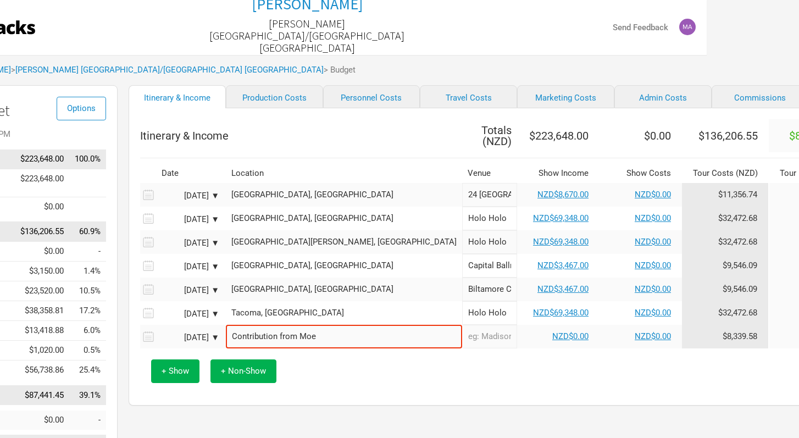
click at [405, 364] on div "+ Show + Non-Show" at bounding box center [517, 371] width 743 height 46
click at [517, 327] on td "NZD$0.00" at bounding box center [558, 337] width 82 height 24
click at [552, 335] on link "NZD$0.00" at bounding box center [570, 336] width 36 height 10
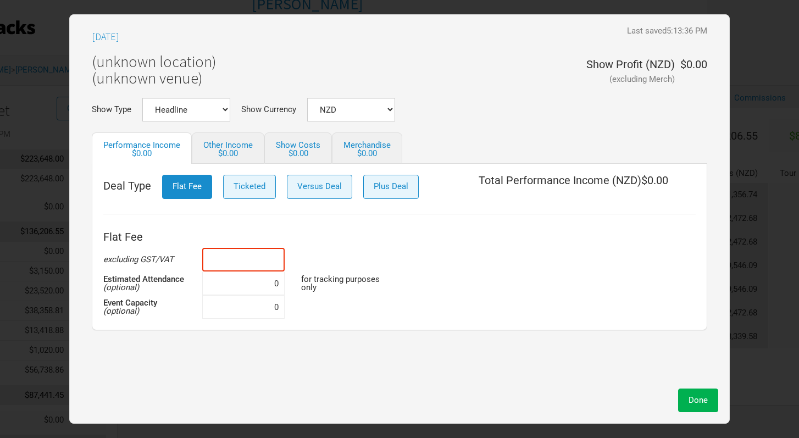
click at [279, 263] on input at bounding box center [243, 260] width 82 height 24
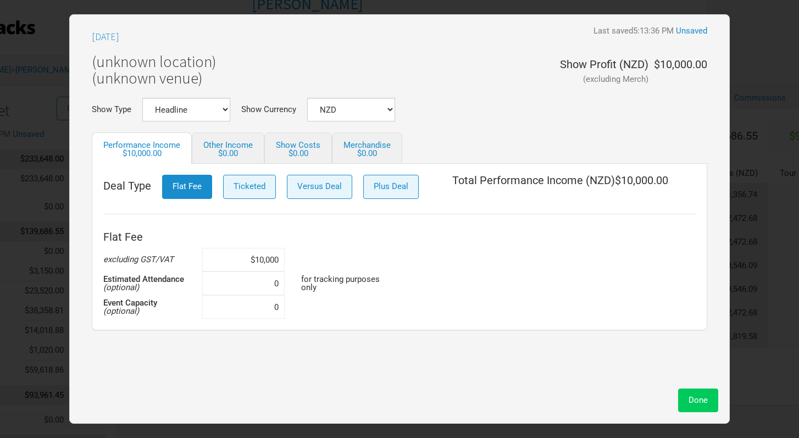
type input "$10,000"
click at [694, 400] on span "Done" at bounding box center [697, 400] width 19 height 10
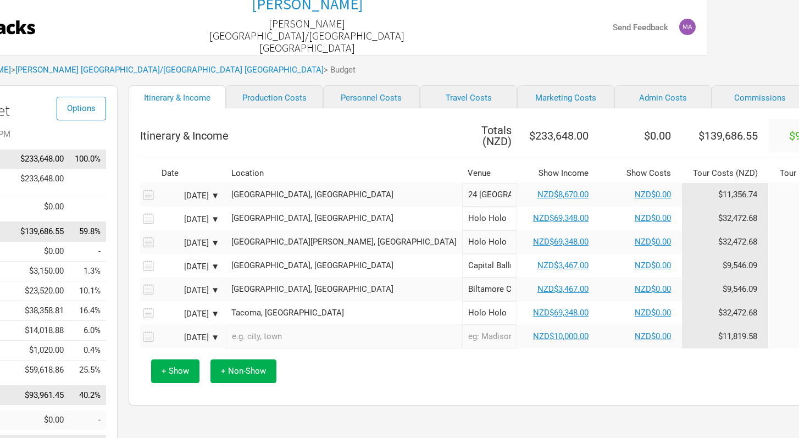
click at [682, 334] on td "$11,819.58" at bounding box center [725, 337] width 87 height 24
click at [348, 100] on link "Personnel Costs" at bounding box center [371, 96] width 97 height 23
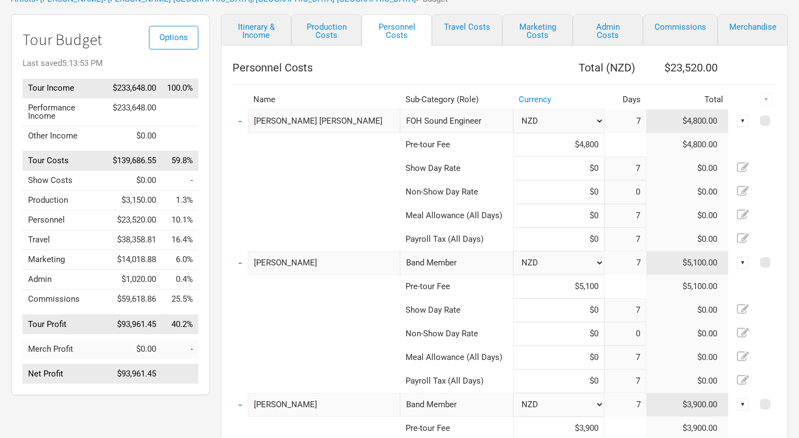
scroll to position [51, 0]
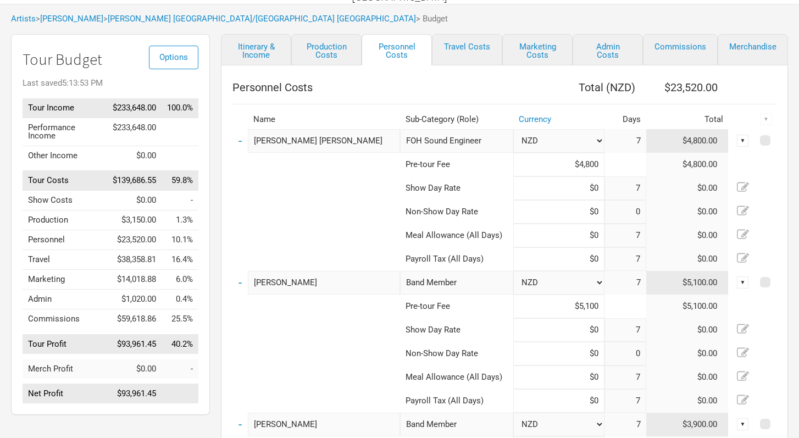
click at [640, 138] on td "7" at bounding box center [625, 141] width 42 height 24
click at [741, 141] on div "▼" at bounding box center [743, 141] width 12 height 12
click at [732, 159] on link "Update Pre-set" at bounding box center [709, 158] width 68 height 8
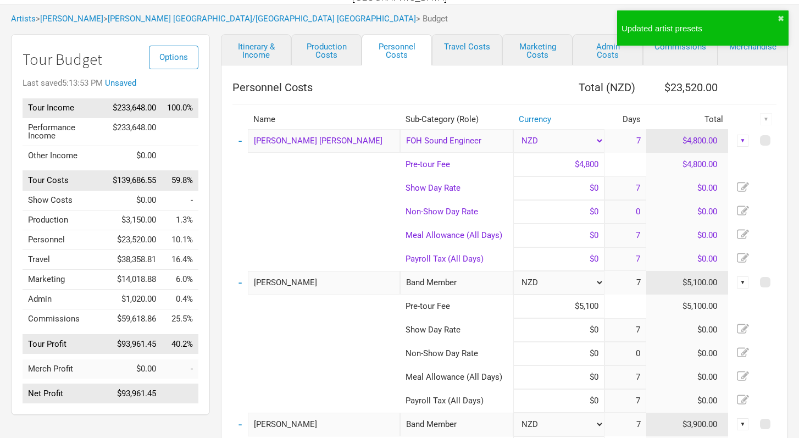
click at [639, 142] on td "7" at bounding box center [625, 141] width 42 height 24
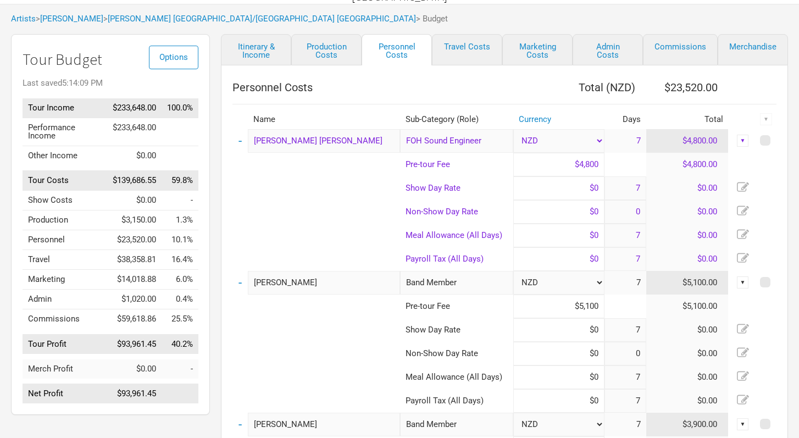
click at [639, 140] on td "7" at bounding box center [625, 141] width 42 height 24
click at [256, 56] on link "Itinerary & Income" at bounding box center [256, 49] width 70 height 31
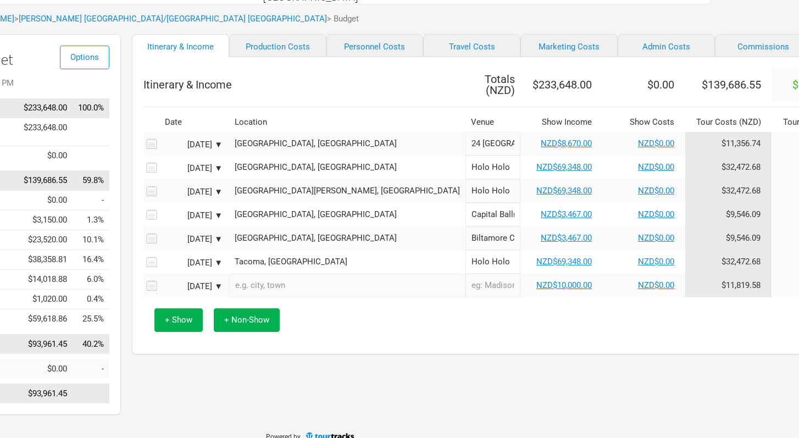
scroll to position [51, 92]
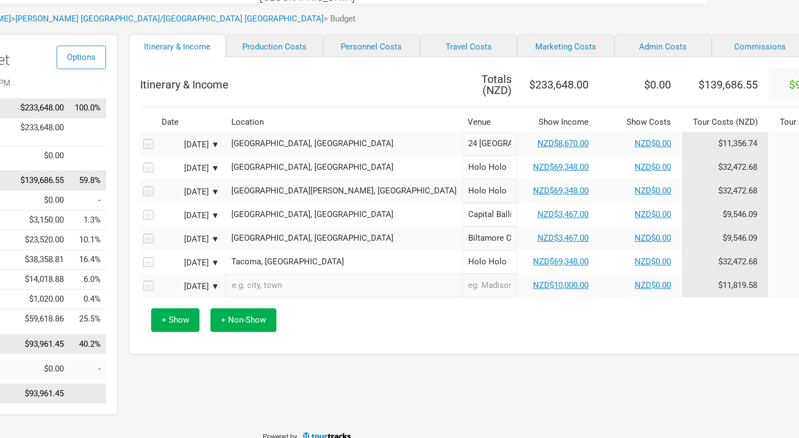
checkbox input "false"
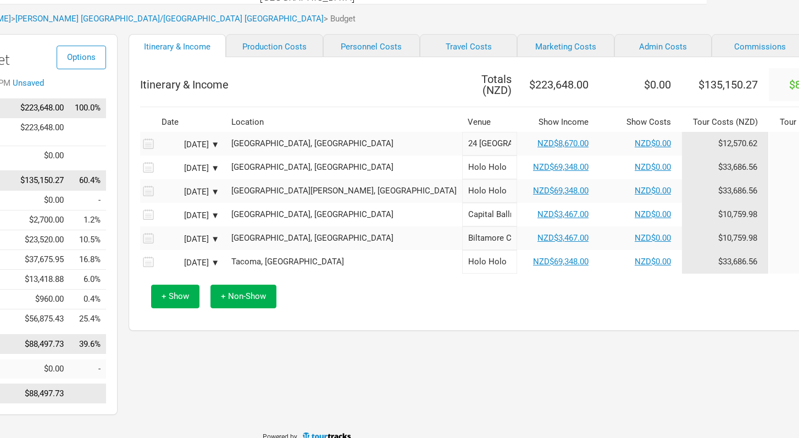
click at [586, 306] on div "+ Show + Non-Show" at bounding box center [517, 297] width 743 height 46
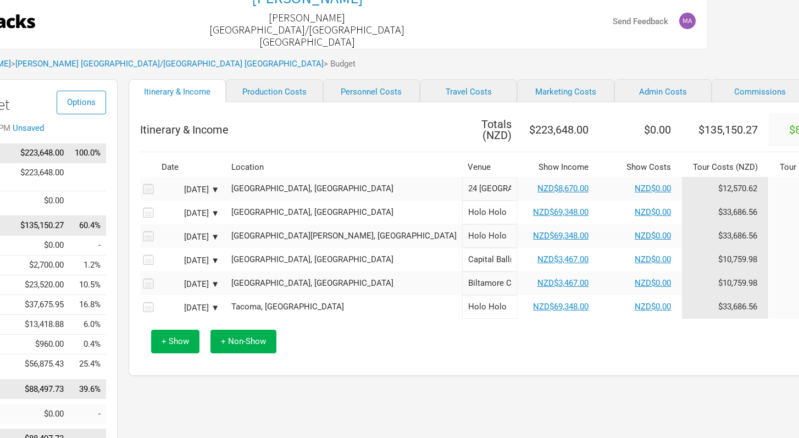
scroll to position [0, 92]
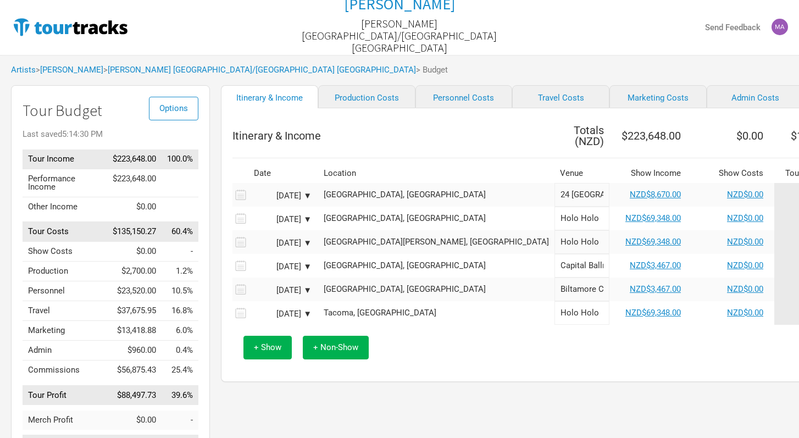
select select "Shows"
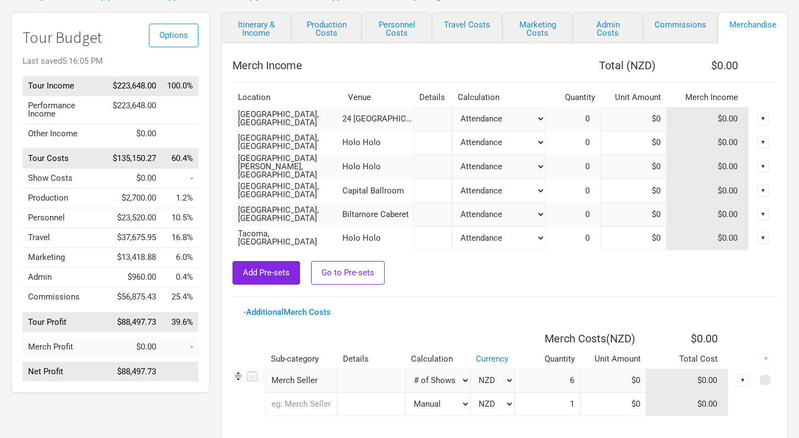
scroll to position [65, 0]
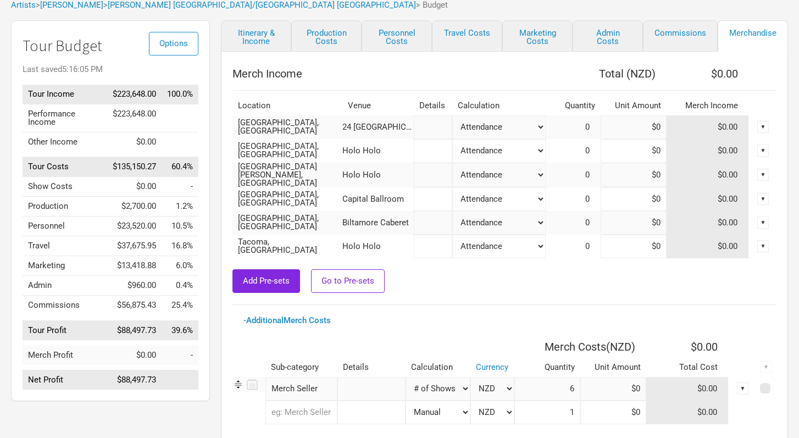
click at [736, 70] on th "$0.00" at bounding box center [707, 74] width 82 height 22
click at [722, 74] on th "$0.00" at bounding box center [707, 74] width 82 height 22
click at [751, 121] on div "▼" at bounding box center [762, 127] width 27 height 12
click at [733, 125] on td "$0.00" at bounding box center [707, 127] width 82 height 24
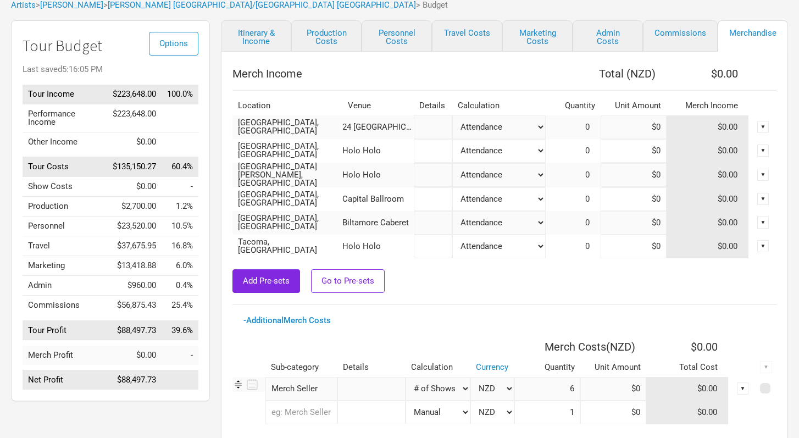
click at [592, 125] on span "0" at bounding box center [592, 127] width 15 height 10
click at [585, 122] on span "0" at bounding box center [592, 127] width 15 height 10
click at [536, 125] on select "Attendance Manual % of Performance Income" at bounding box center [498, 127] width 93 height 24
select select "Set Amount"
click at [452, 115] on select "Attendance Manual % of Performance Income" at bounding box center [498, 127] width 93 height 24
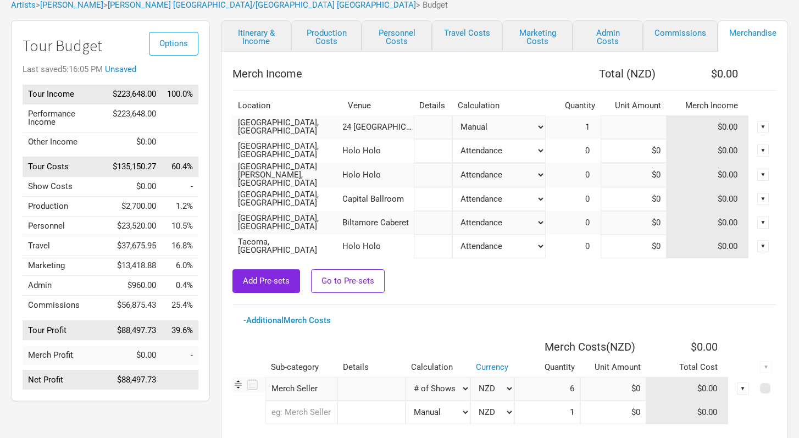
click at [660, 125] on input at bounding box center [633, 127] width 66 height 24
type input "$10,000"
click at [624, 293] on div "Merch Income Total ( NZD ) $10,000.00 Location Venue Details Calculation Quanti…" at bounding box center [504, 266] width 544 height 407
click at [272, 40] on link "Itinerary & Income" at bounding box center [256, 35] width 70 height 31
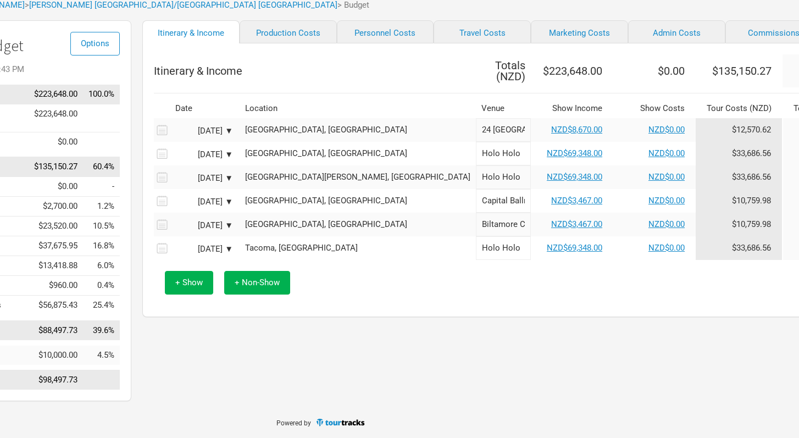
scroll to position [65, 65]
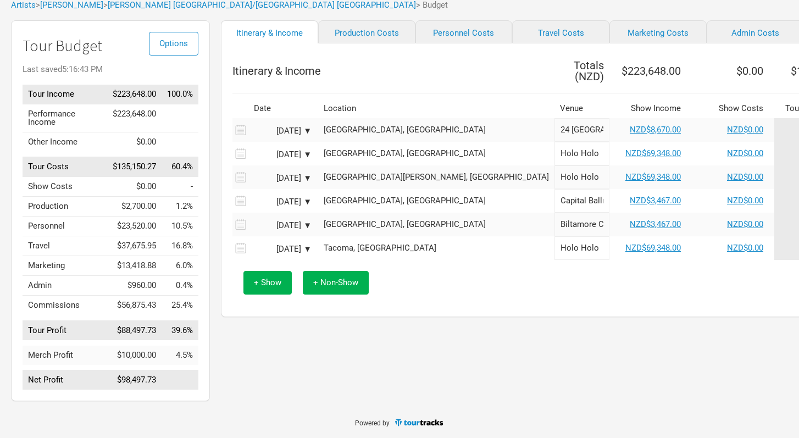
select select "Set Amount"
select select "Shows"
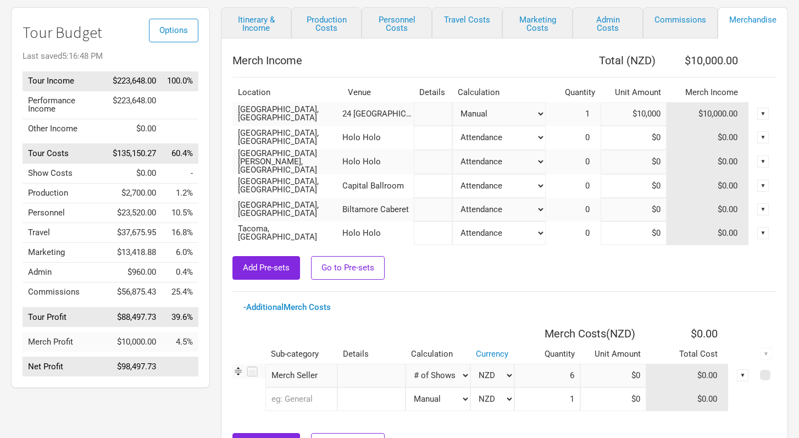
scroll to position [72, 0]
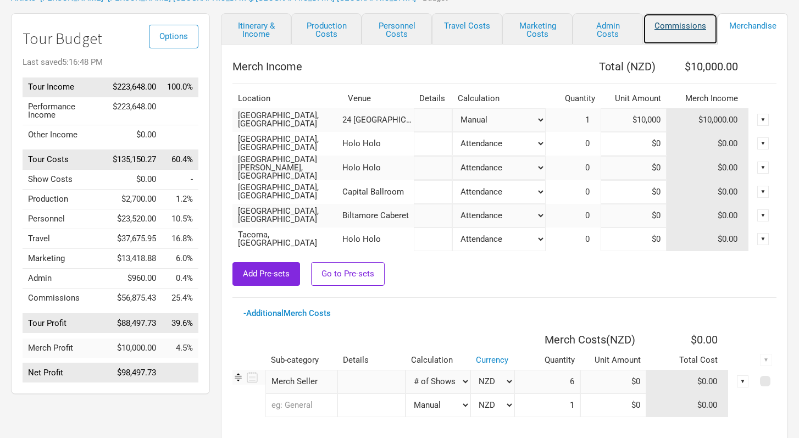
click at [677, 24] on link "Commissions" at bounding box center [680, 28] width 75 height 31
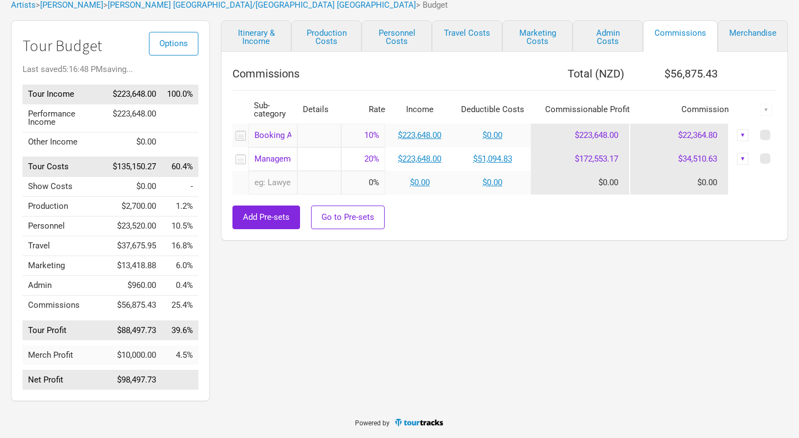
scroll to position [65, 0]
click at [761, 31] on link "Merchandise" at bounding box center [752, 35] width 70 height 31
select select "Set Amount"
select select "Shows"
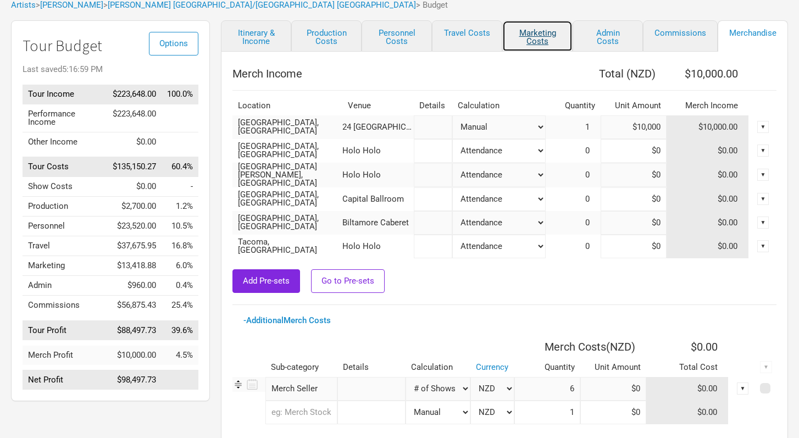
click at [529, 32] on link "Marketing Costs" at bounding box center [537, 35] width 70 height 31
select select "% of Gross"
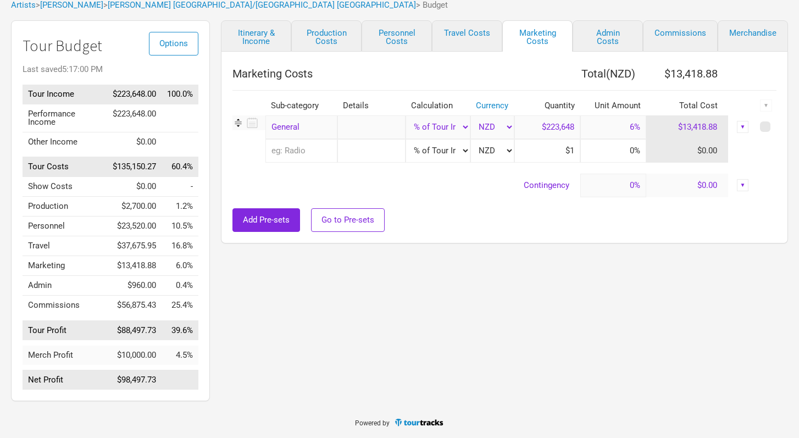
click at [471, 26] on link "Travel Costs" at bounding box center [467, 35] width 70 height 31
select select "Travel Estimates All"
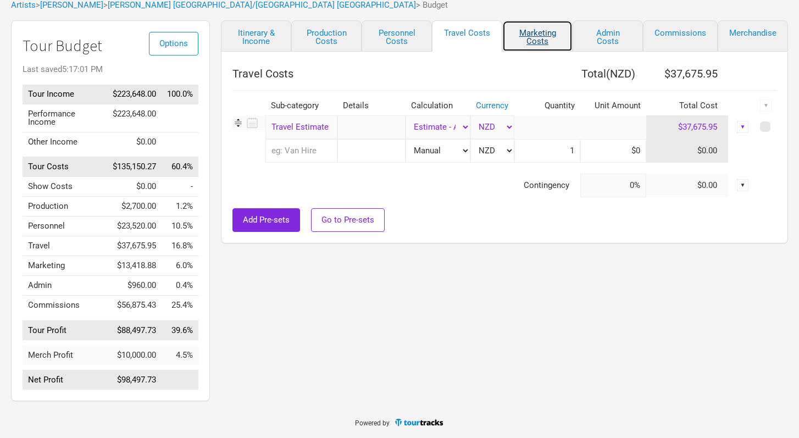
click at [531, 30] on link "Marketing Costs" at bounding box center [537, 35] width 70 height 31
select select "% of Gross"
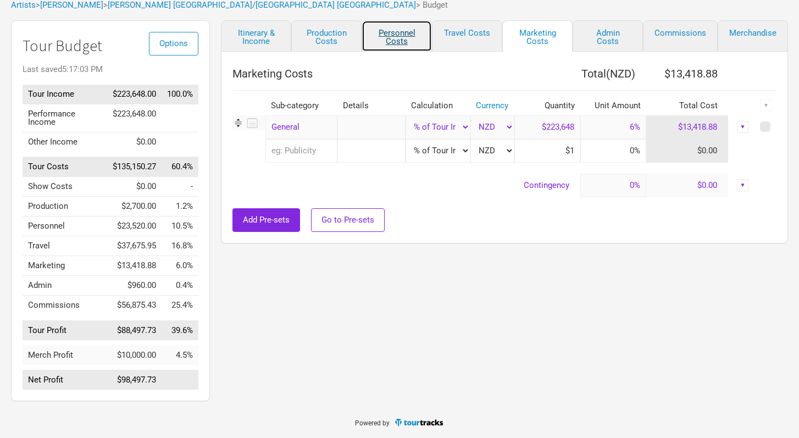
click at [385, 41] on link "Personnel Costs" at bounding box center [396, 35] width 70 height 31
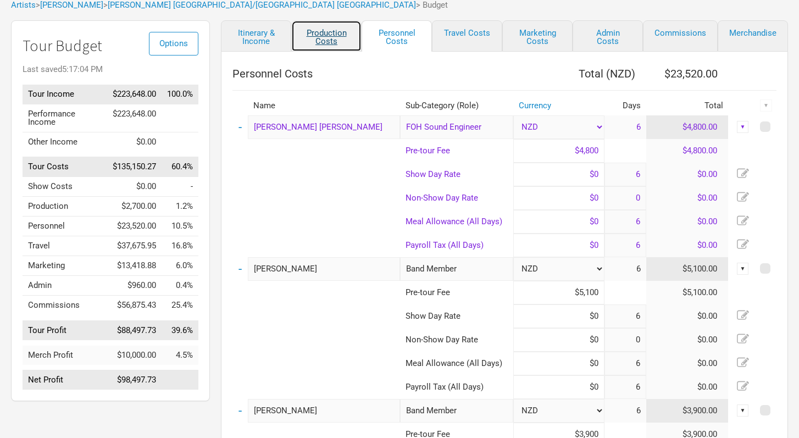
click at [331, 35] on link "Production Costs" at bounding box center [326, 35] width 70 height 31
select select "Shows"
select select "Show Days"
select select "Shows"
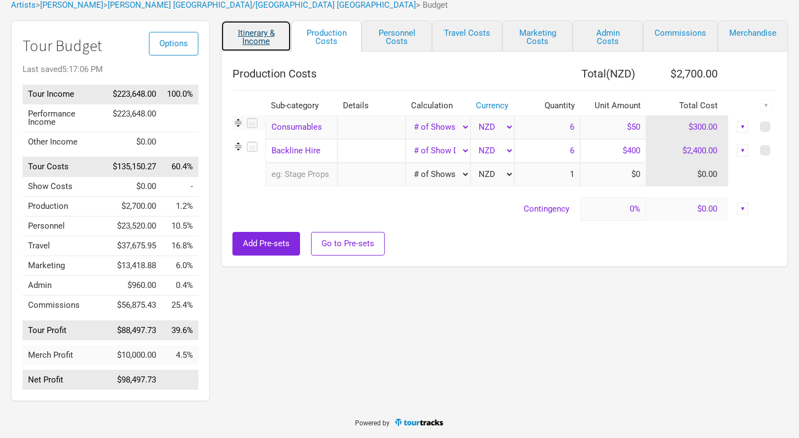
click at [263, 37] on link "Itinerary & Income" at bounding box center [256, 35] width 70 height 31
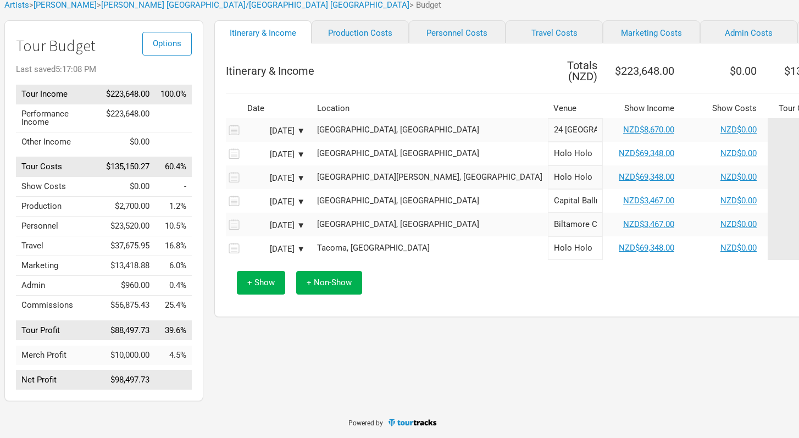
scroll to position [65, 0]
